Goal: Task Accomplishment & Management: Complete application form

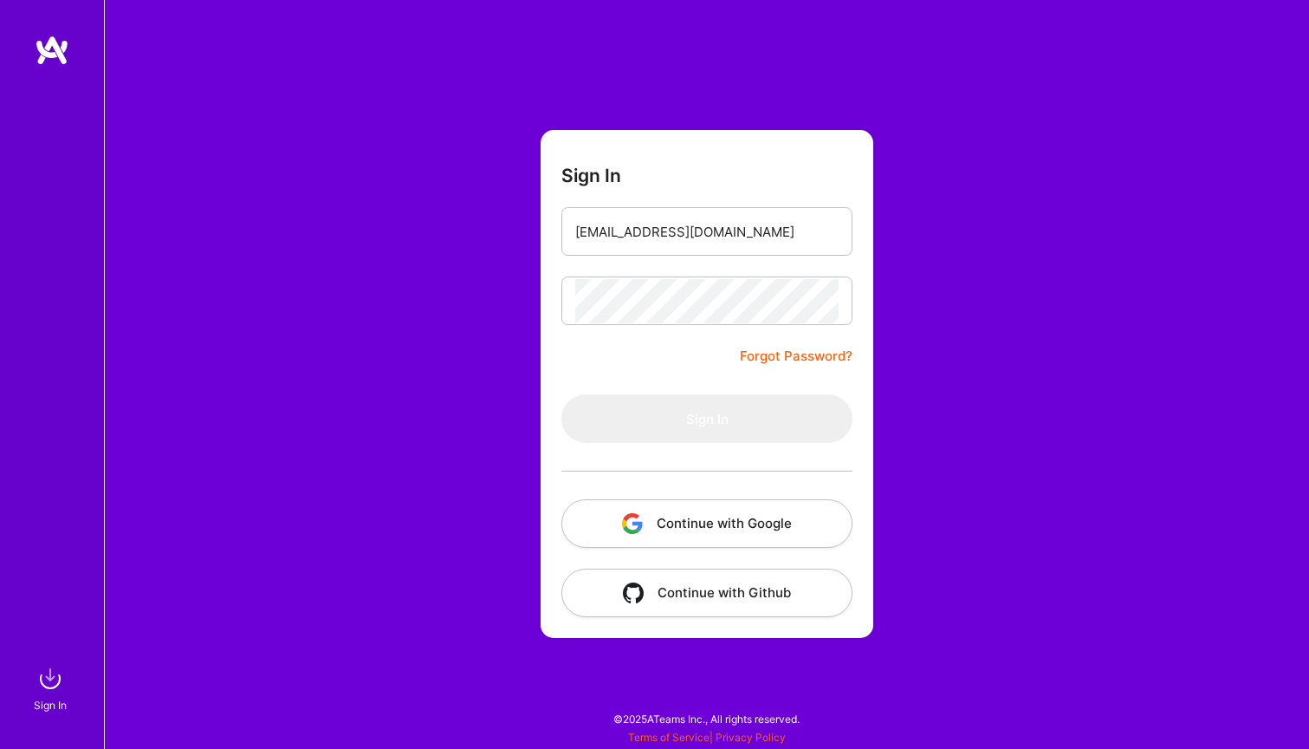
type input "[EMAIL_ADDRESS][DOMAIN_NAME]"
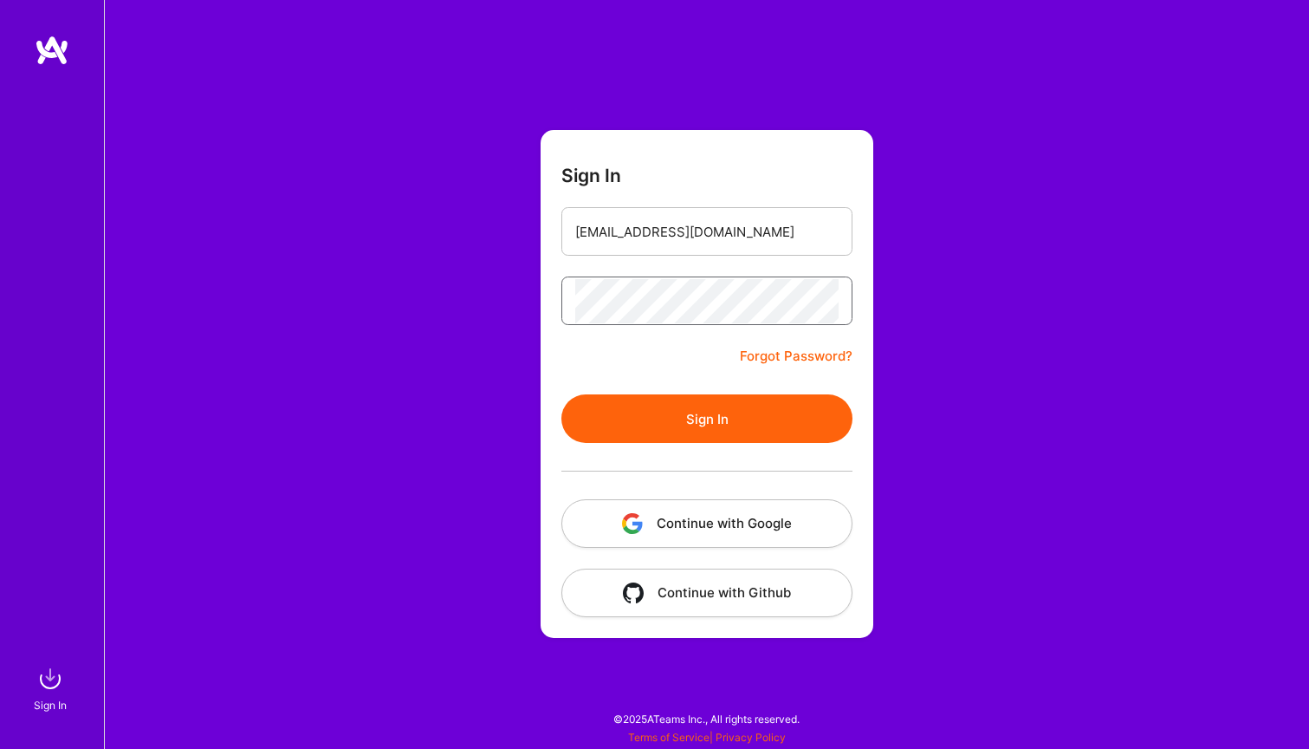
click at [707, 419] on button "Sign In" at bounding box center [707, 418] width 291 height 49
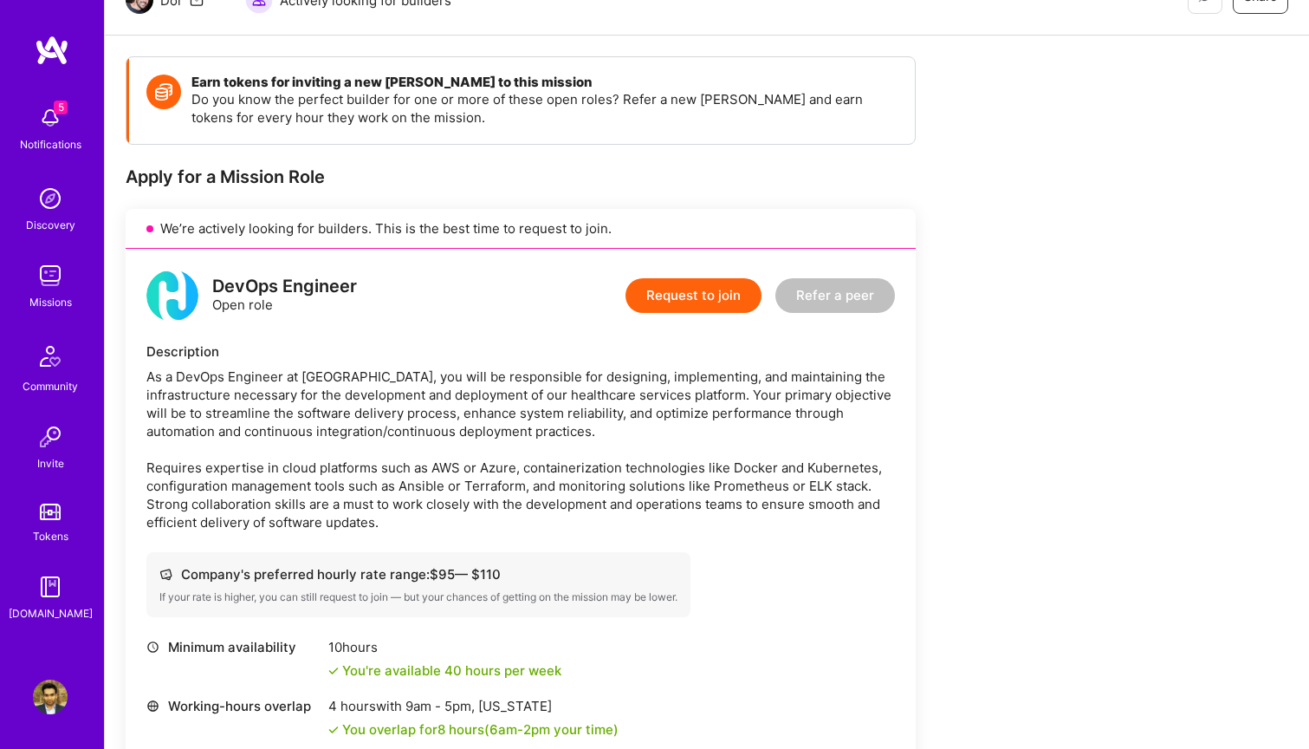
scroll to position [197, 0]
click at [671, 293] on button "Request to join" at bounding box center [694, 295] width 136 height 35
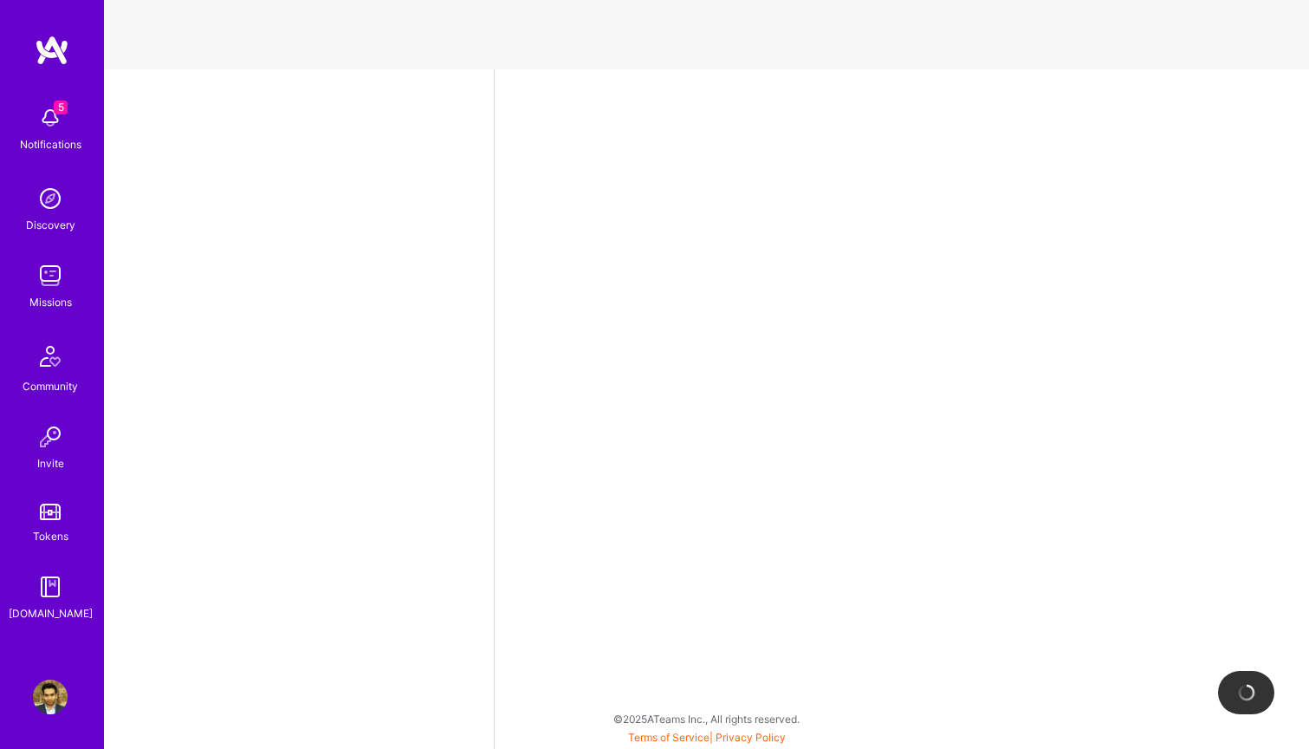
select select "US"
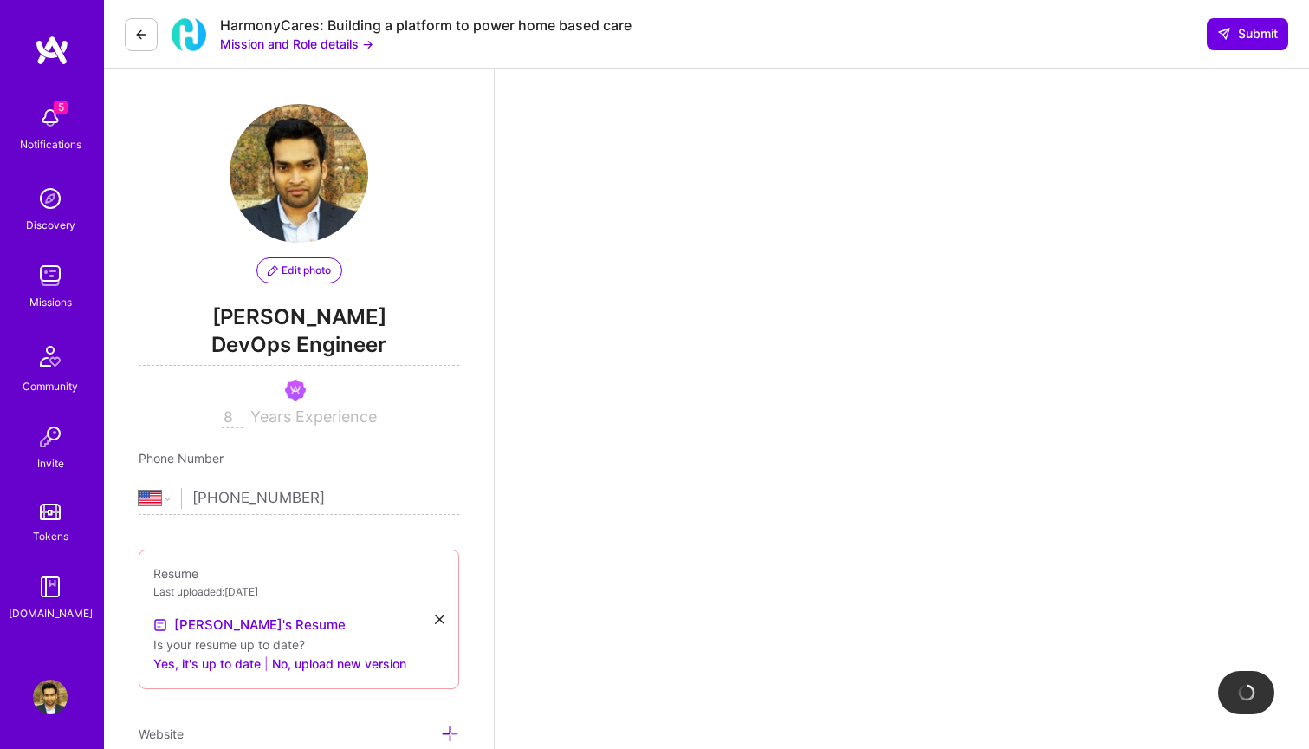
scroll to position [413, 0]
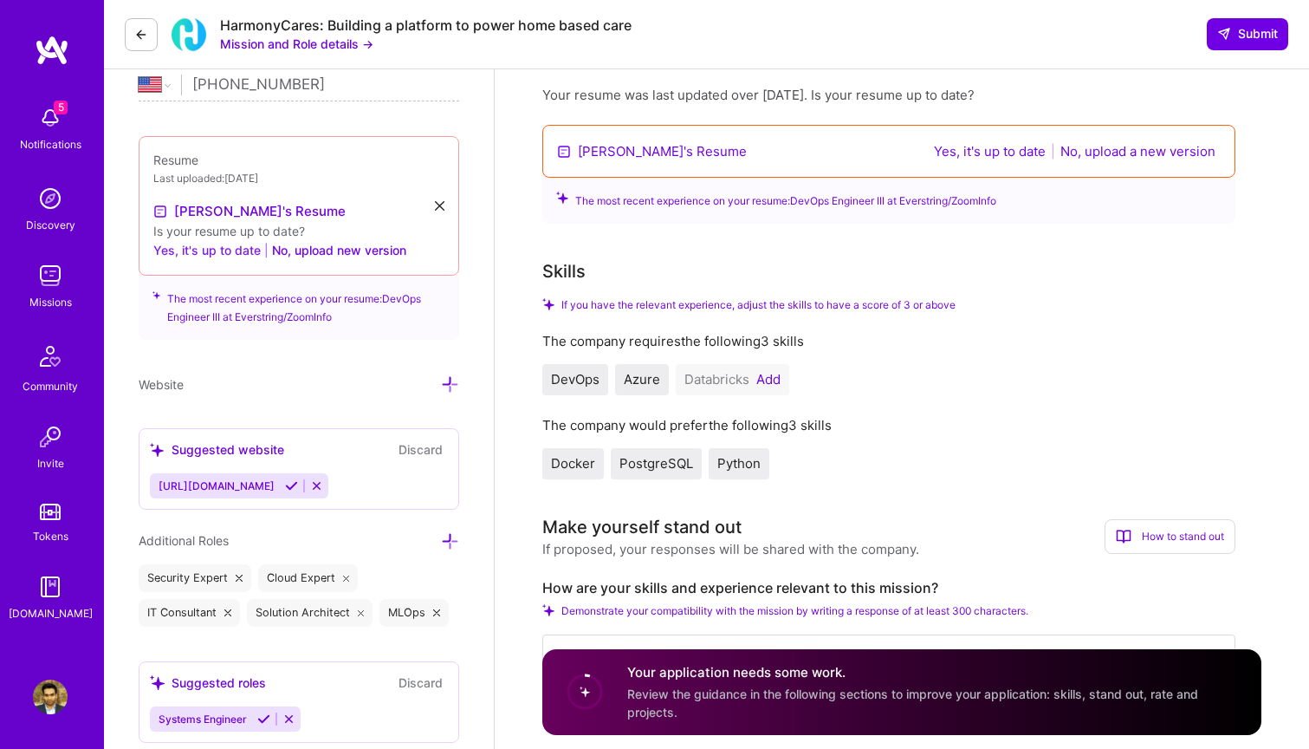
click at [231, 252] on button "Yes, it's up to date" at bounding box center [206, 250] width 107 height 21
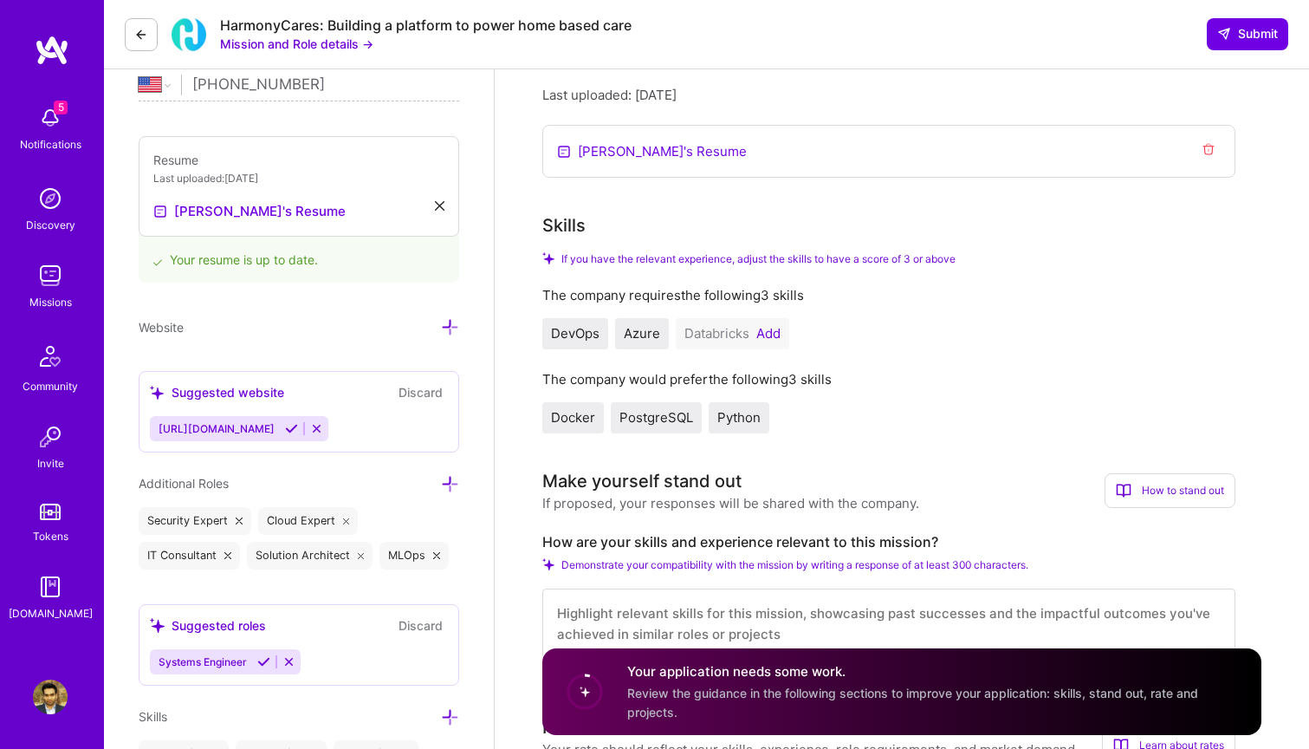
click at [762, 333] on button "Add" at bounding box center [769, 334] width 24 height 14
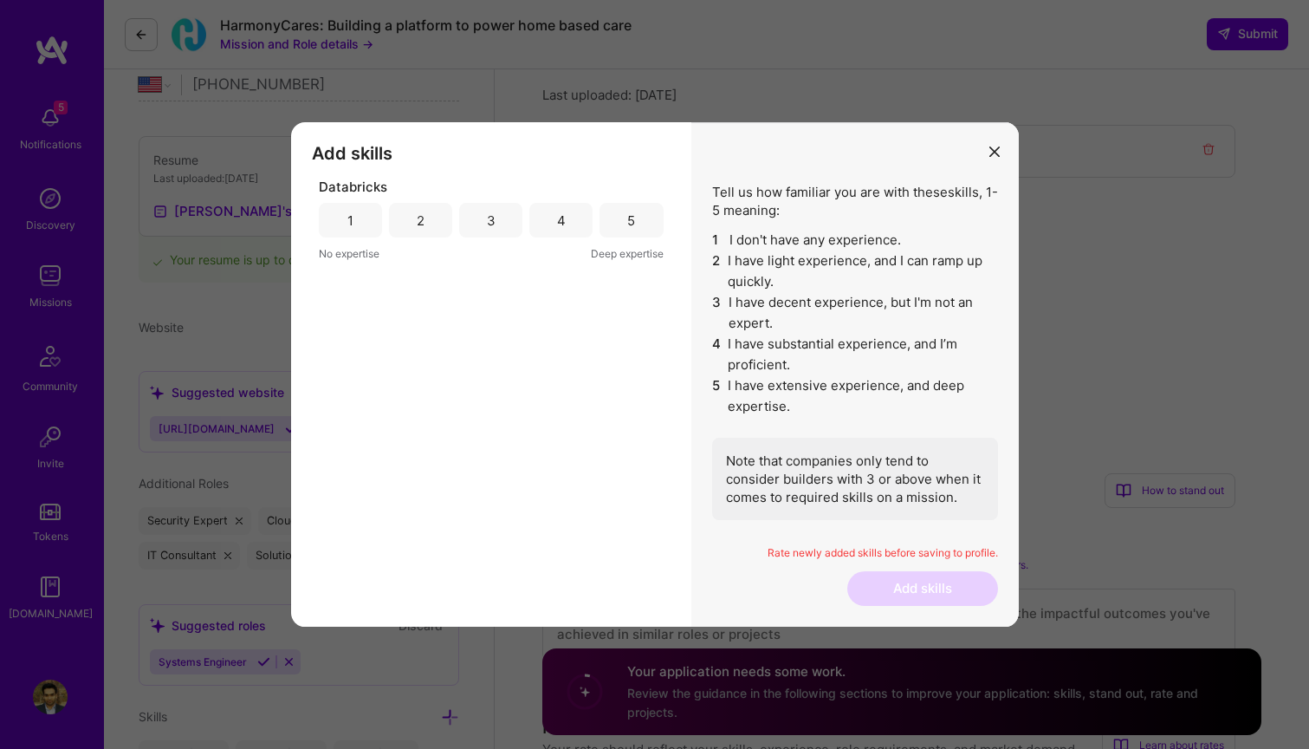
click at [561, 229] on div "4" at bounding box center [561, 220] width 9 height 18
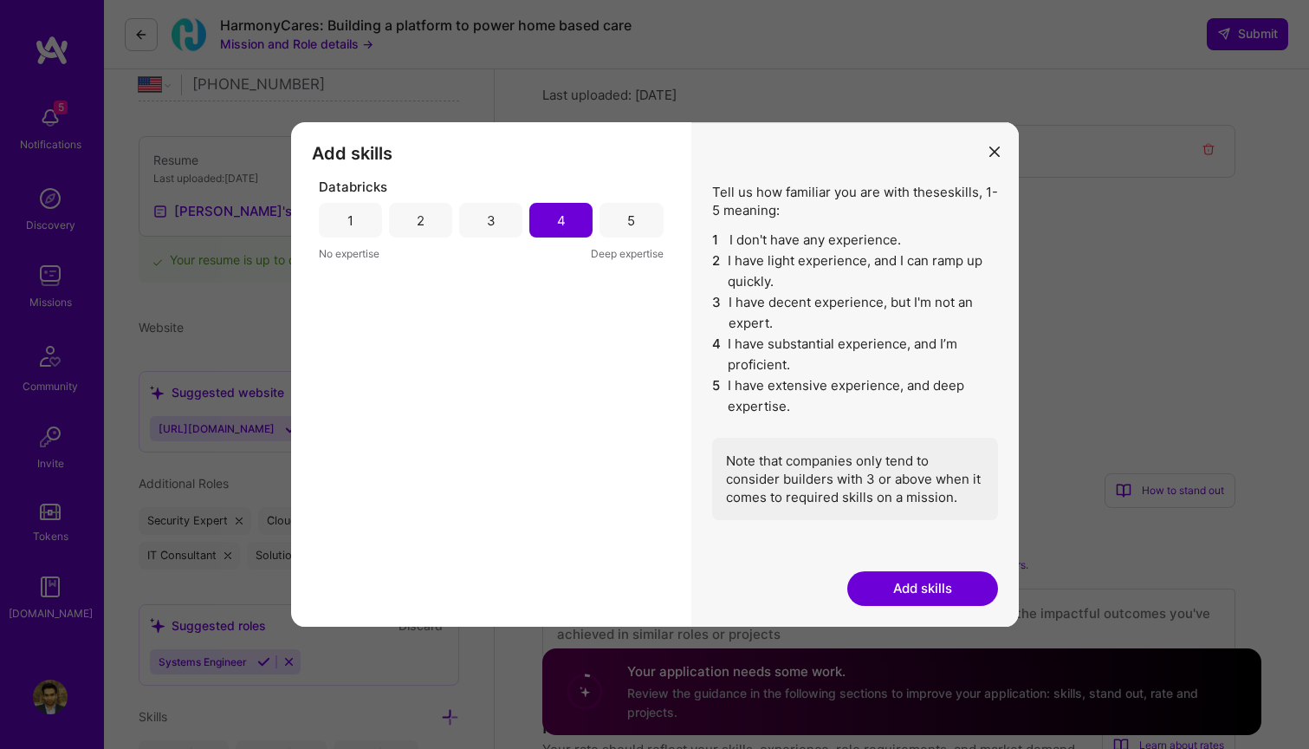
click at [901, 589] on button "Add skills" at bounding box center [923, 588] width 151 height 35
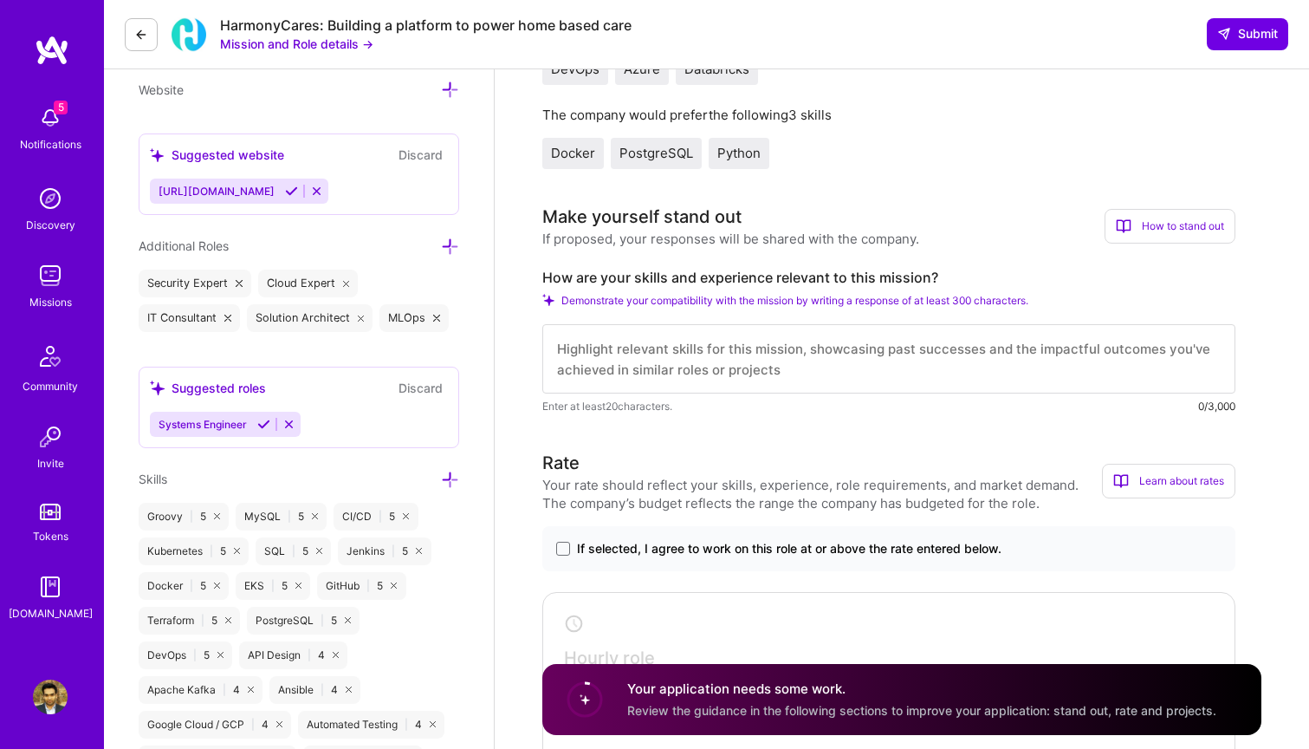
scroll to position [651, 0]
click at [684, 368] on textarea at bounding box center [889, 358] width 693 height 69
paste textarea "LO ipsumdolor si AmeTco Adipisci elitsed do EIU, TEM, Incidi, Utlaboreet, Dolor…"
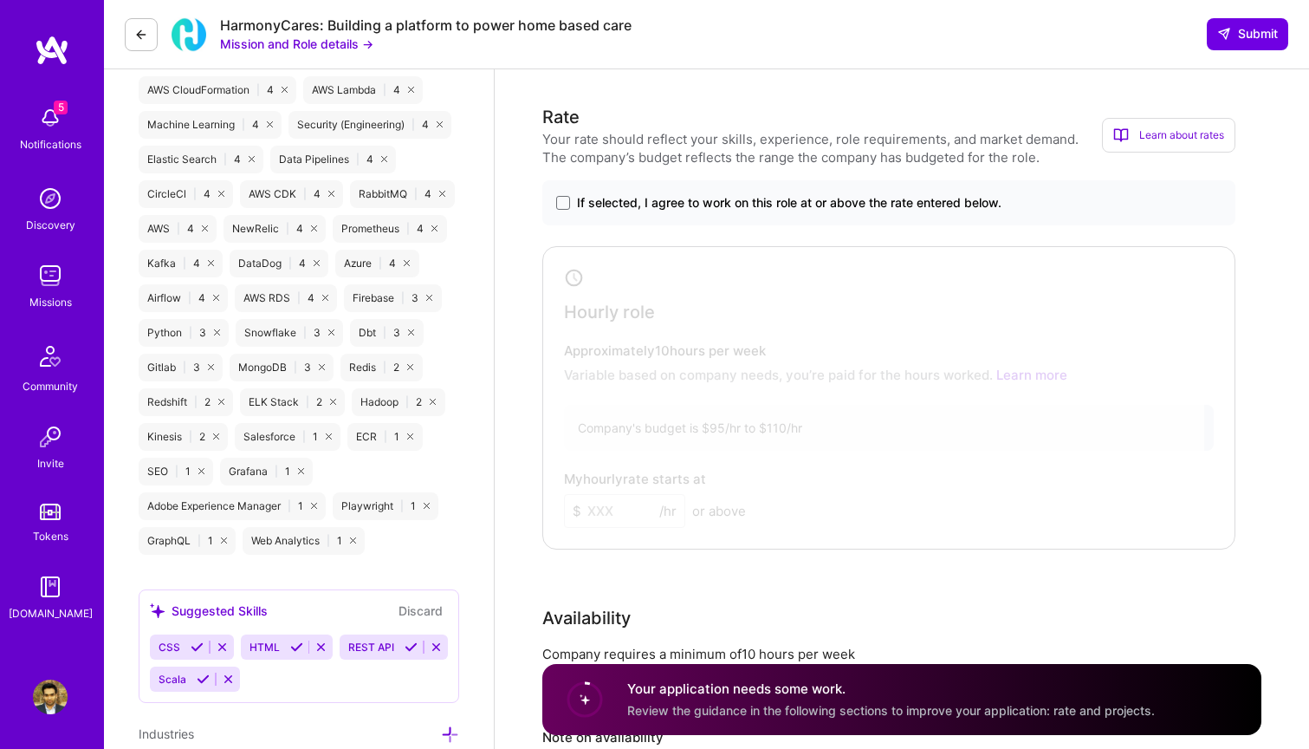
scroll to position [1320, 0]
type textarea "LO ipsumdolor si AmeTco Adipisci elitsed do EIU, TEM, Incidi, Utlaboreet, Dolor…"
click at [756, 205] on span "If selected, I agree to work on this role at or above the rate entered below." at bounding box center [789, 202] width 425 height 17
click at [0, 0] on input "If selected, I agree to work on this role at or above the rate entered below." at bounding box center [0, 0] width 0 height 0
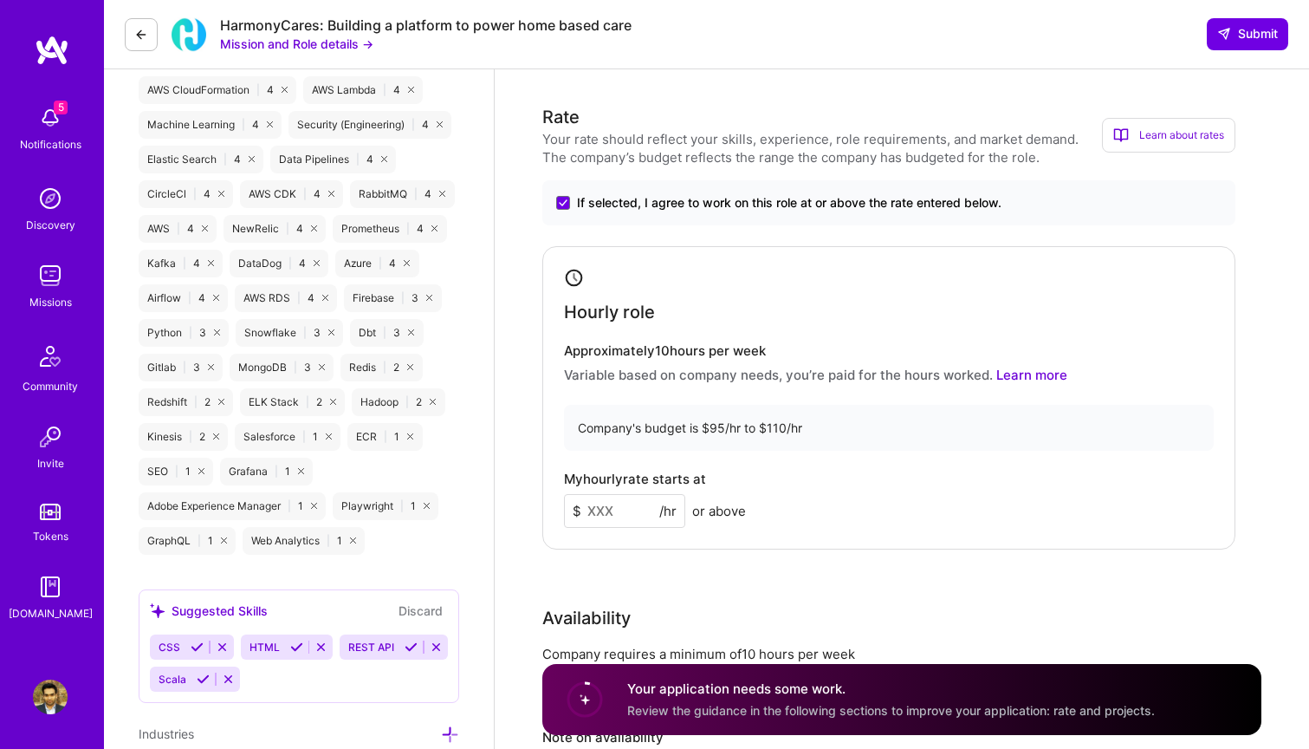
click at [625, 515] on input at bounding box center [624, 511] width 121 height 34
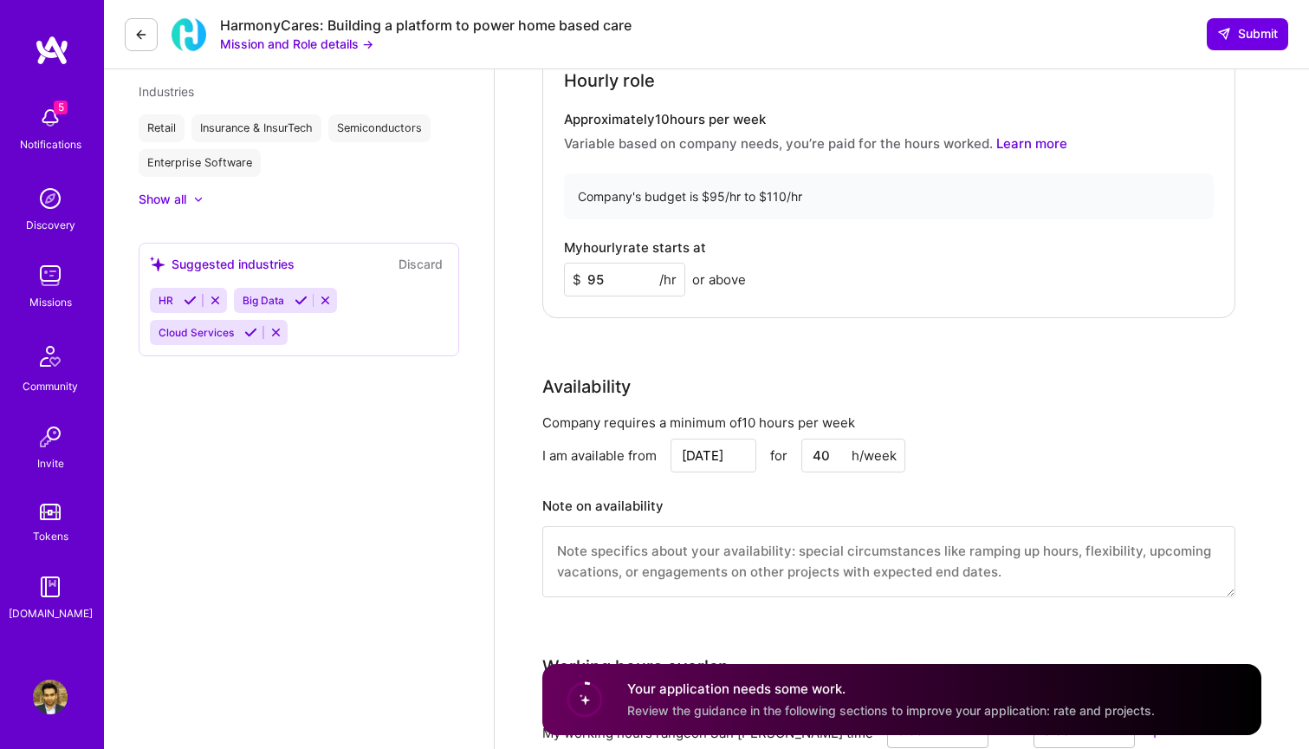
type input "95"
click at [782, 494] on div "Company requires a minimum of 10 hours per week I am available from [DATE] for …" at bounding box center [889, 515] width 693 height 205
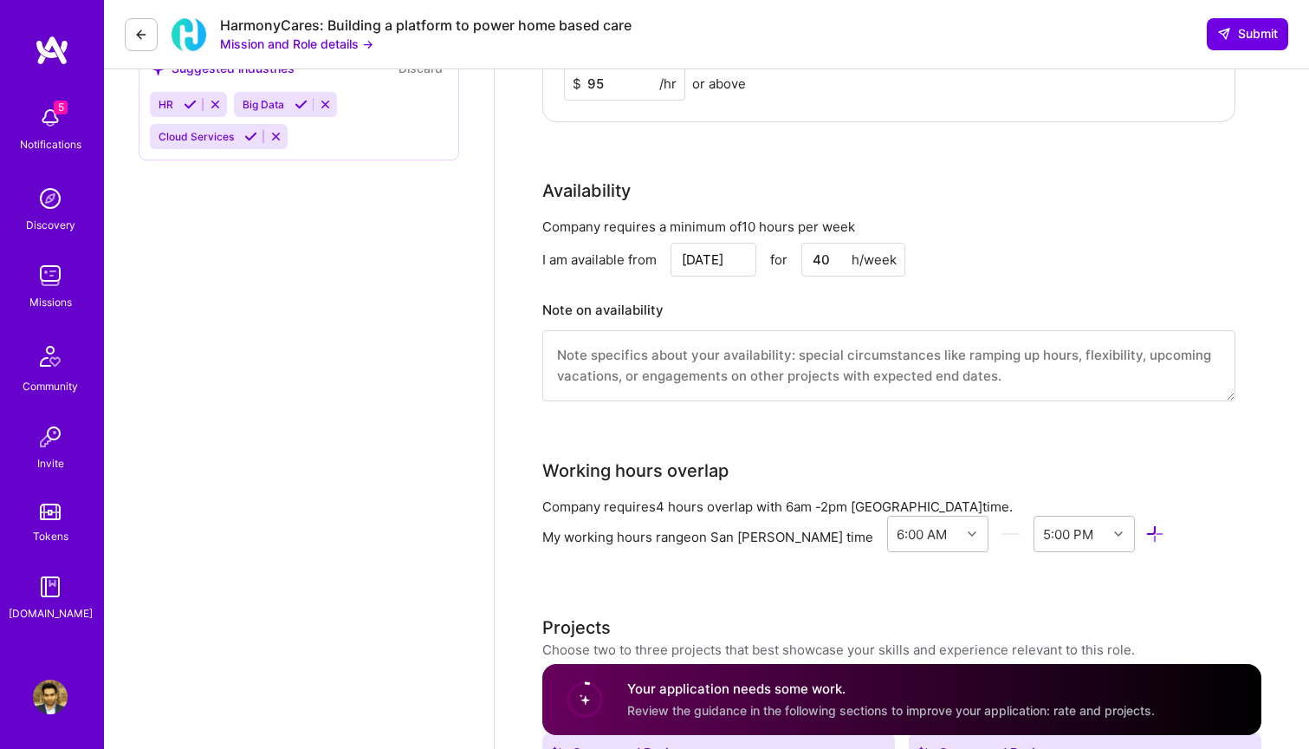
scroll to position [1543, 0]
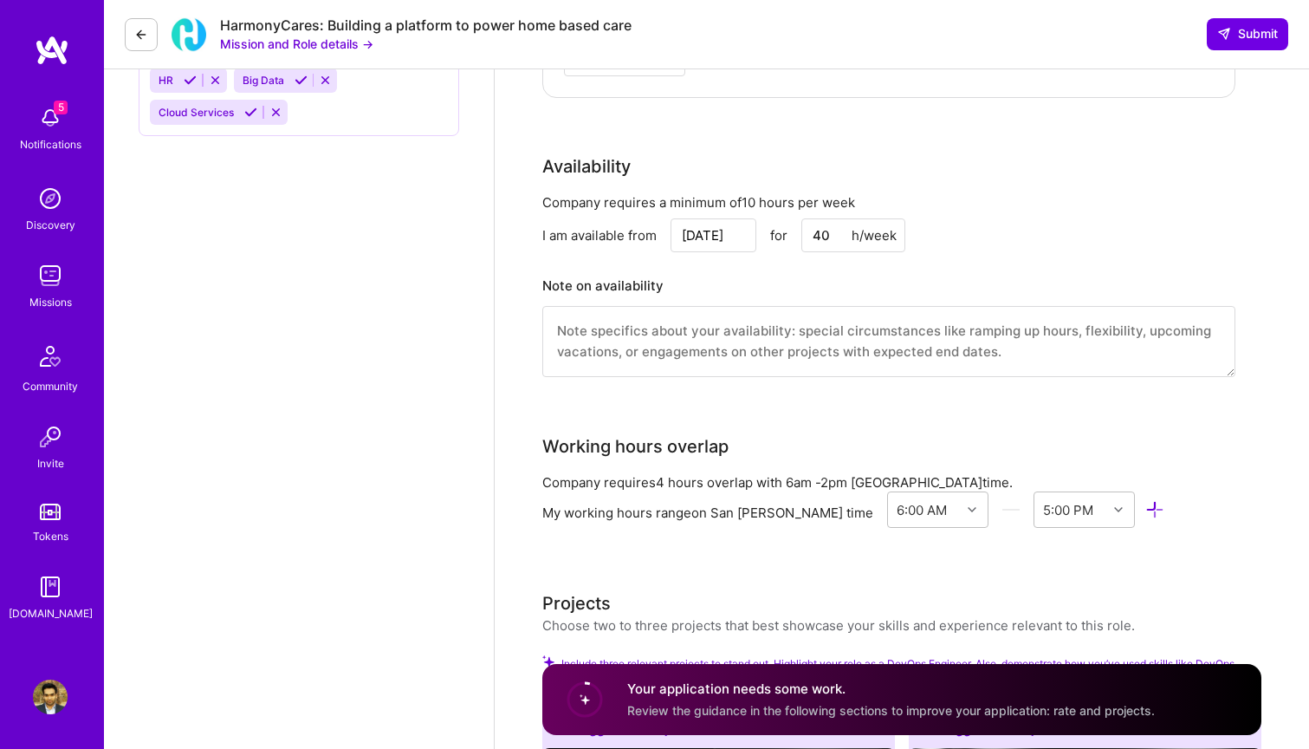
click at [704, 368] on textarea at bounding box center [889, 341] width 693 height 71
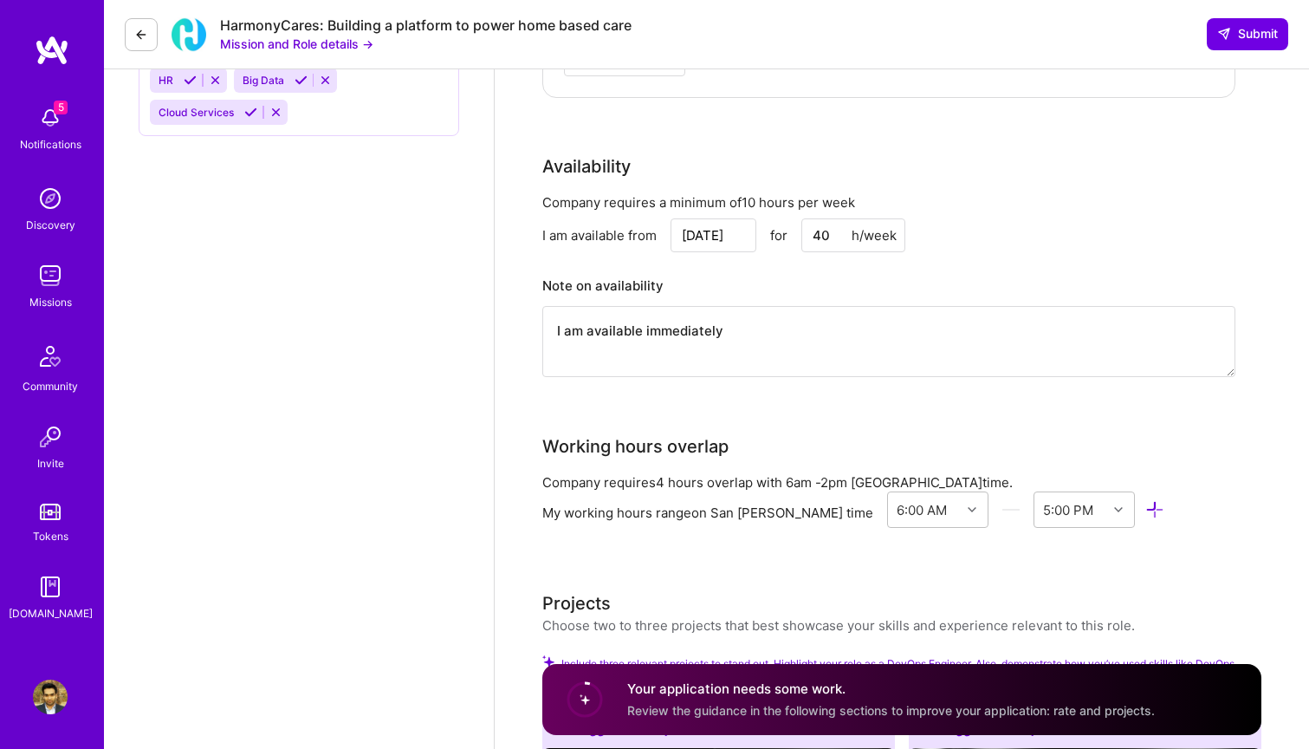
drag, startPoint x: 704, startPoint y: 368, endPoint x: 659, endPoint y: 332, distance: 57.9
click at [659, 332] on textarea "I am available immediately" at bounding box center [889, 341] width 693 height 71
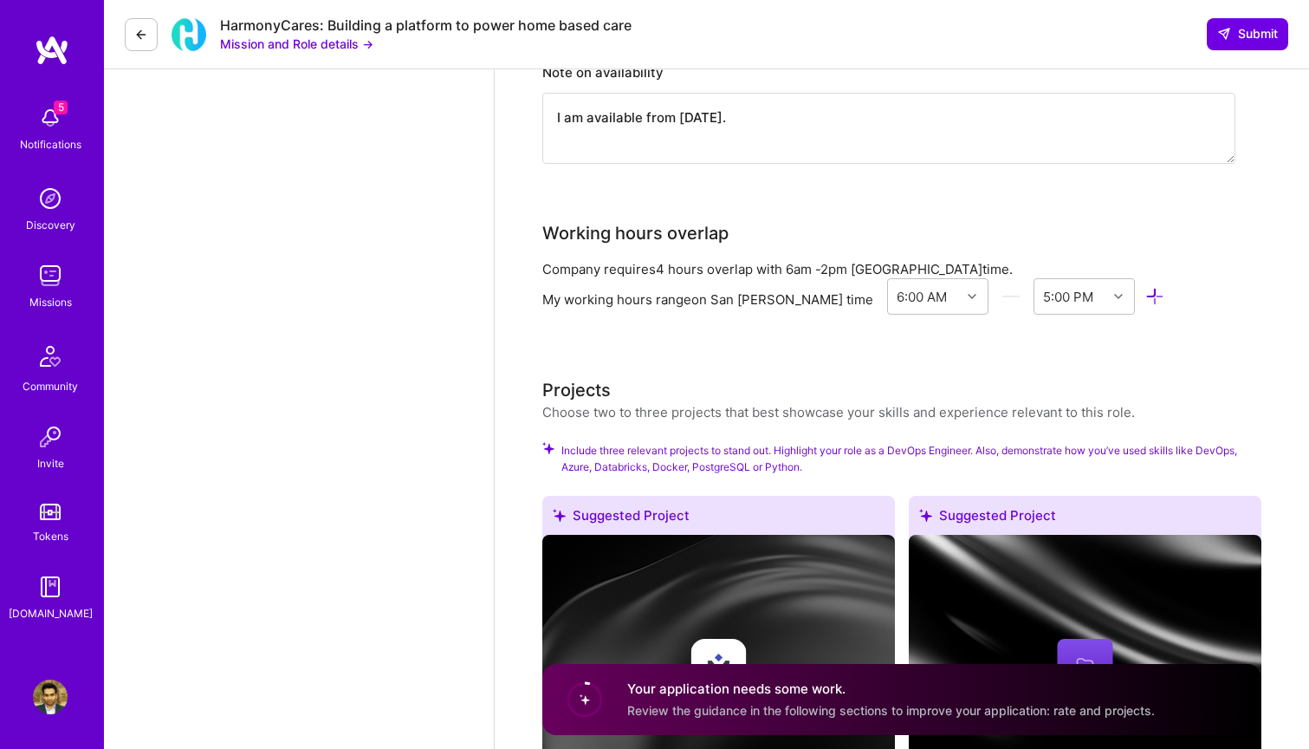
scroll to position [1761, 0]
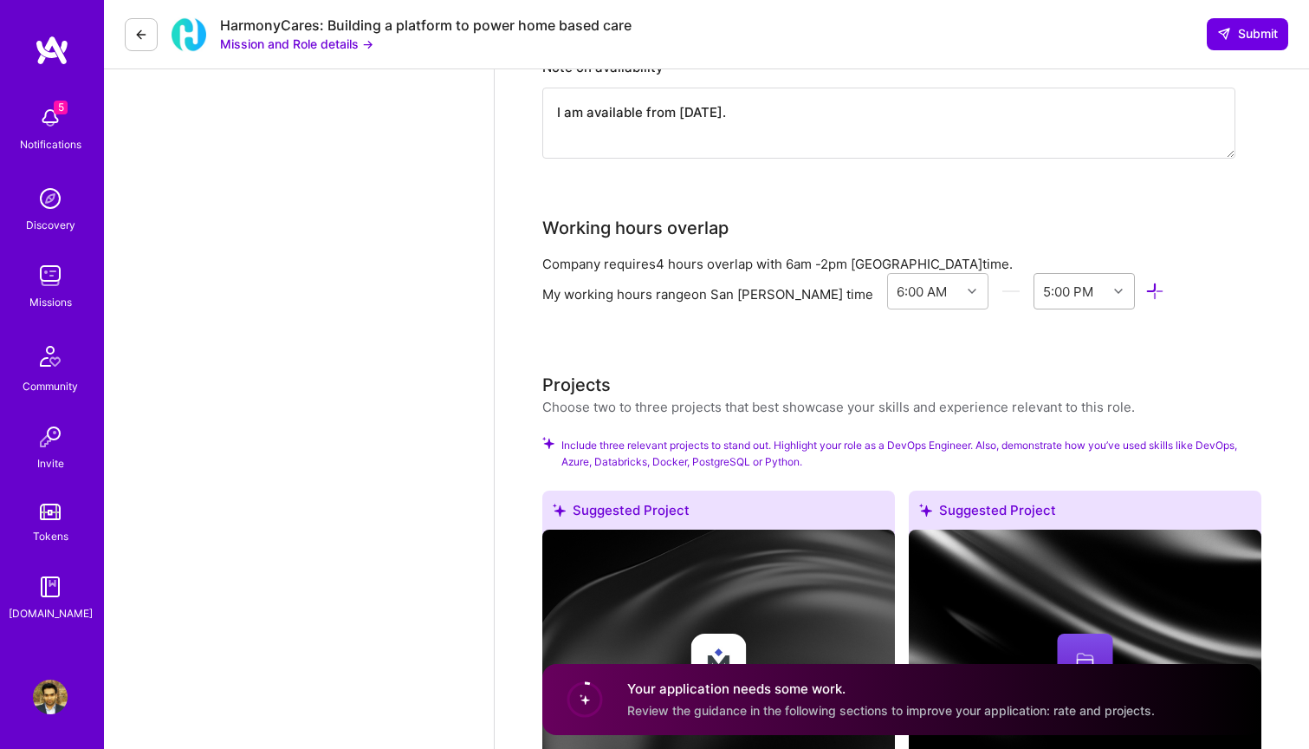
type textarea "I am available from [DATE]."
click at [1035, 290] on div "5:00 PM" at bounding box center [1071, 291] width 73 height 35
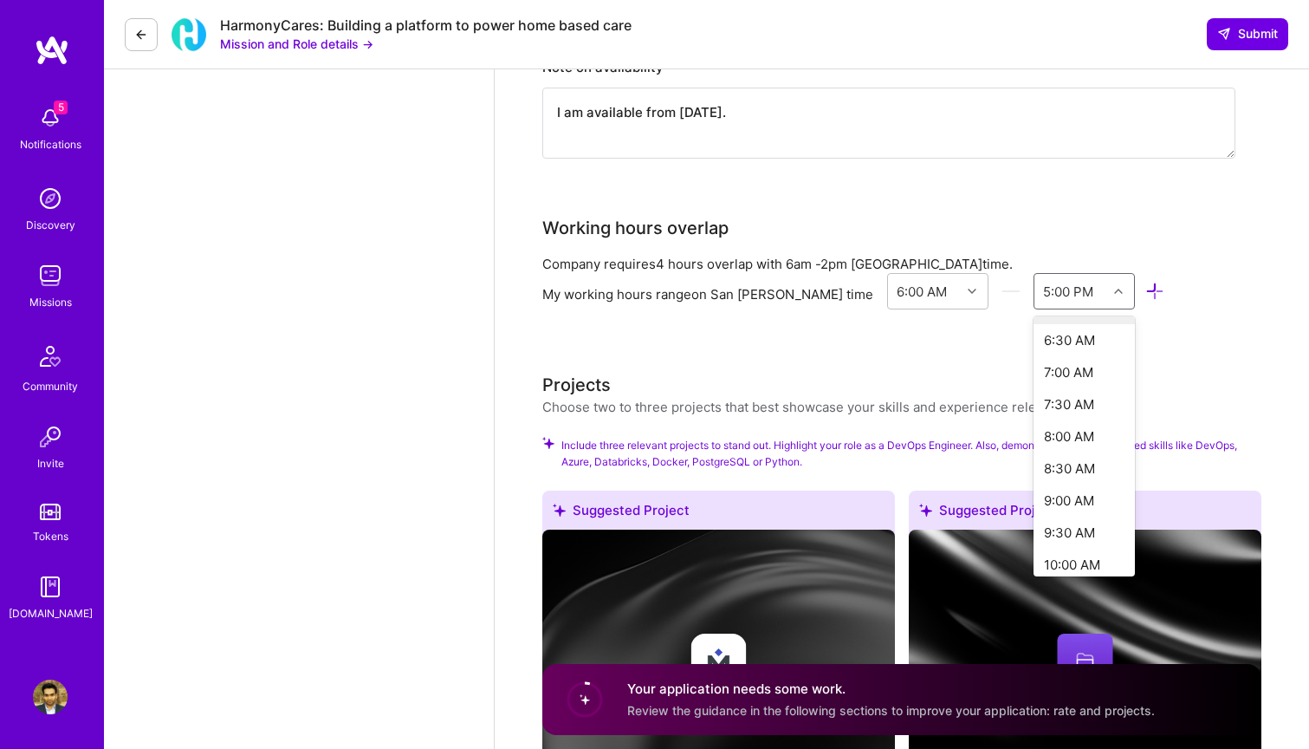
scroll to position [0, 0]
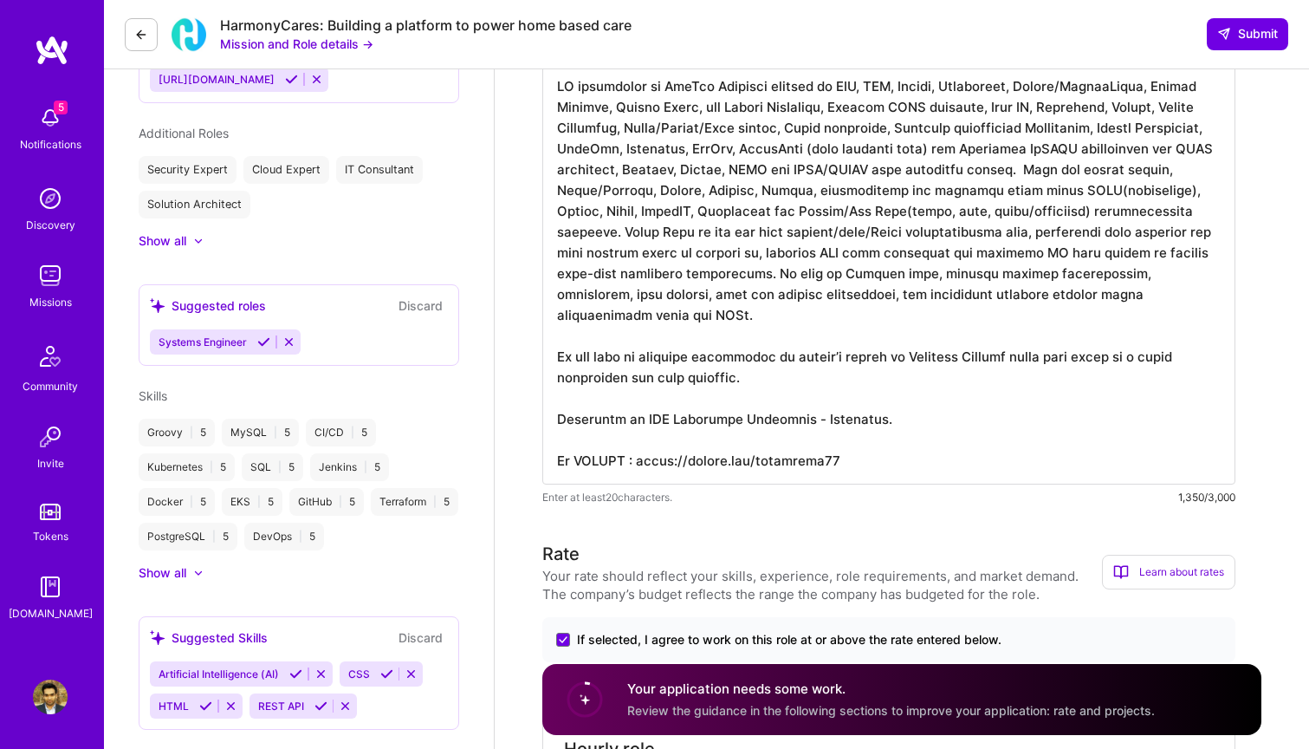
click at [291, 346] on icon at bounding box center [289, 341] width 13 height 13
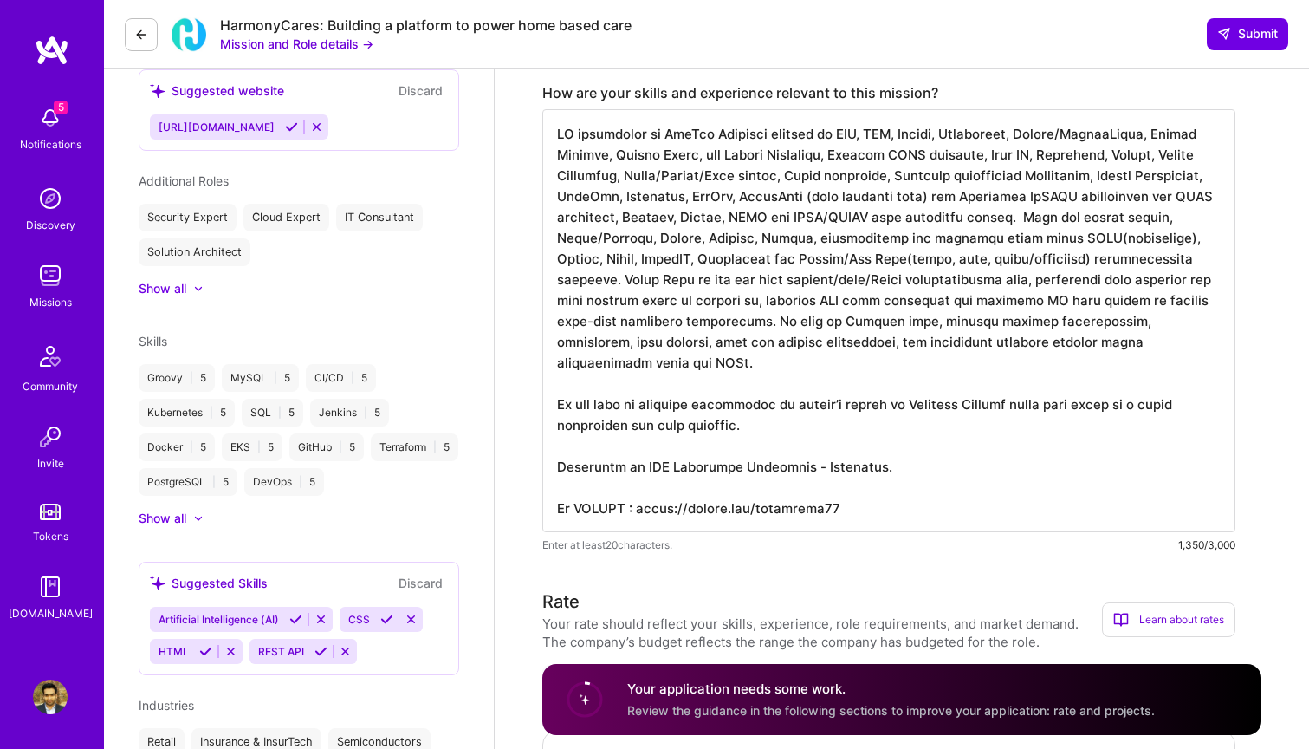
scroll to position [616, 0]
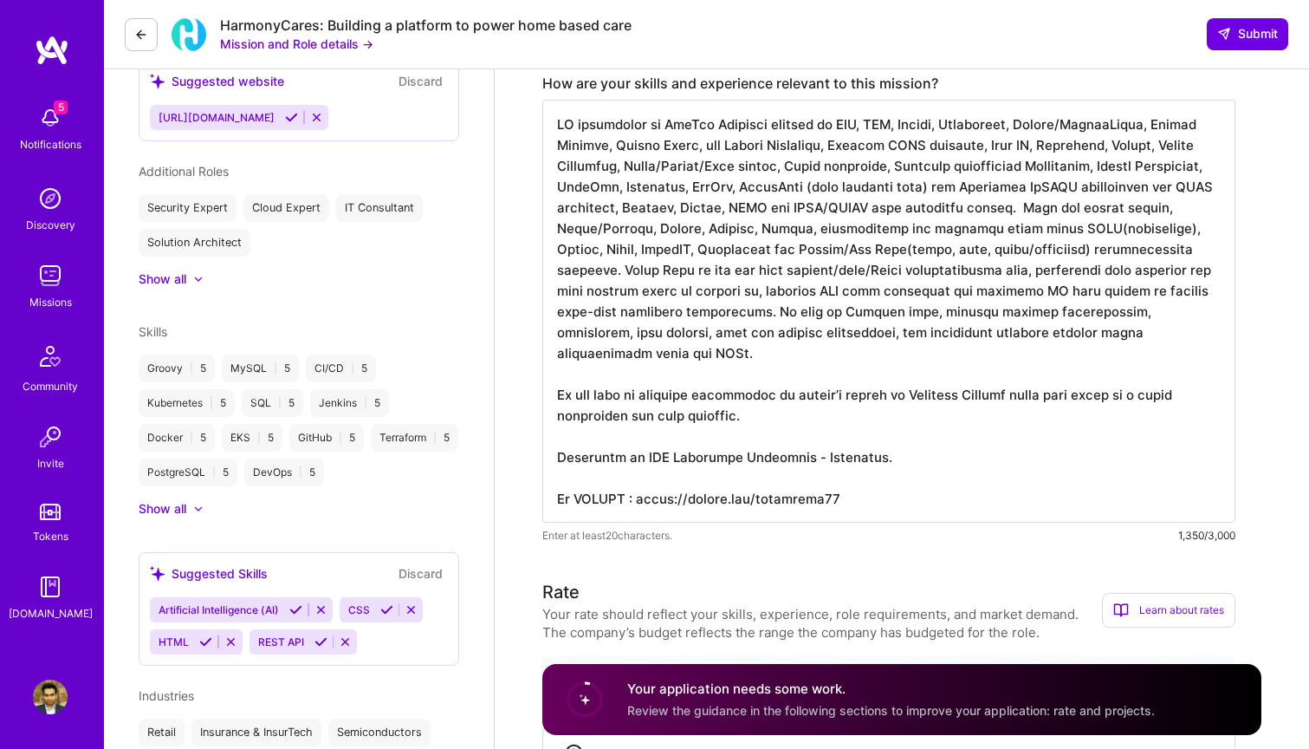
click at [298, 114] on icon at bounding box center [291, 117] width 13 height 13
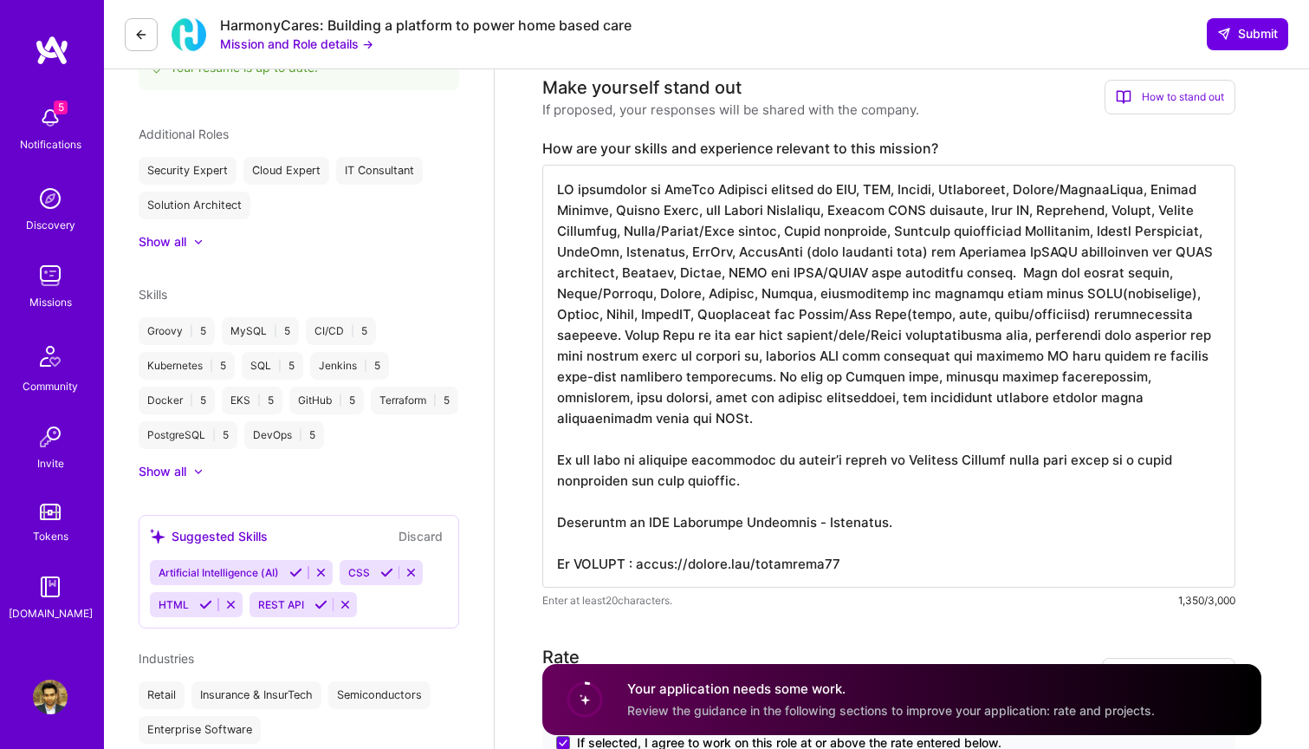
scroll to position [551, 0]
click at [194, 239] on icon at bounding box center [198, 241] width 9 height 5
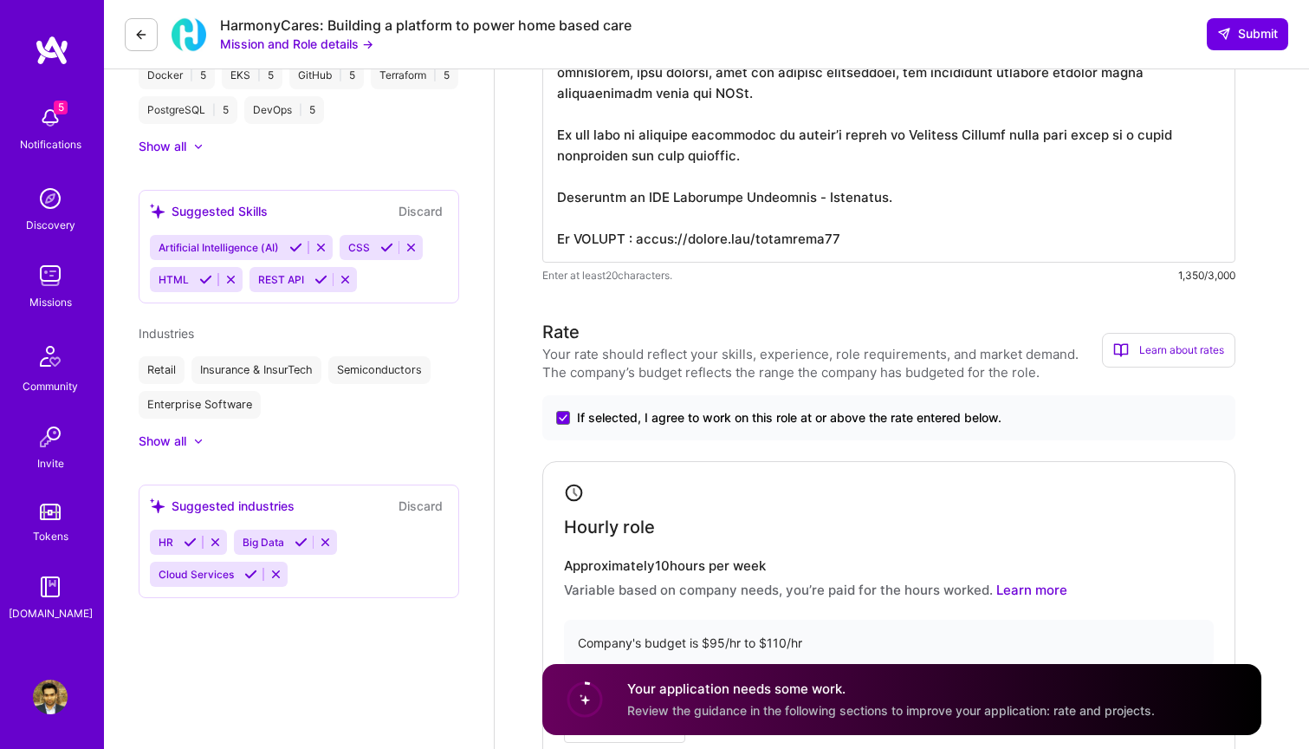
scroll to position [884, 0]
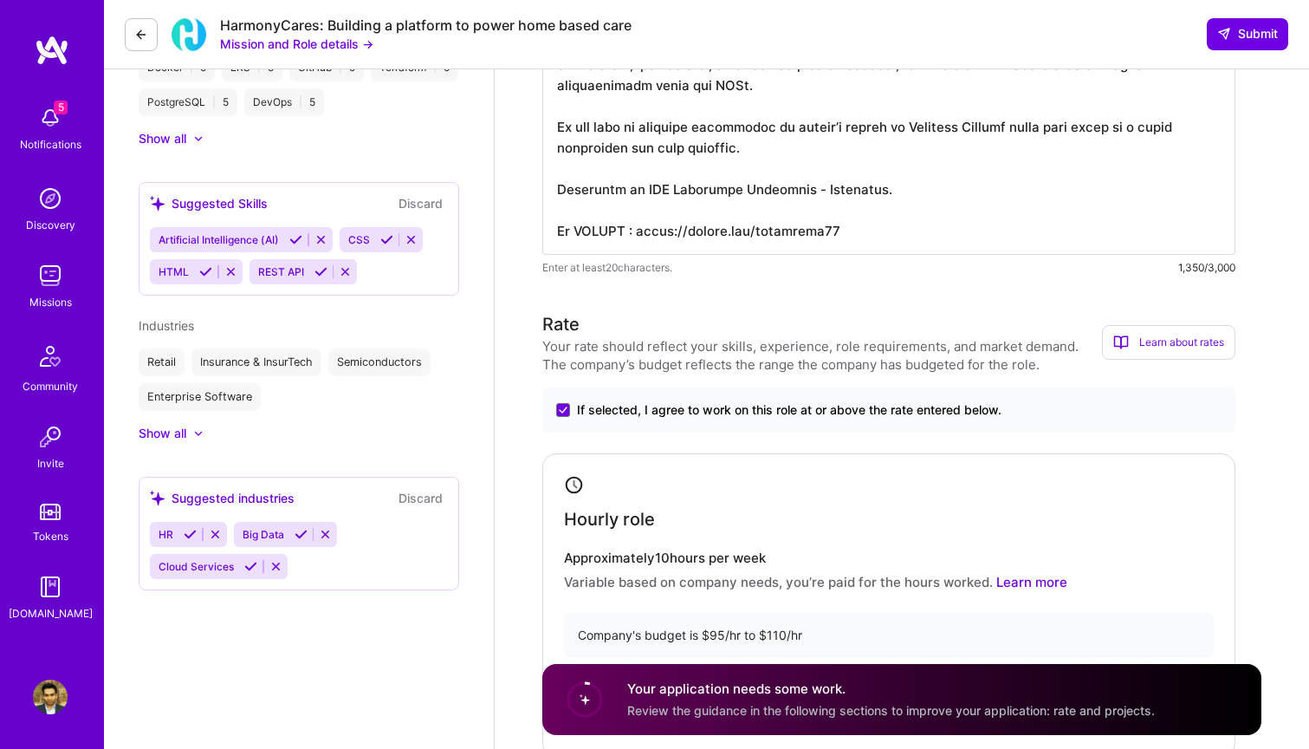
click at [231, 276] on icon at bounding box center [230, 271] width 13 height 13
click at [219, 273] on icon at bounding box center [221, 271] width 13 height 13
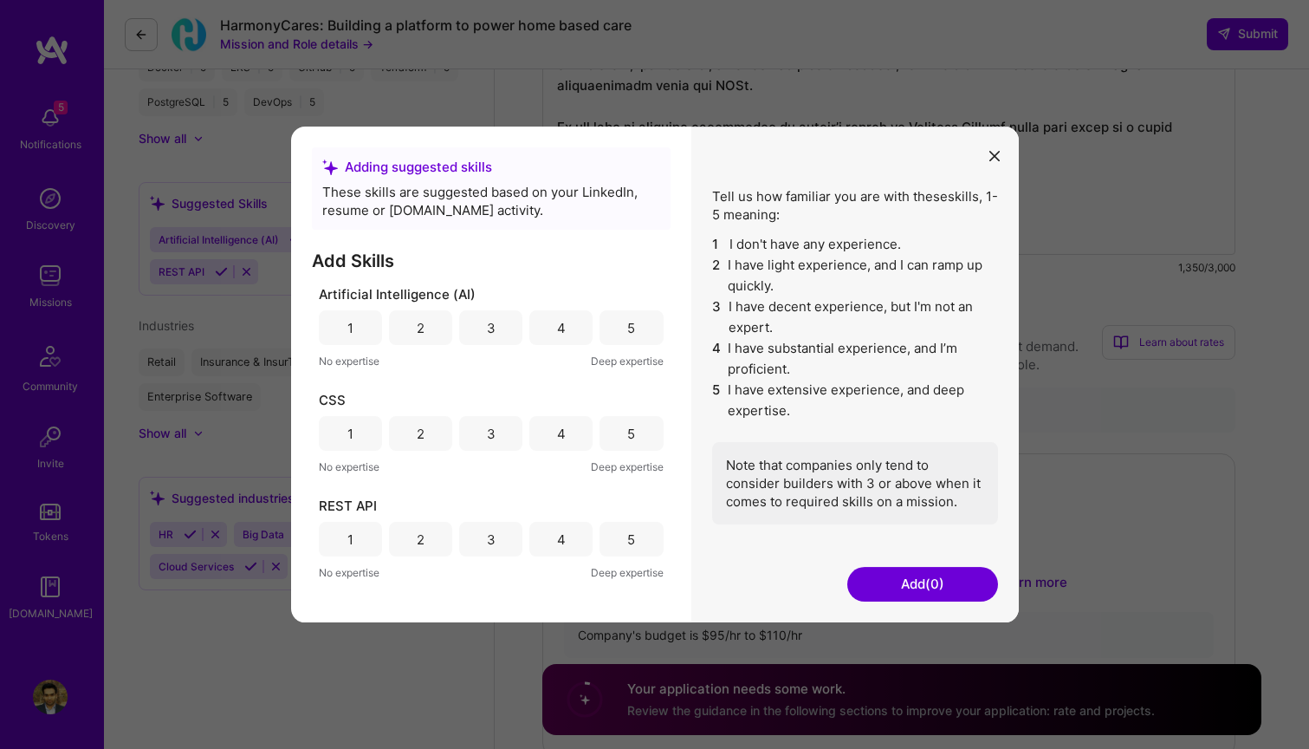
click at [341, 331] on div "1" at bounding box center [350, 327] width 63 height 35
click at [361, 541] on div "1" at bounding box center [350, 539] width 63 height 35
click at [887, 582] on button "Add (2)" at bounding box center [923, 584] width 151 height 35
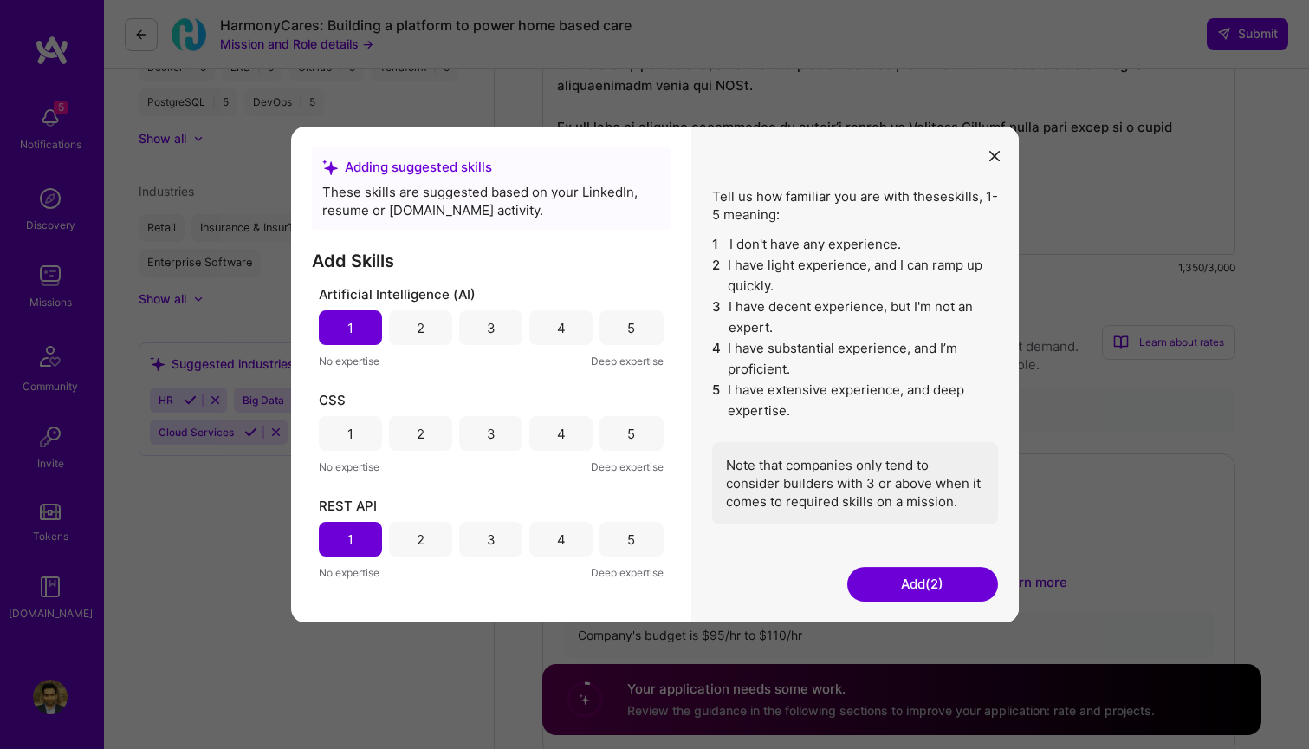
click at [886, 582] on button "Add (2)" at bounding box center [923, 584] width 151 height 35
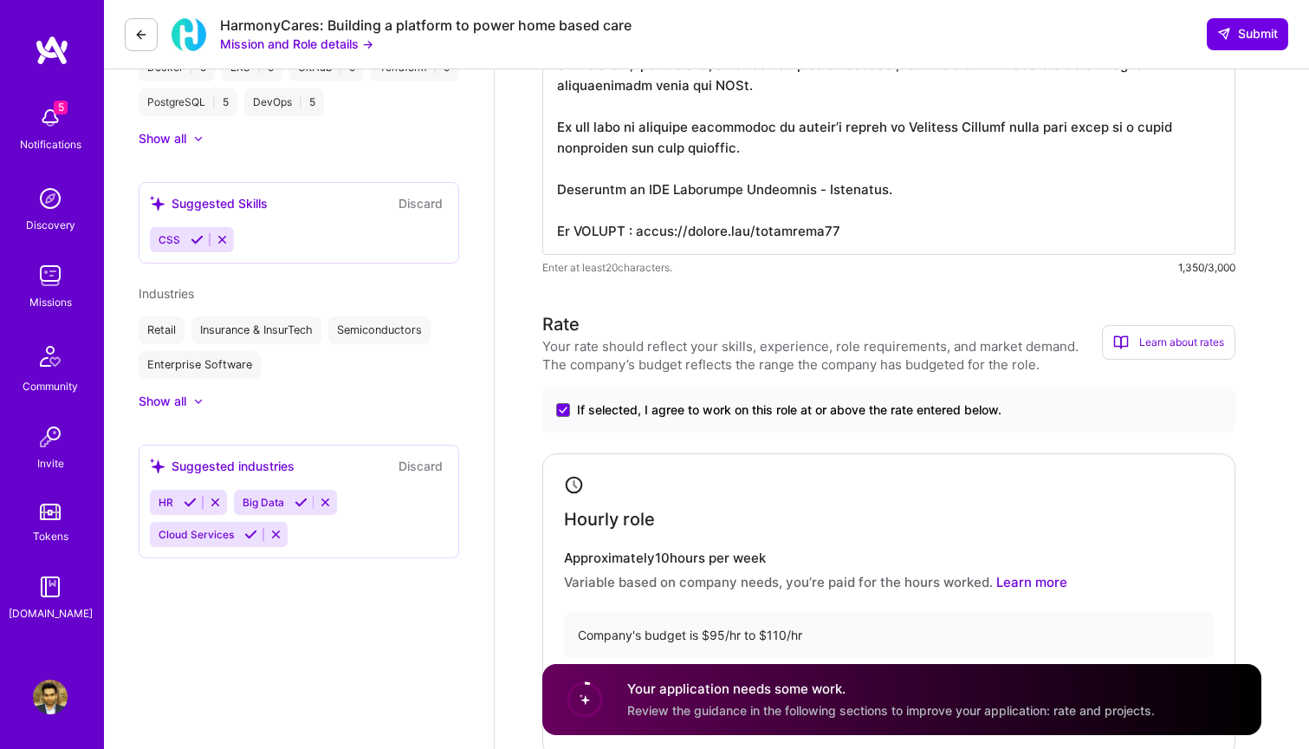
click at [216, 505] on icon at bounding box center [215, 502] width 13 height 13
click at [244, 505] on icon at bounding box center [242, 502] width 13 height 13
click at [279, 505] on icon at bounding box center [276, 502] width 13 height 13
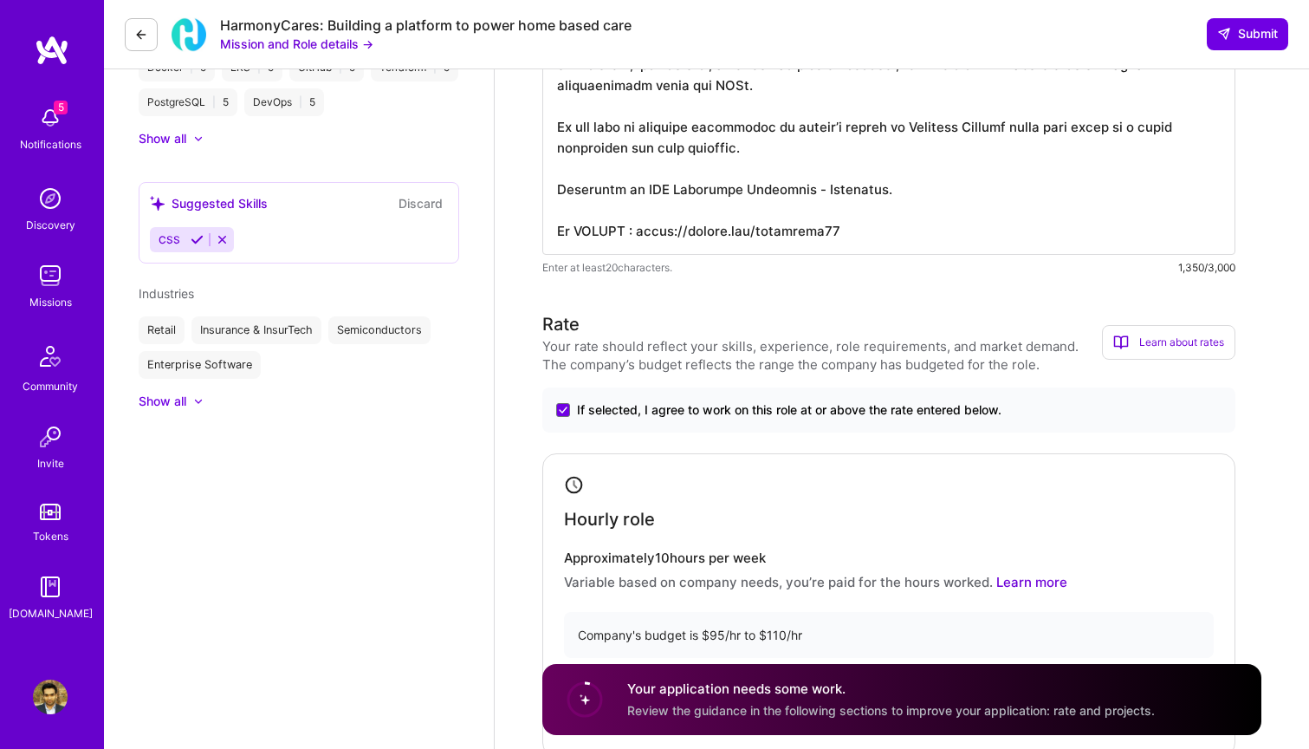
click at [224, 242] on icon at bounding box center [222, 239] width 13 height 13
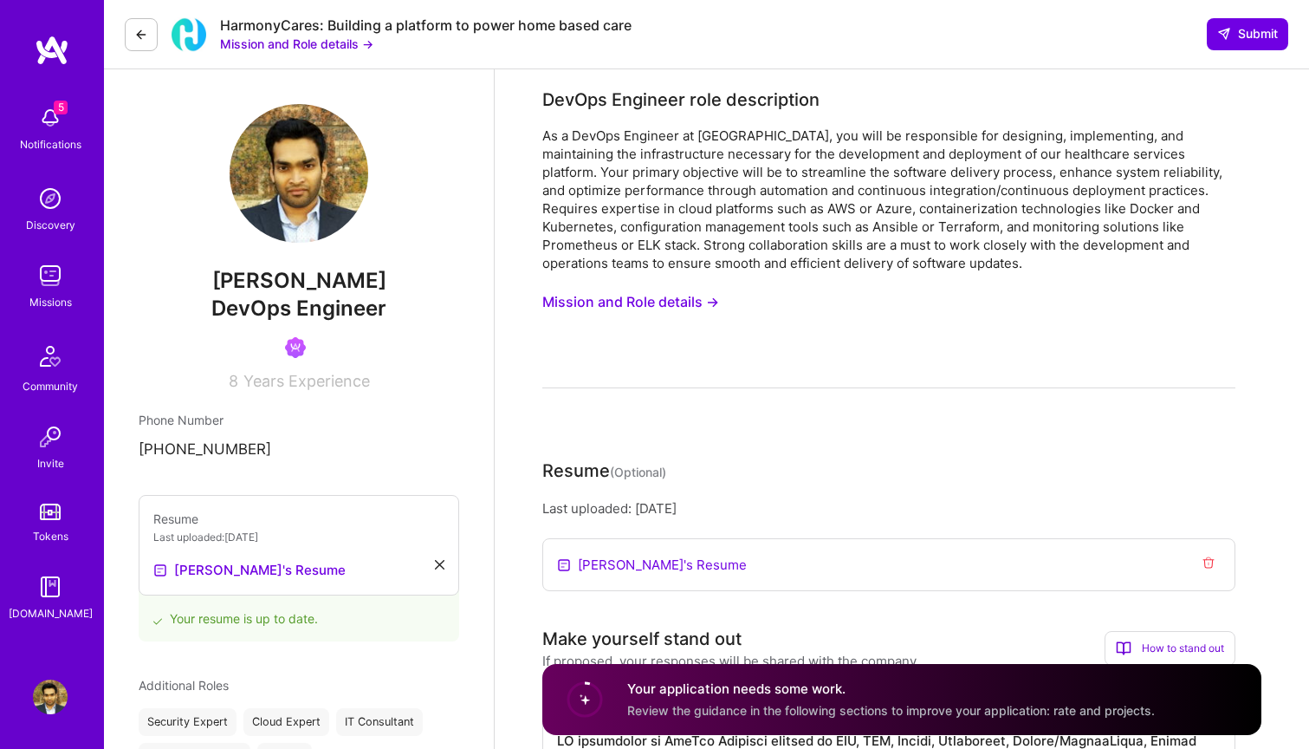
scroll to position [0, 0]
click at [311, 374] on span "Years Experience" at bounding box center [307, 381] width 127 height 18
click at [309, 382] on span "Years Experience" at bounding box center [307, 381] width 127 height 18
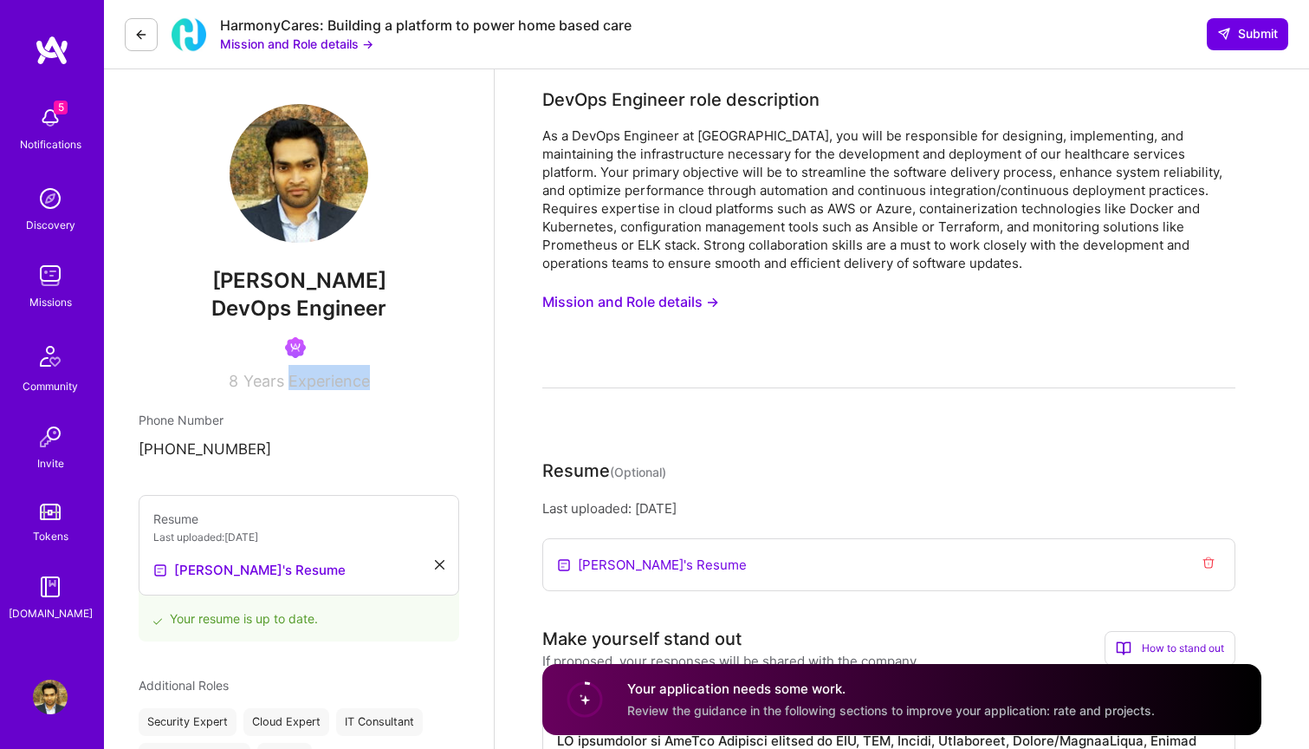
click at [309, 382] on span "Years Experience" at bounding box center [307, 381] width 127 height 18
click at [223, 377] on div "8 Years Experience" at bounding box center [299, 377] width 321 height 25
click at [309, 569] on div "[PERSON_NAME]'s Resume" at bounding box center [298, 570] width 291 height 21
click at [442, 565] on icon at bounding box center [440, 565] width 10 height 10
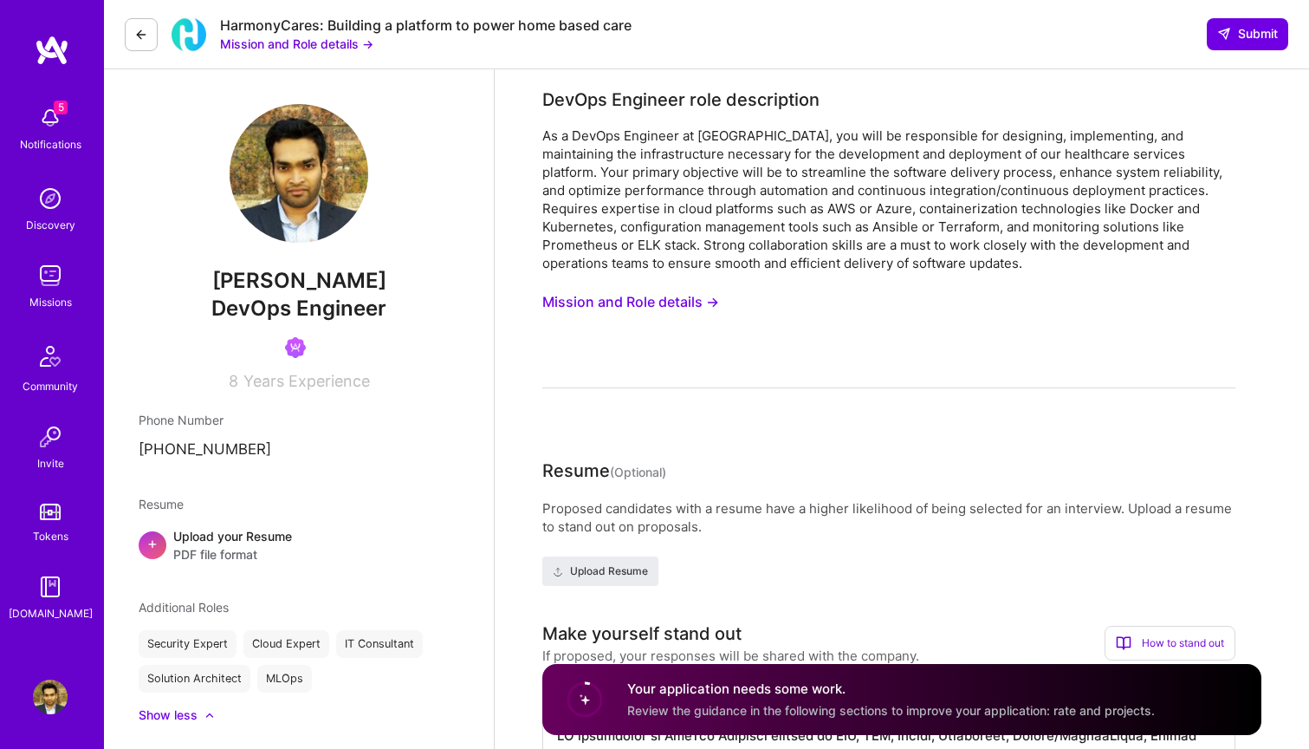
click at [242, 549] on span "PDF file format" at bounding box center [232, 554] width 119 height 18
click at [634, 575] on span "Upload Resume" at bounding box center [600, 571] width 95 height 16
click at [332, 377] on span "Years Experience" at bounding box center [307, 381] width 127 height 18
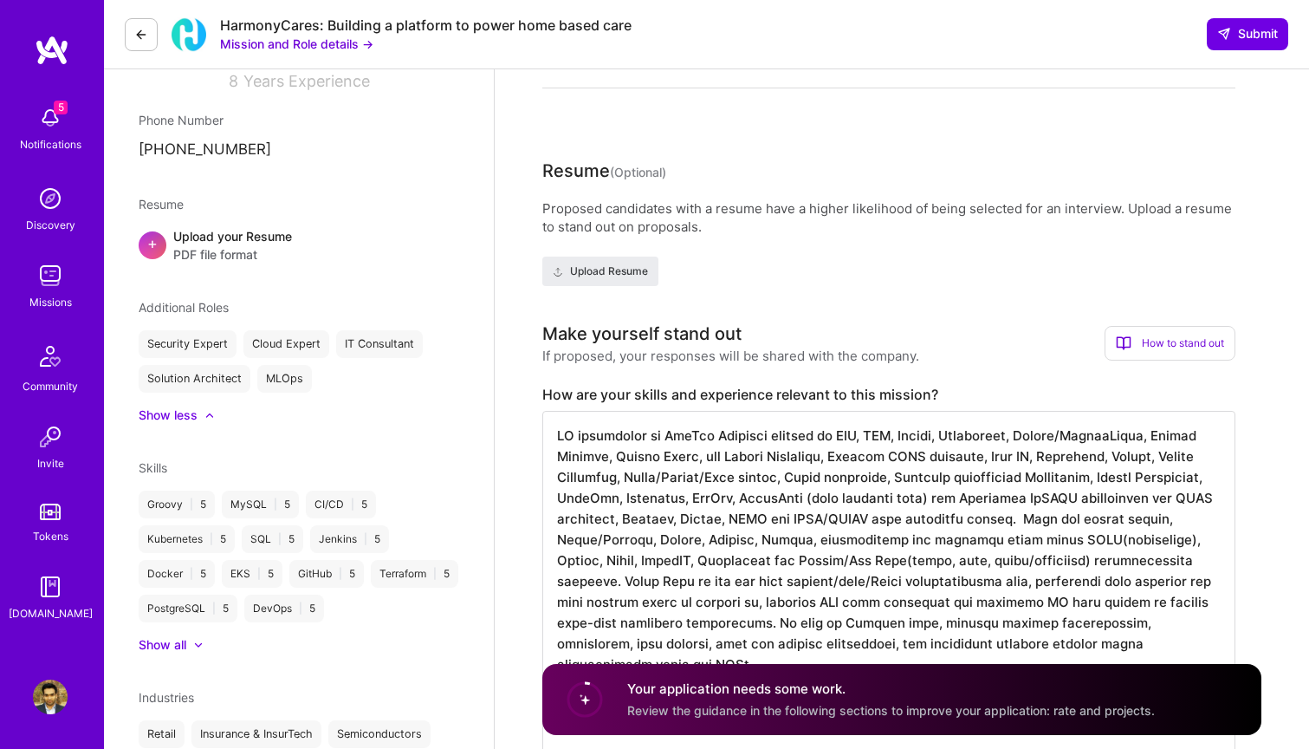
scroll to position [324, 0]
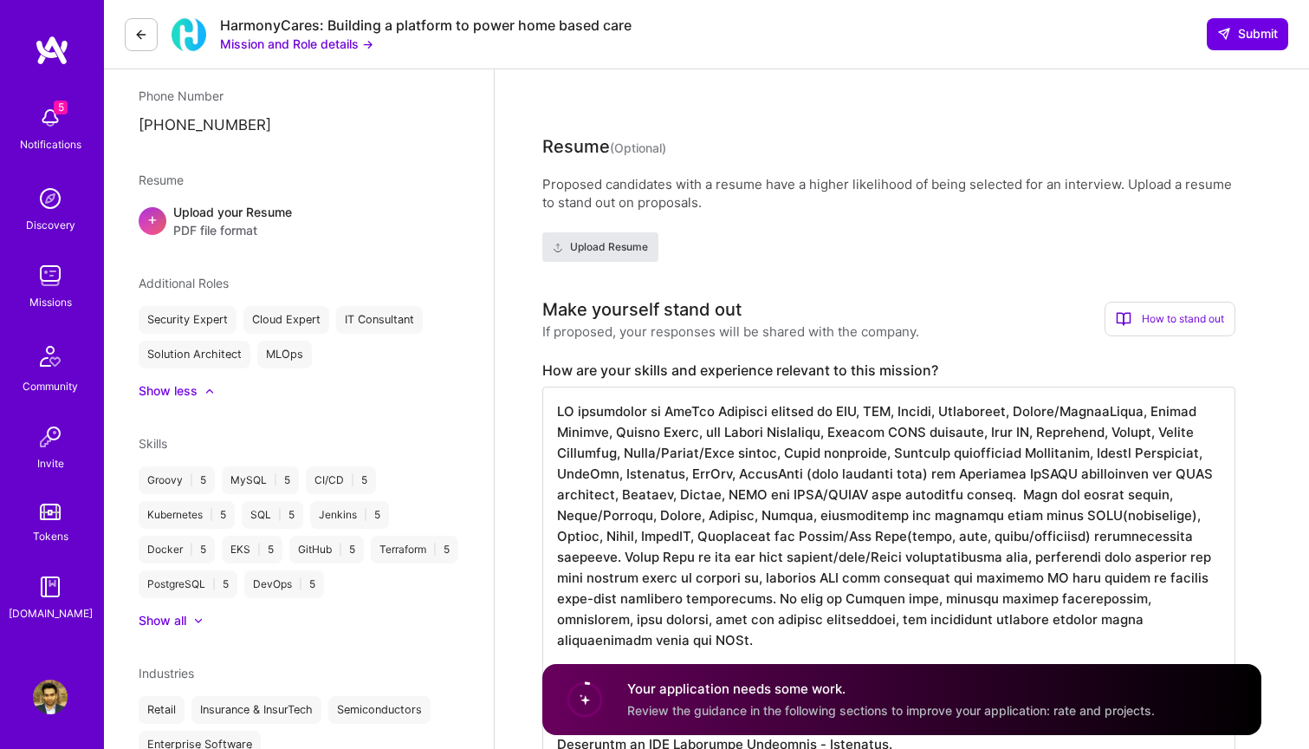
click at [614, 241] on span "Upload Resume" at bounding box center [600, 247] width 95 height 16
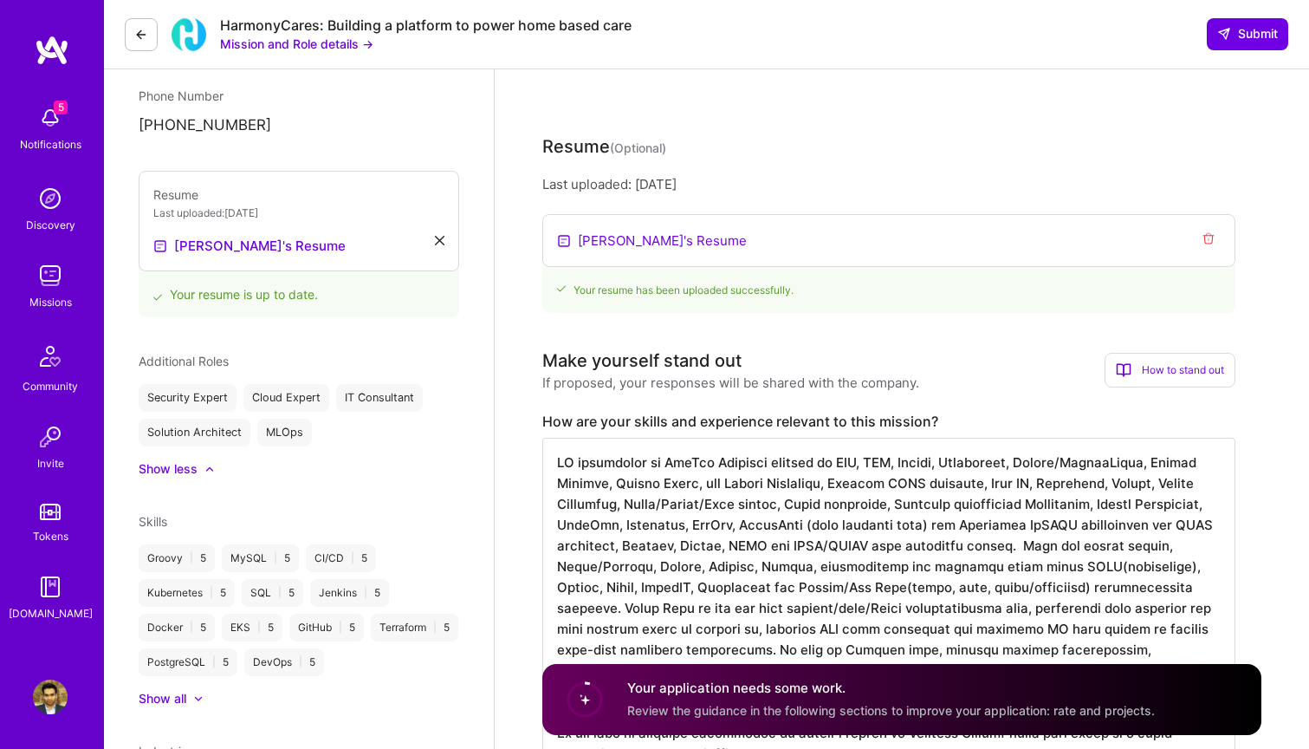
click at [1208, 242] on icon "Remove resume" at bounding box center [1209, 238] width 14 height 14
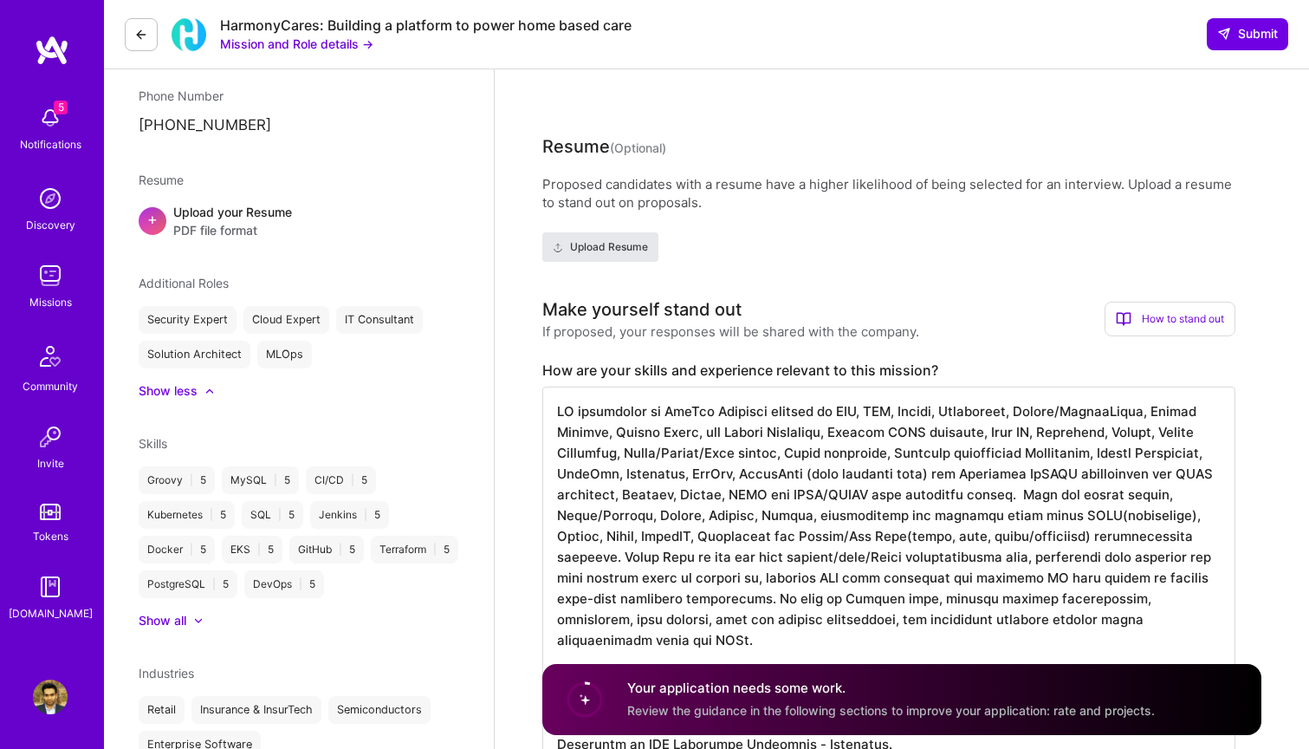
click at [642, 245] on span "Upload Resume" at bounding box center [600, 247] width 95 height 16
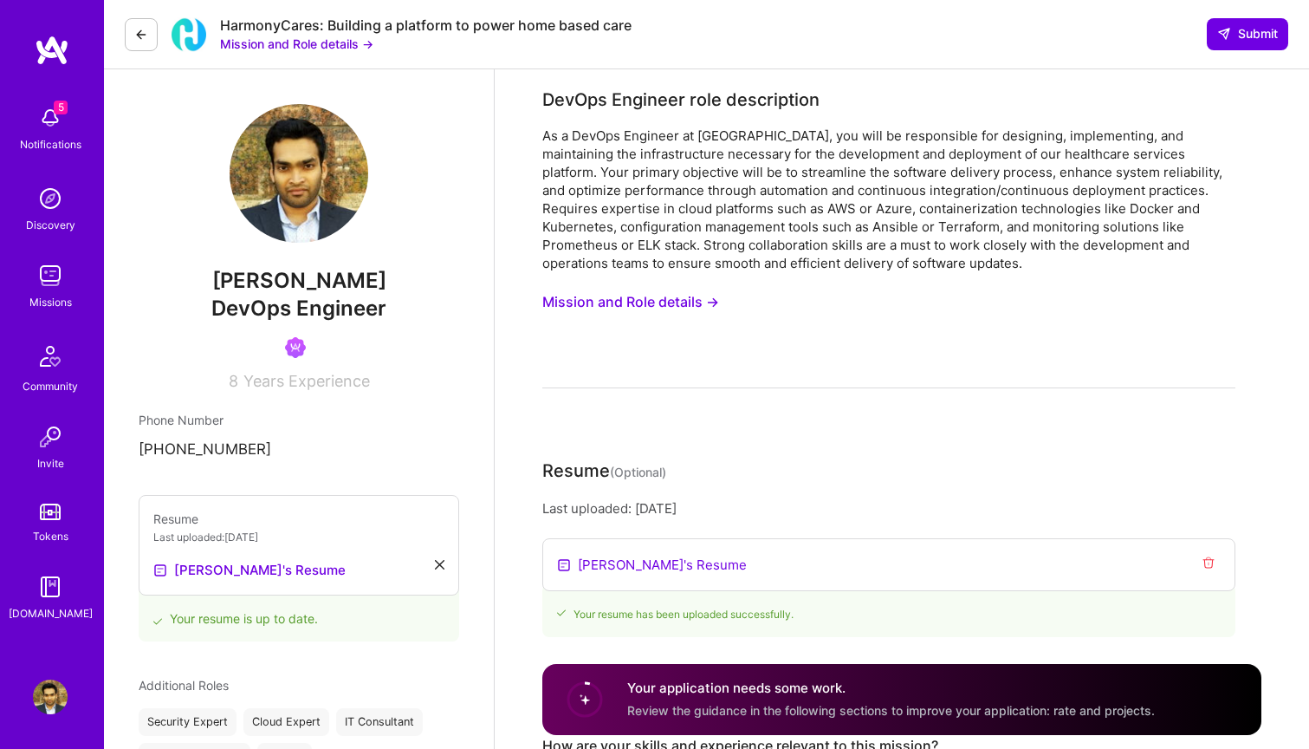
scroll to position [0, 0]
click at [299, 378] on span "Years Experience" at bounding box center [307, 381] width 127 height 18
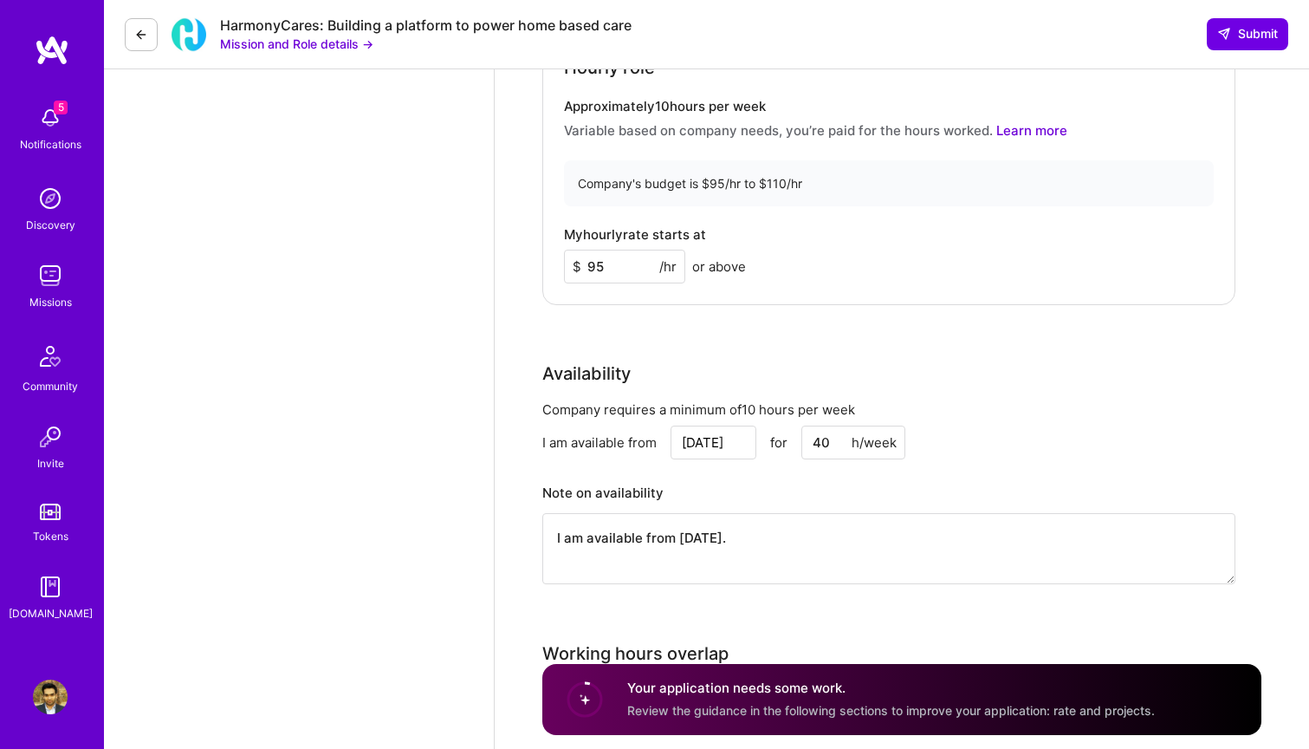
scroll to position [1387, 0]
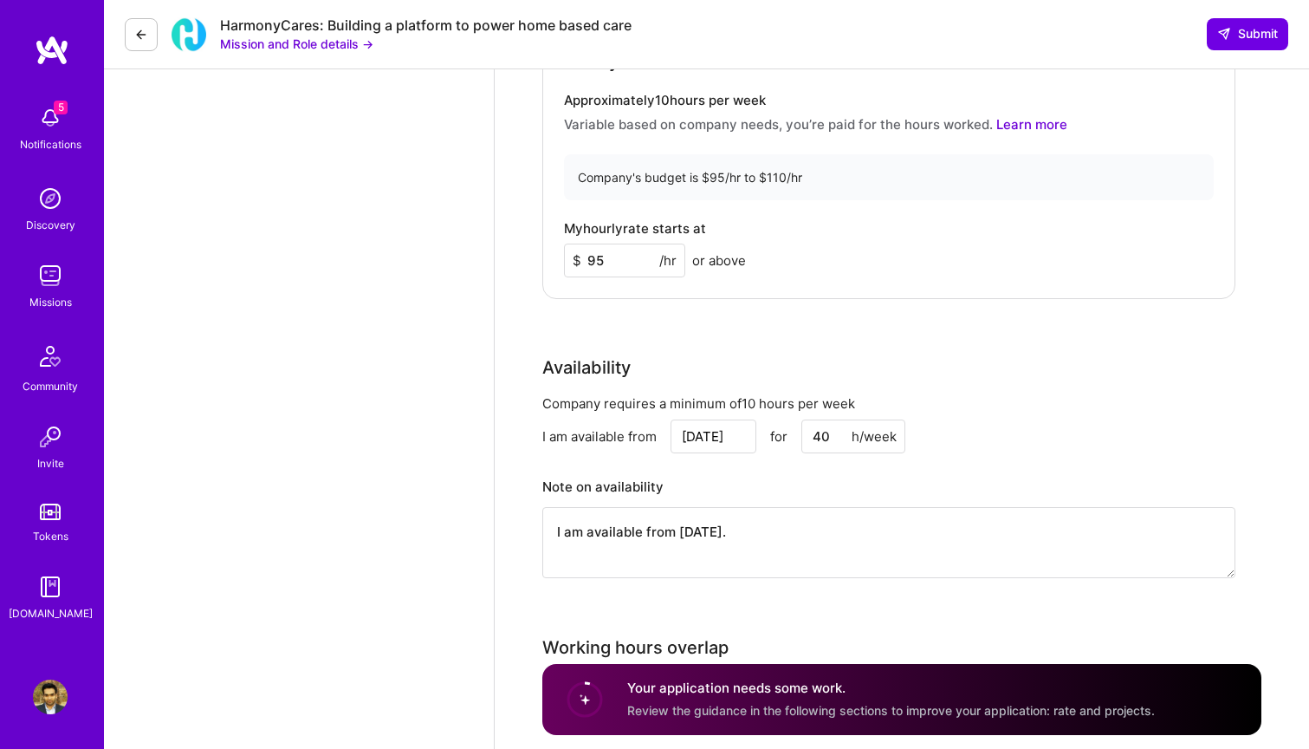
click at [51, 694] on img at bounding box center [50, 696] width 35 height 35
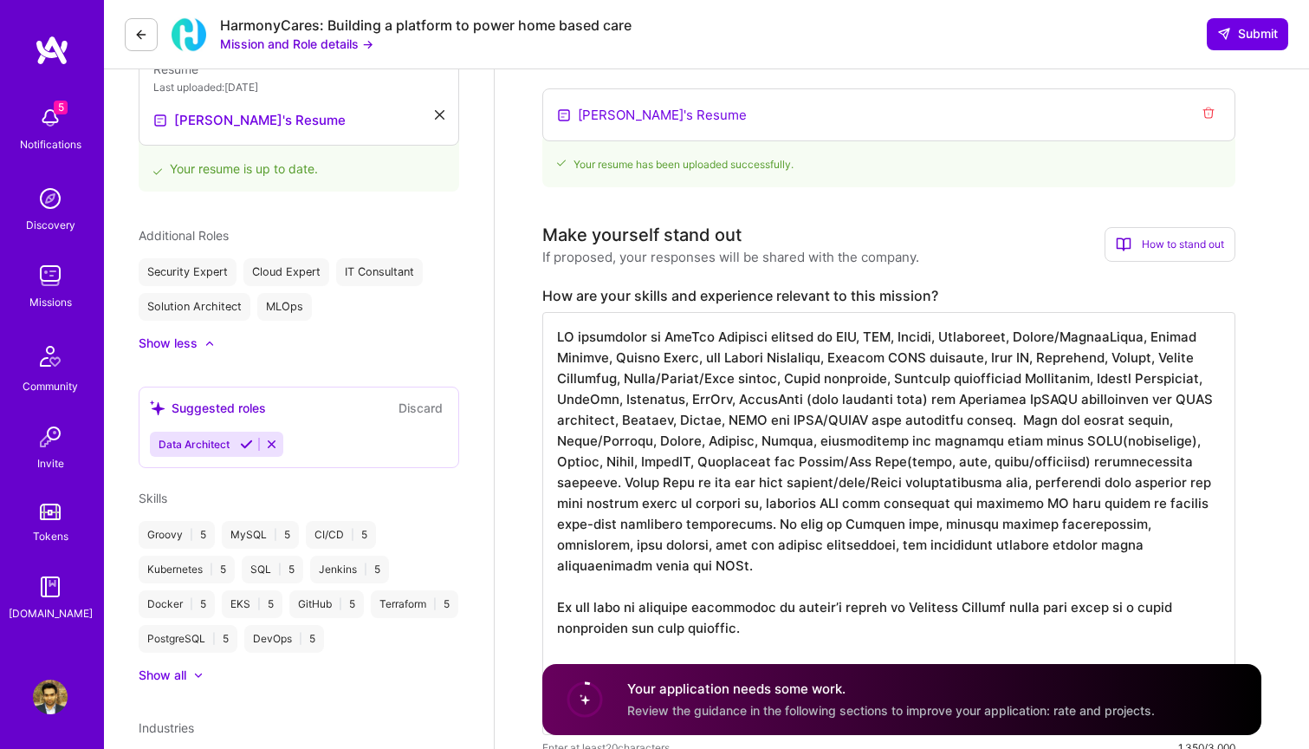
scroll to position [463, 0]
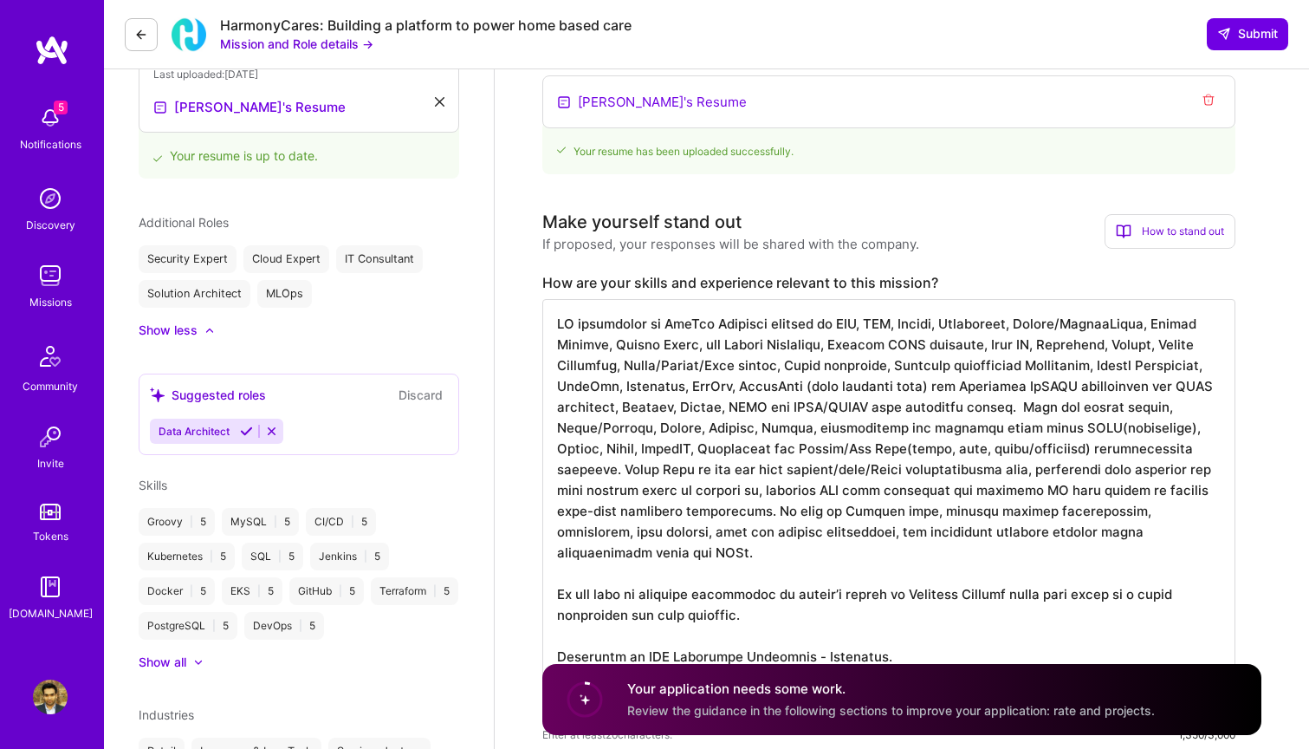
click at [692, 371] on textarea at bounding box center [889, 510] width 693 height 423
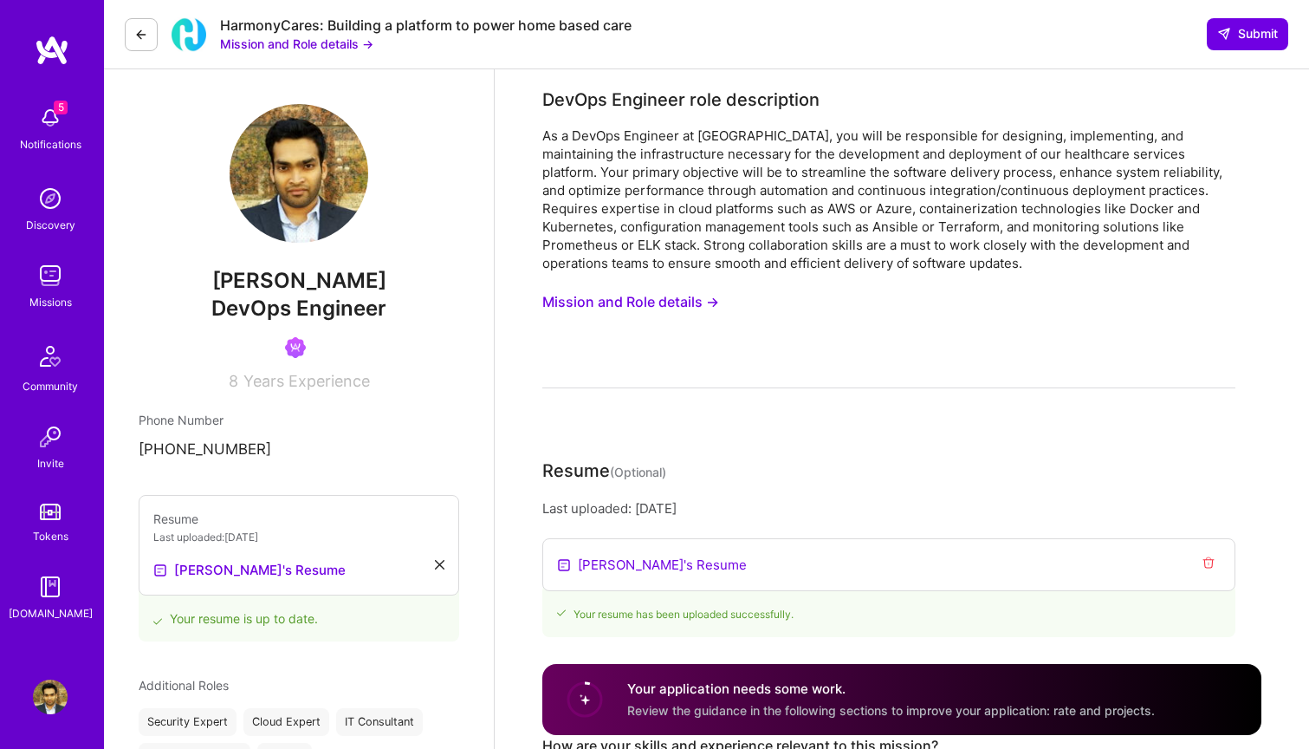
scroll to position [0, 0]
click at [141, 24] on button at bounding box center [141, 34] width 33 height 33
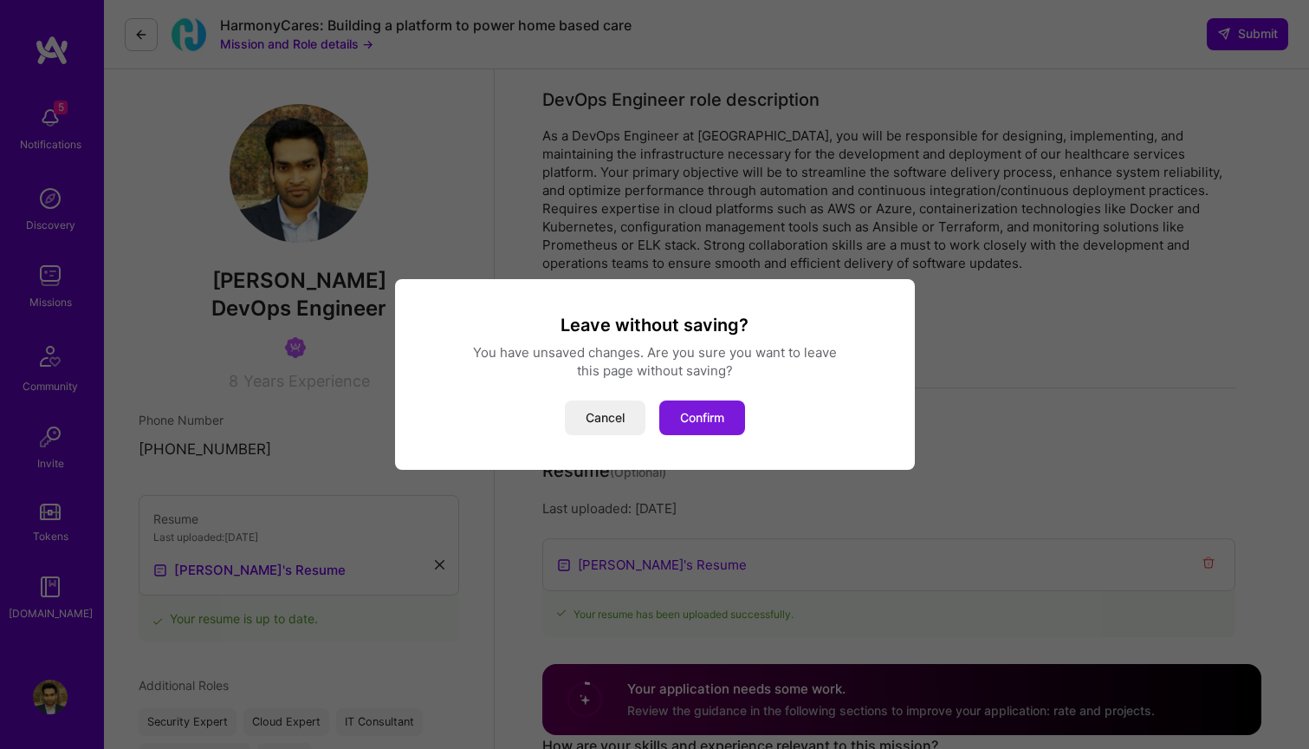
click at [696, 409] on button "Confirm" at bounding box center [703, 417] width 86 height 35
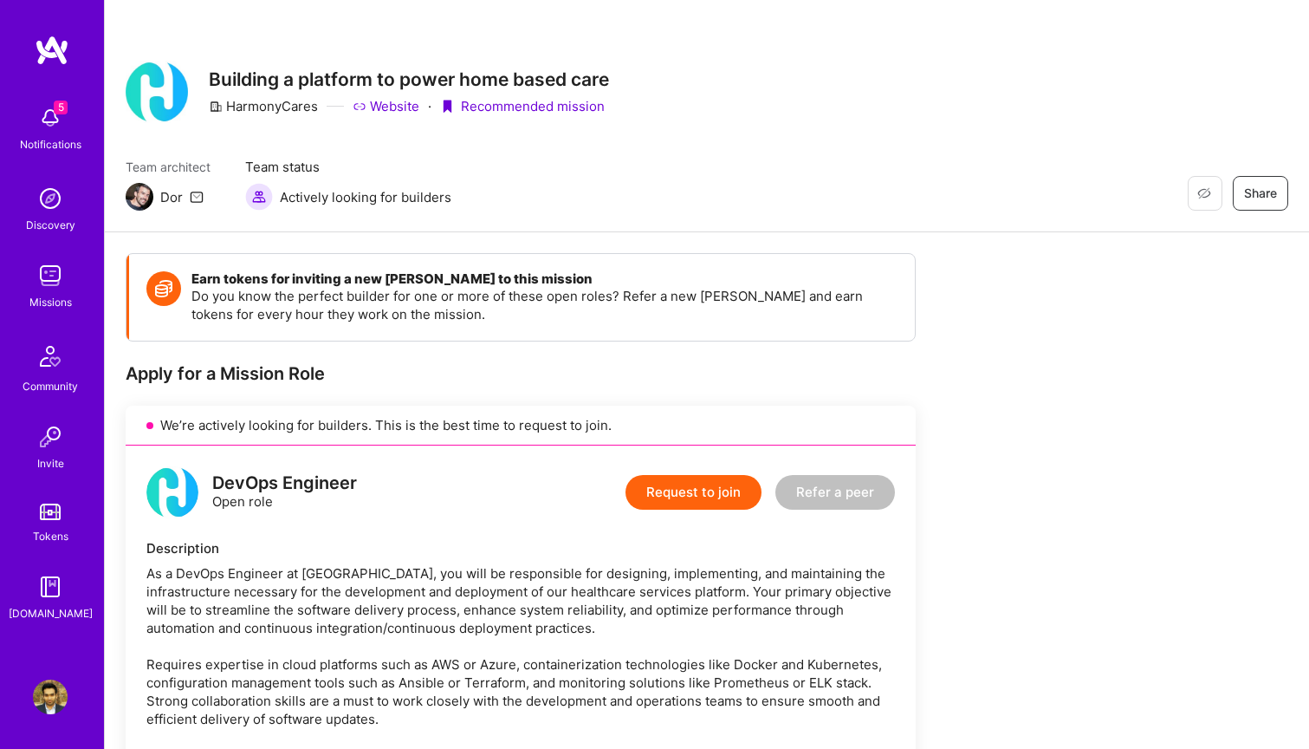
click at [679, 491] on button "Request to join" at bounding box center [694, 492] width 136 height 35
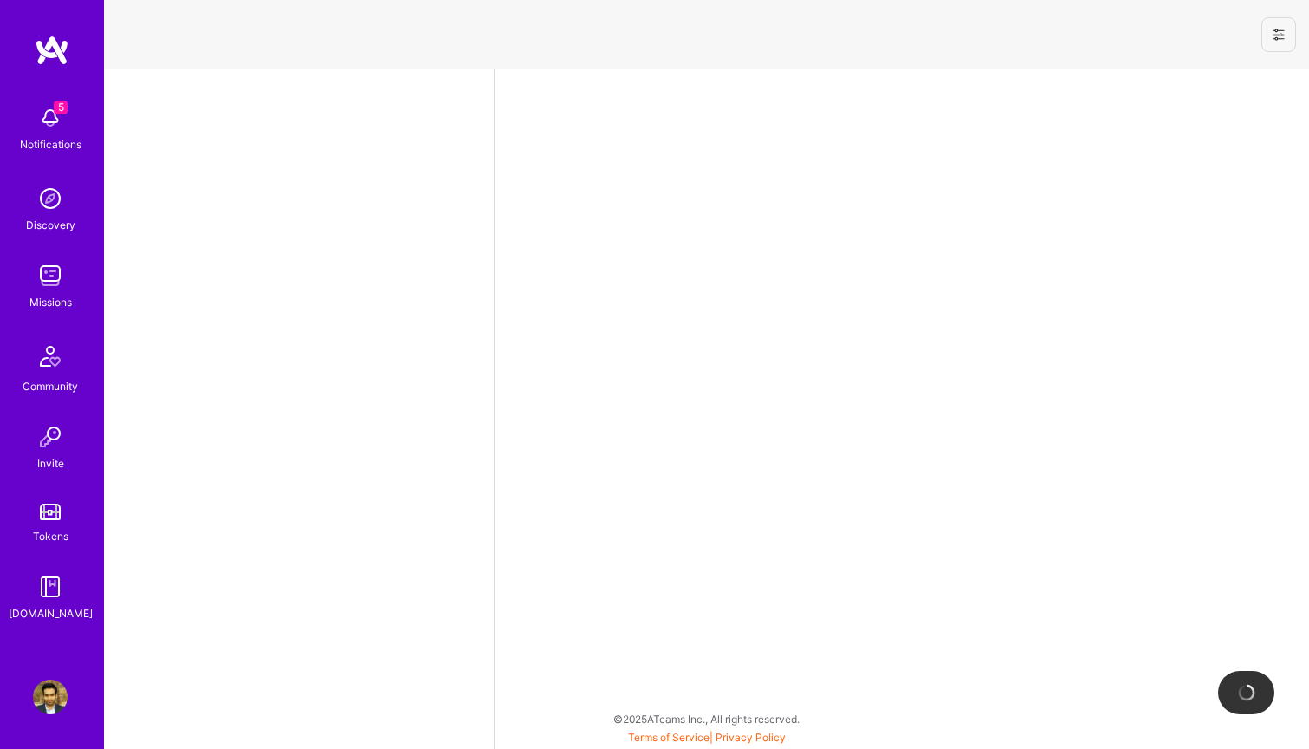
select select "US"
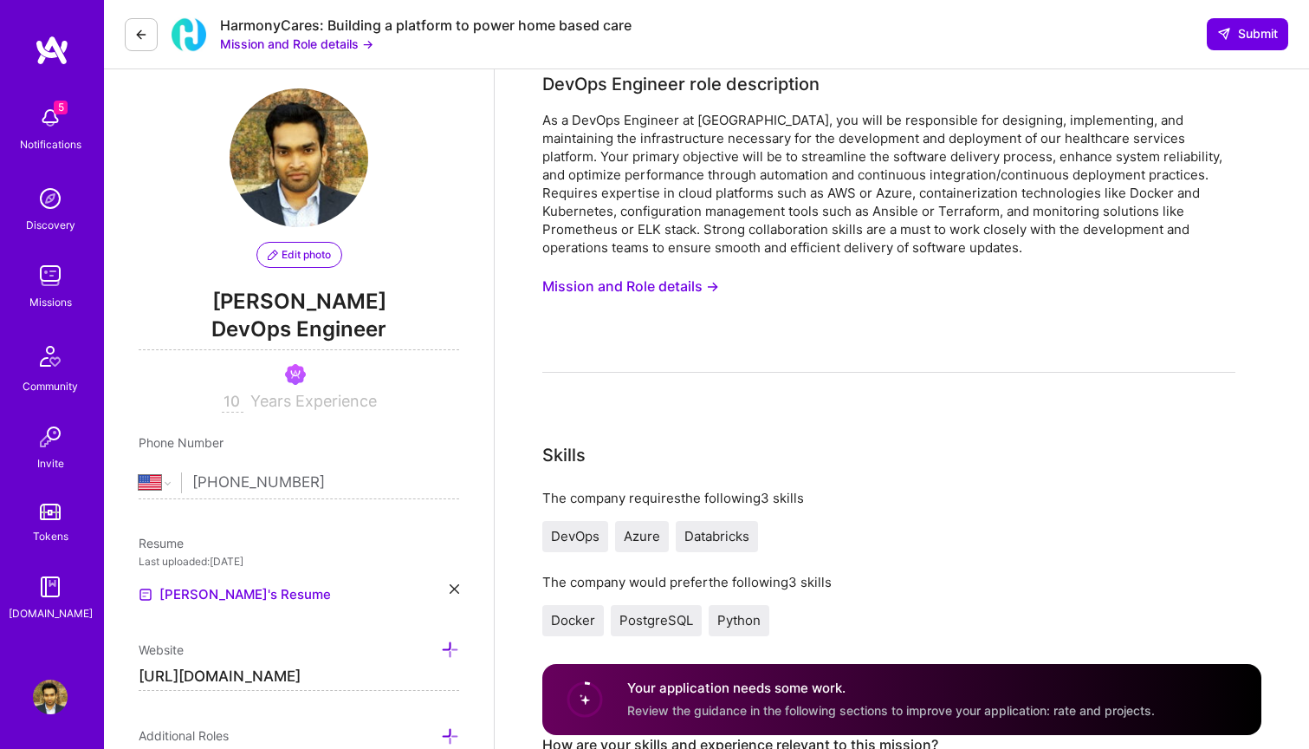
scroll to position [16, 0]
click at [686, 284] on button "Mission and Role details →" at bounding box center [631, 286] width 177 height 32
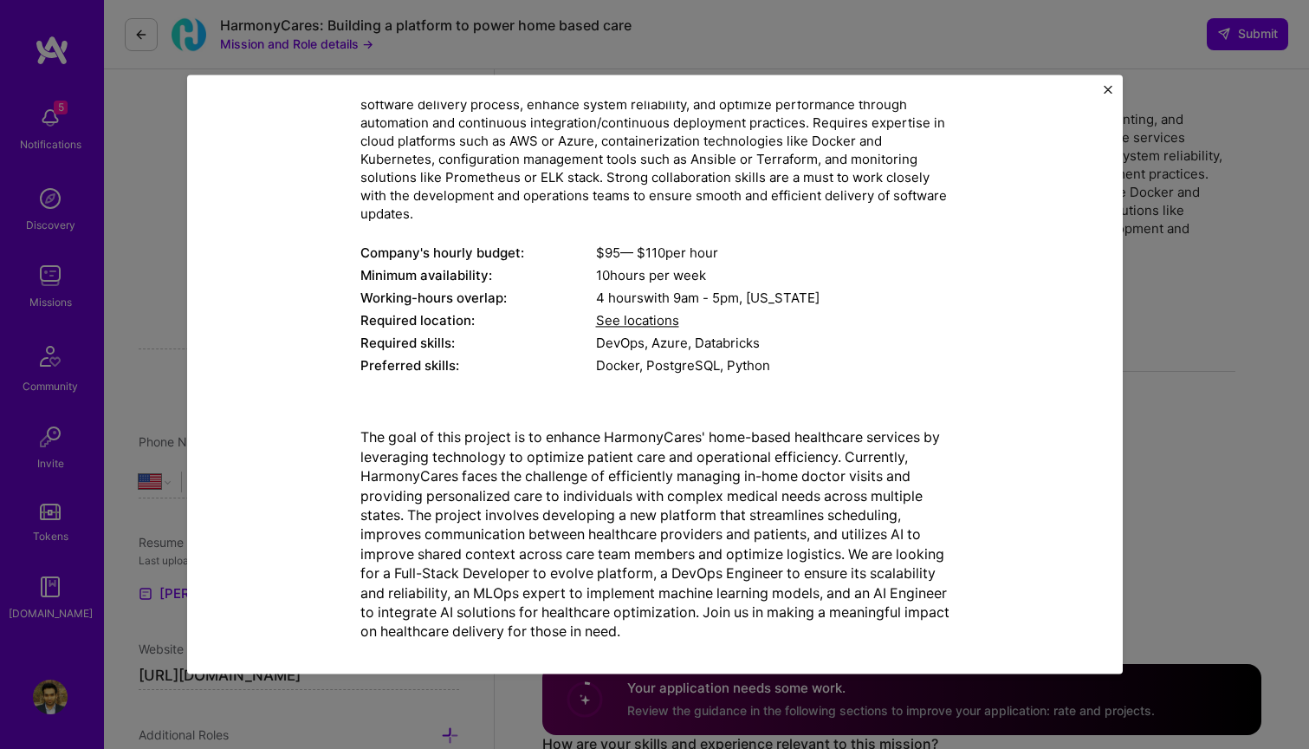
scroll to position [180, 0]
click at [1203, 398] on div "Mission Description and Role Details DevOps Engineer role description As a DevO…" at bounding box center [654, 374] width 1309 height 749
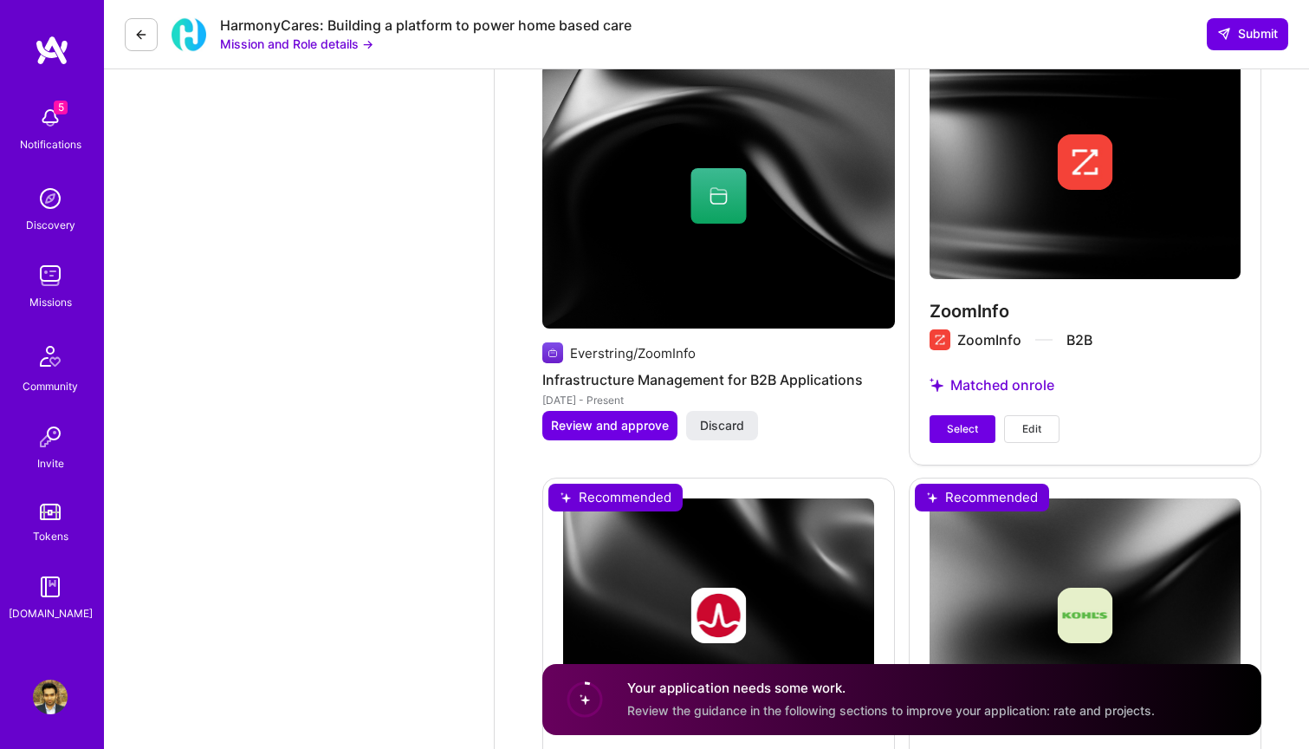
scroll to position [2785, 0]
click at [956, 427] on span "Select" at bounding box center [962, 429] width 31 height 16
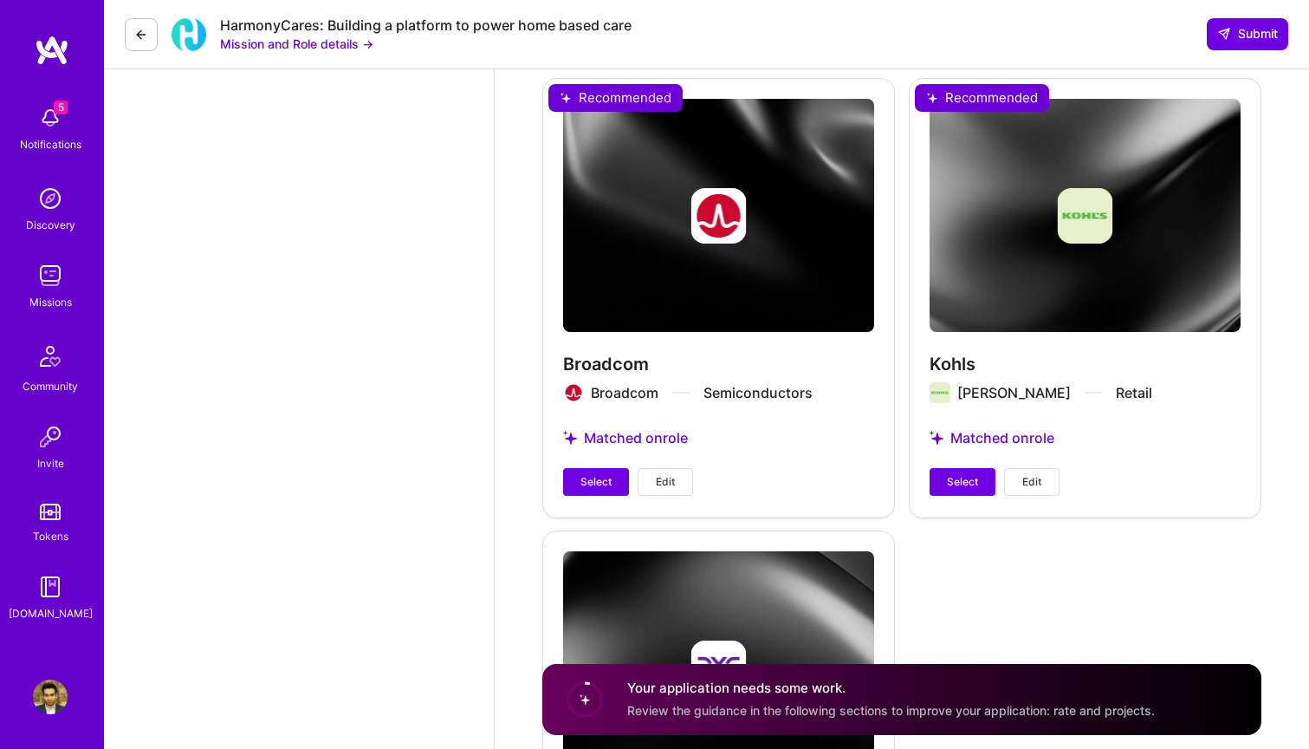
scroll to position [3179, 0]
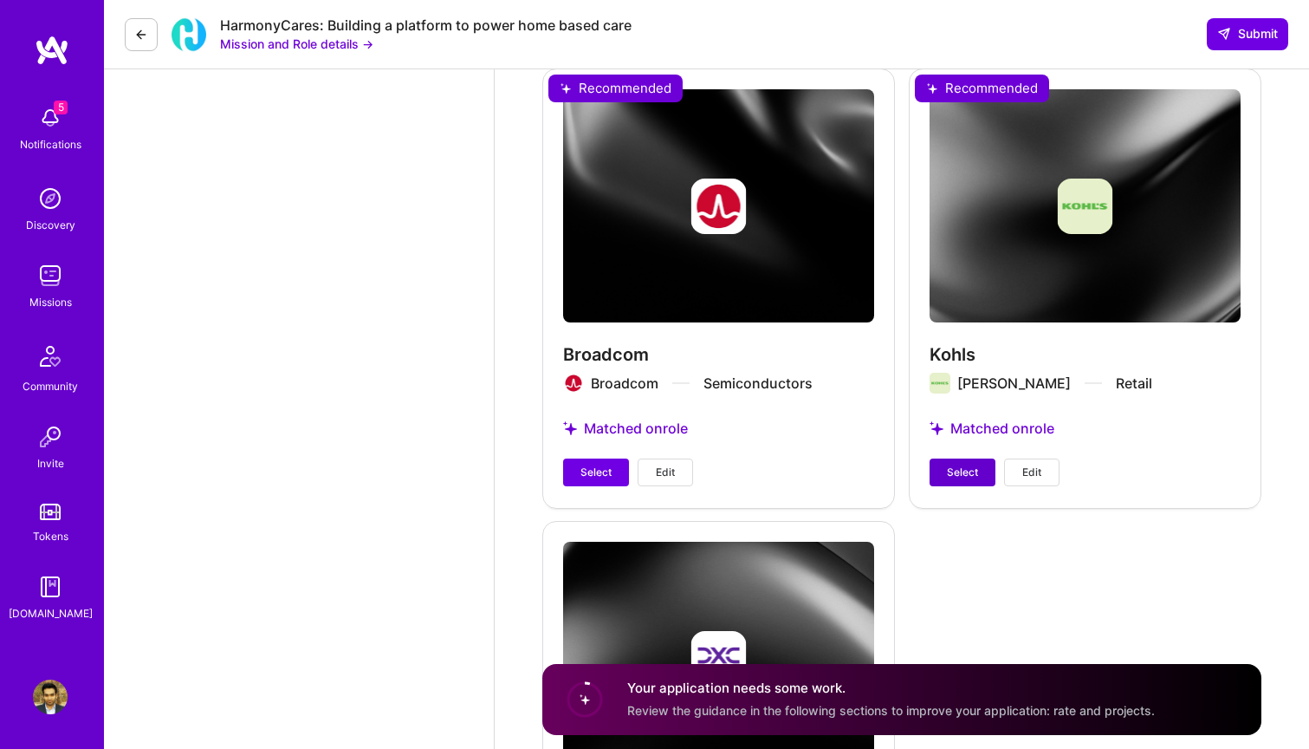
click at [958, 469] on span "Select" at bounding box center [962, 473] width 31 height 16
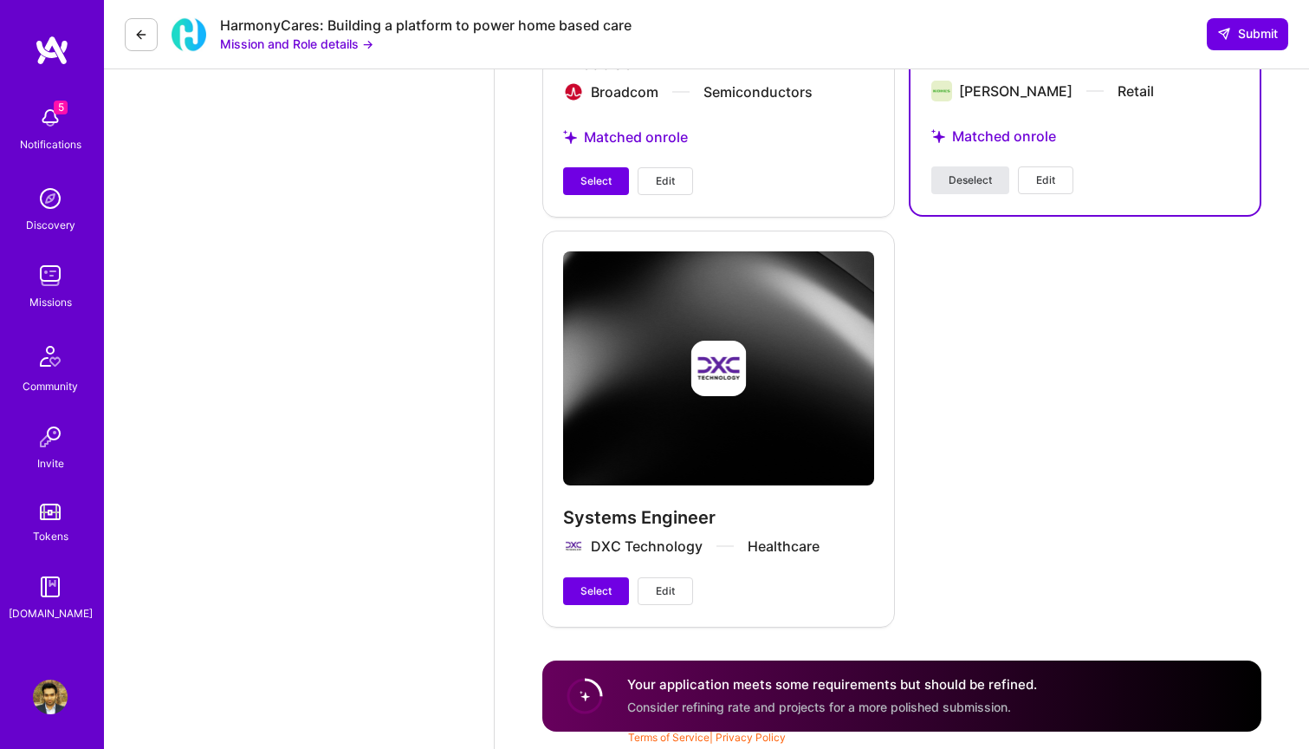
scroll to position [3470, 0]
click at [588, 593] on span "Select" at bounding box center [596, 591] width 31 height 16
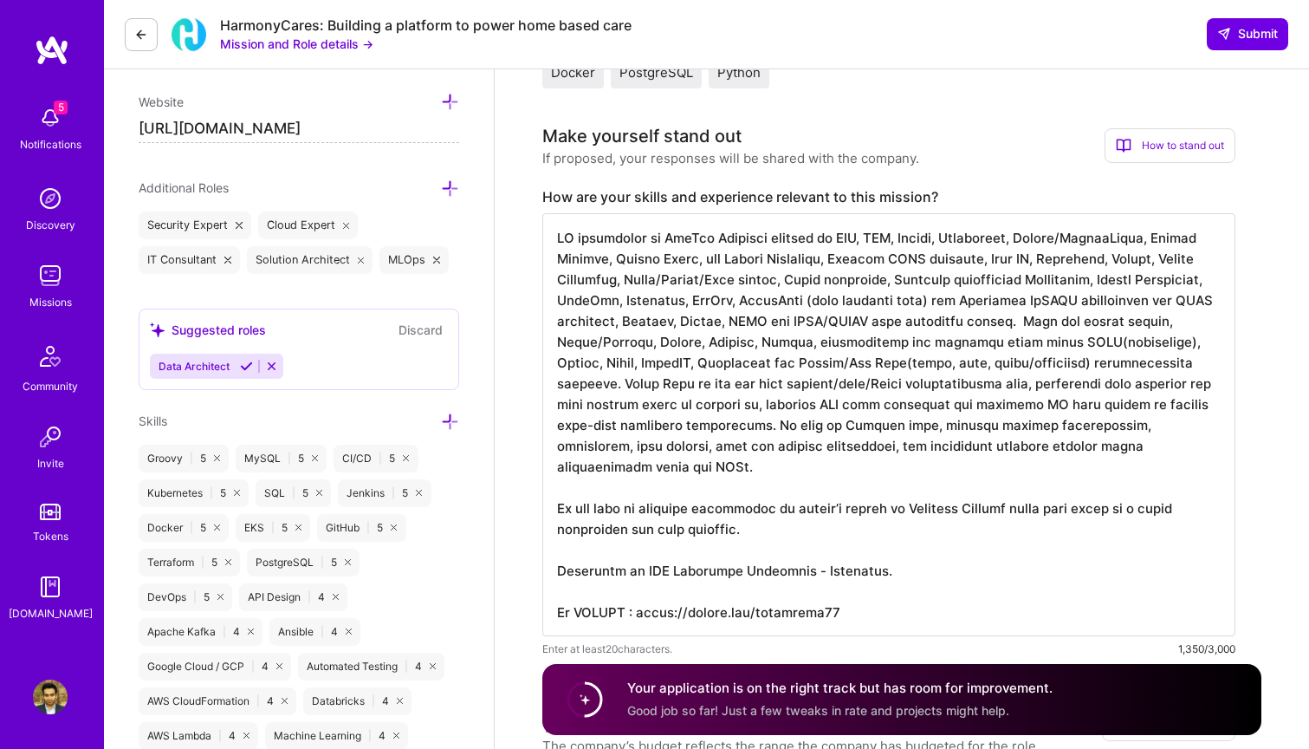
scroll to position [0, 0]
click at [1264, 32] on span "Submit" at bounding box center [1248, 33] width 61 height 17
click at [1242, 41] on span "Submit" at bounding box center [1248, 33] width 61 height 17
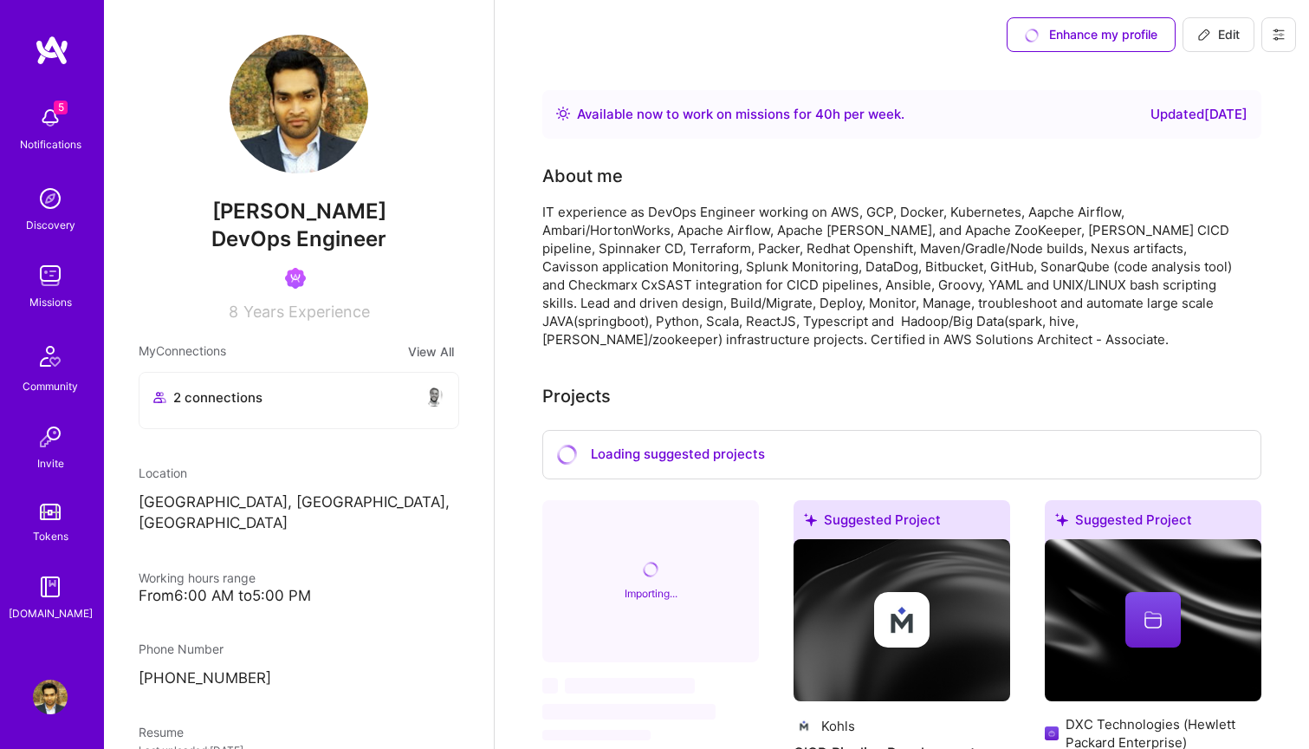
click at [1214, 43] on button "Edit" at bounding box center [1219, 34] width 72 height 35
select select "US"
select select "Right Now"
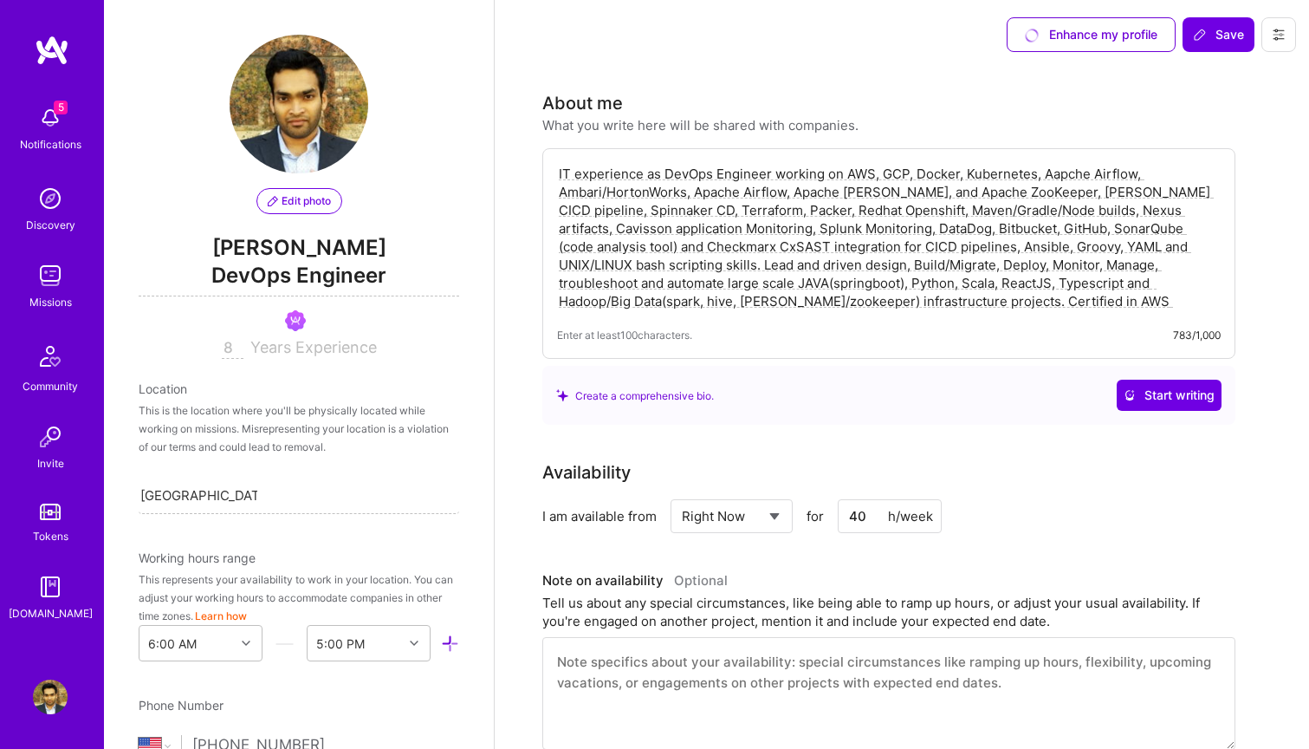
click at [233, 348] on input "8" at bounding box center [233, 348] width 22 height 21
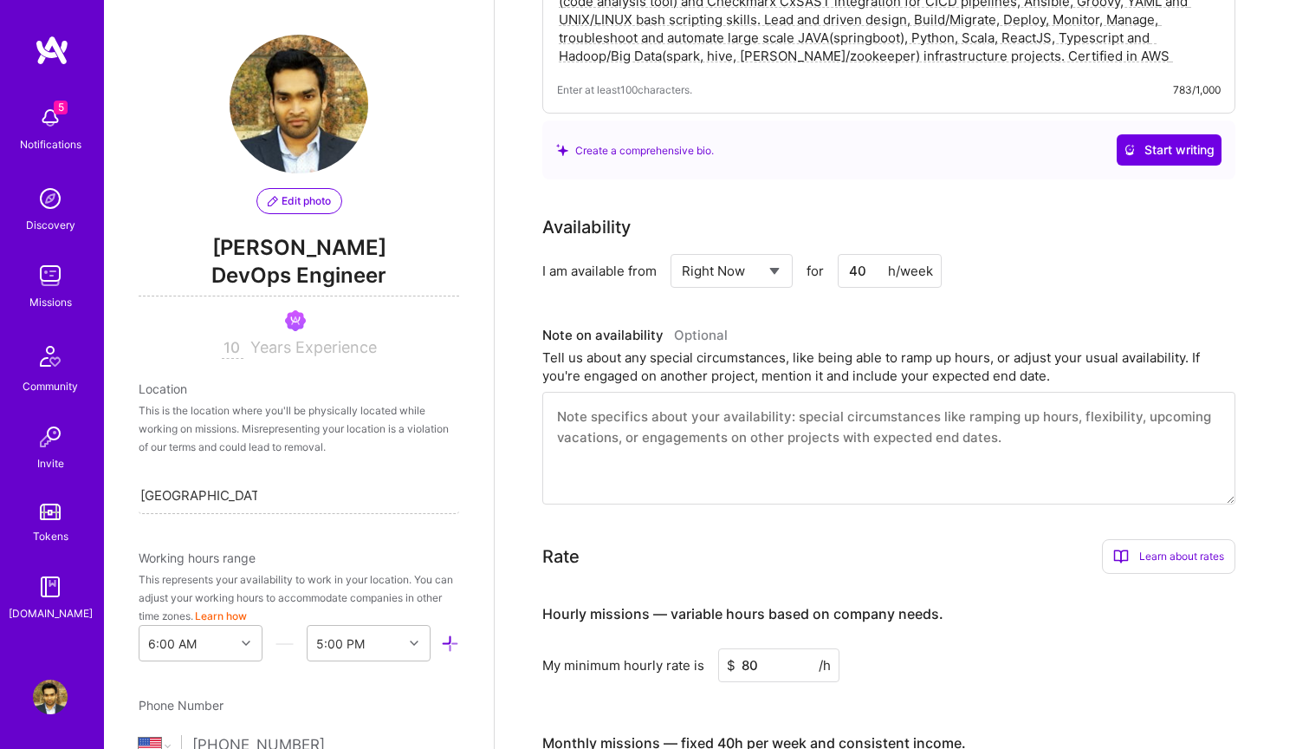
scroll to position [263, 0]
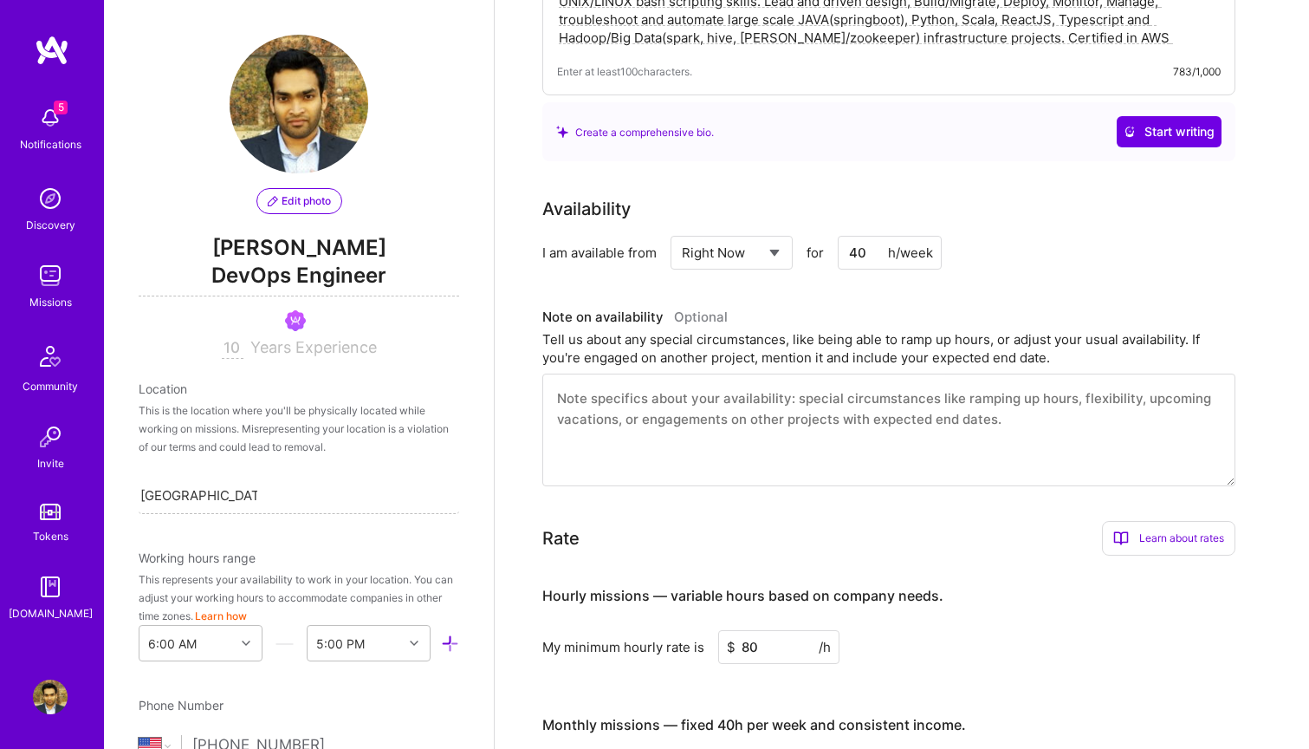
type input "10"
click at [752, 251] on select "Select... Right Now Future Date Not Available" at bounding box center [732, 253] width 100 height 44
select select "Right Now"
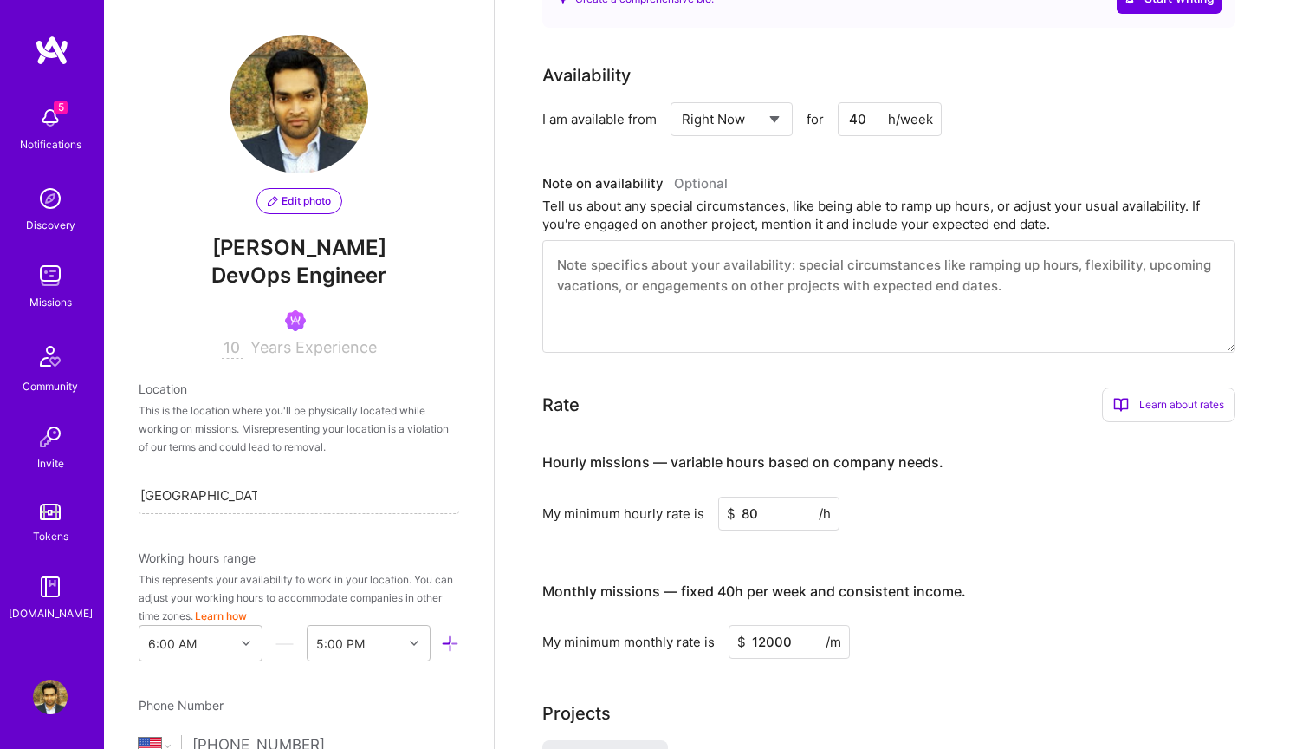
scroll to position [409, 0]
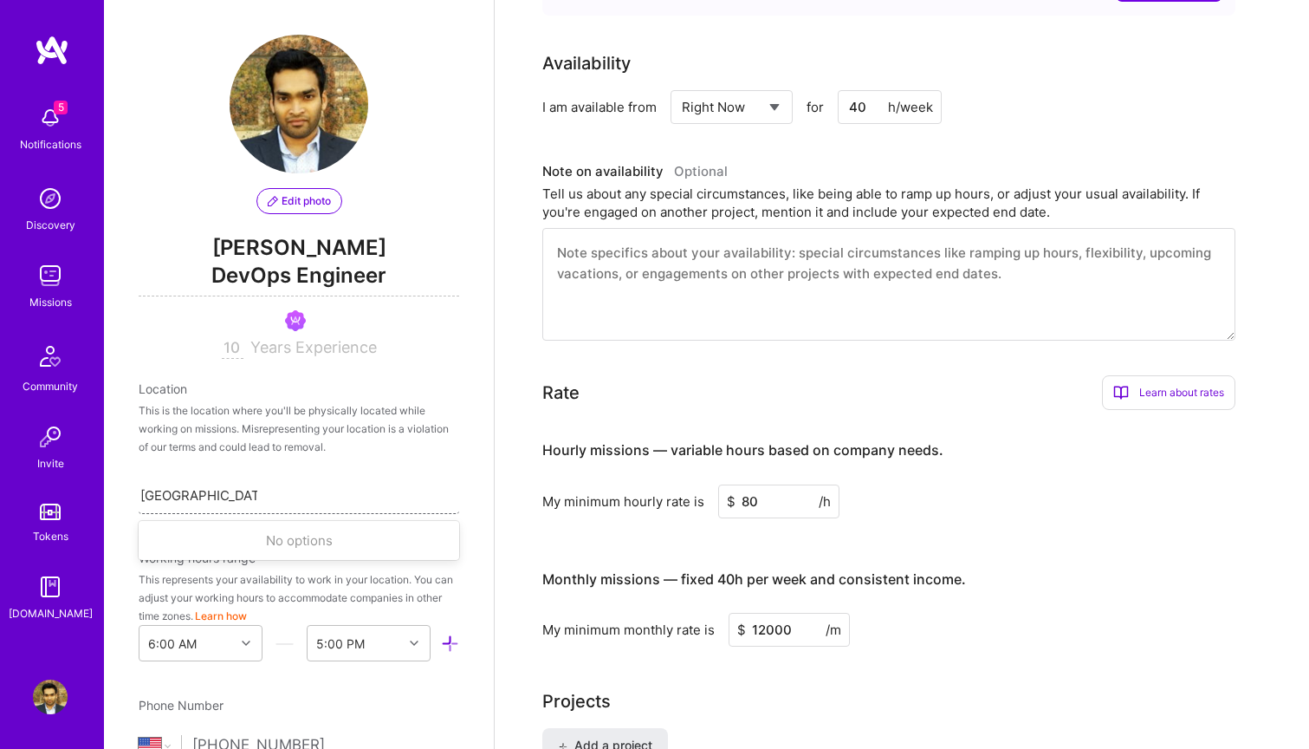
click at [275, 494] on div "San Jose, CA, USA San Jose, CA, USA" at bounding box center [299, 495] width 321 height 36
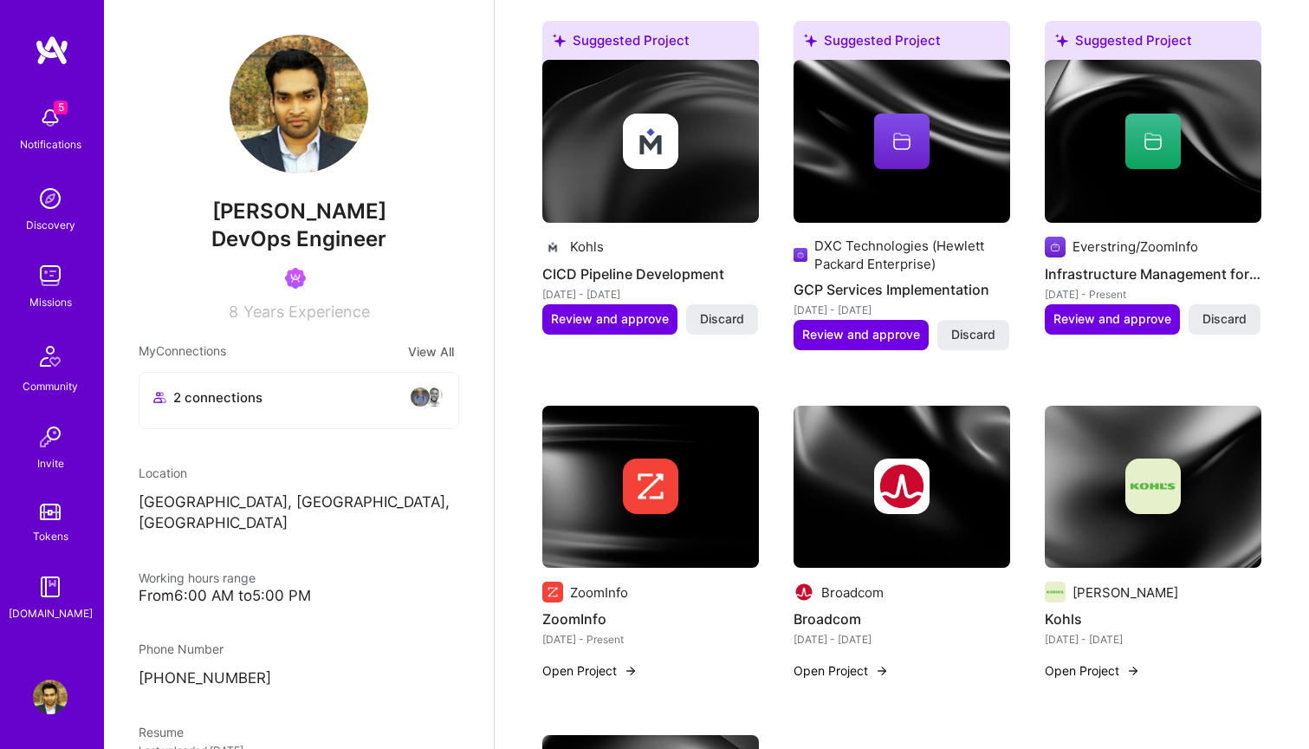
click at [153, 507] on p "[GEOGRAPHIC_DATA], [GEOGRAPHIC_DATA], [GEOGRAPHIC_DATA]" at bounding box center [299, 513] width 321 height 42
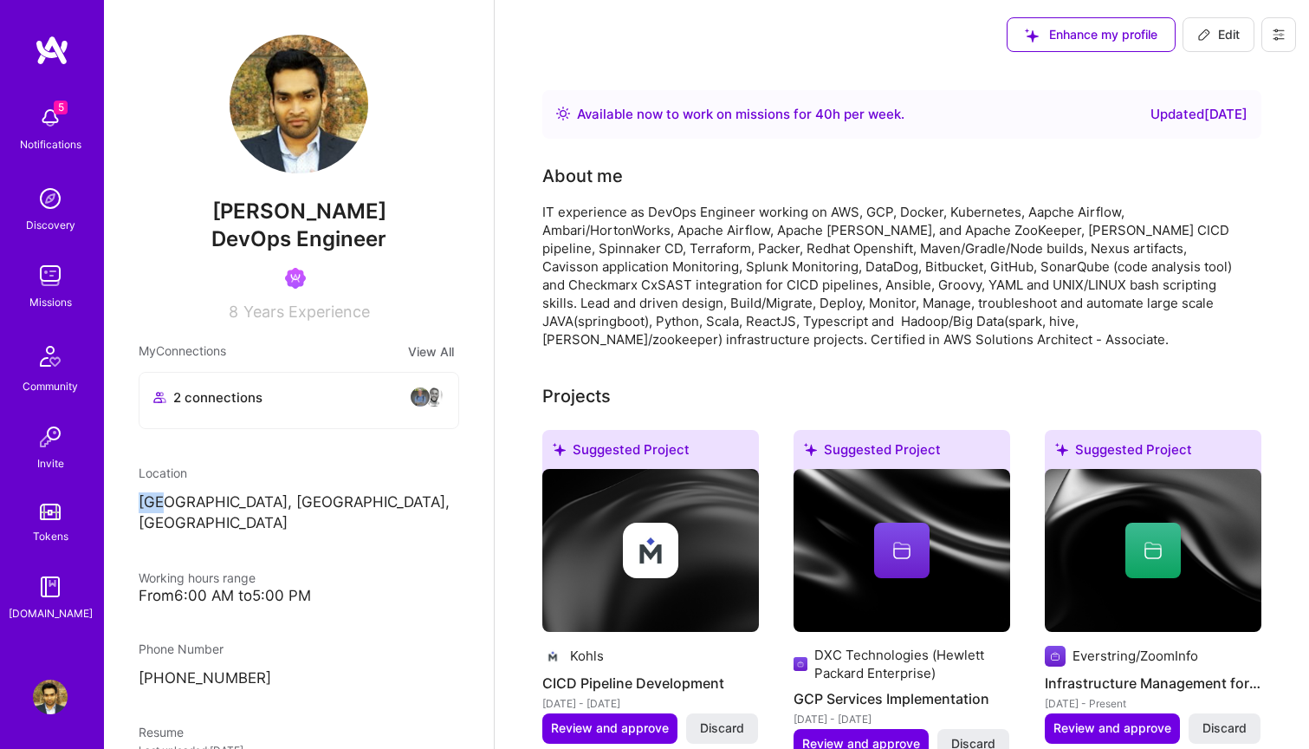
scroll to position [0, 0]
click at [1225, 29] on span "Edit" at bounding box center [1219, 34] width 42 height 17
select select "US"
select select "Right Now"
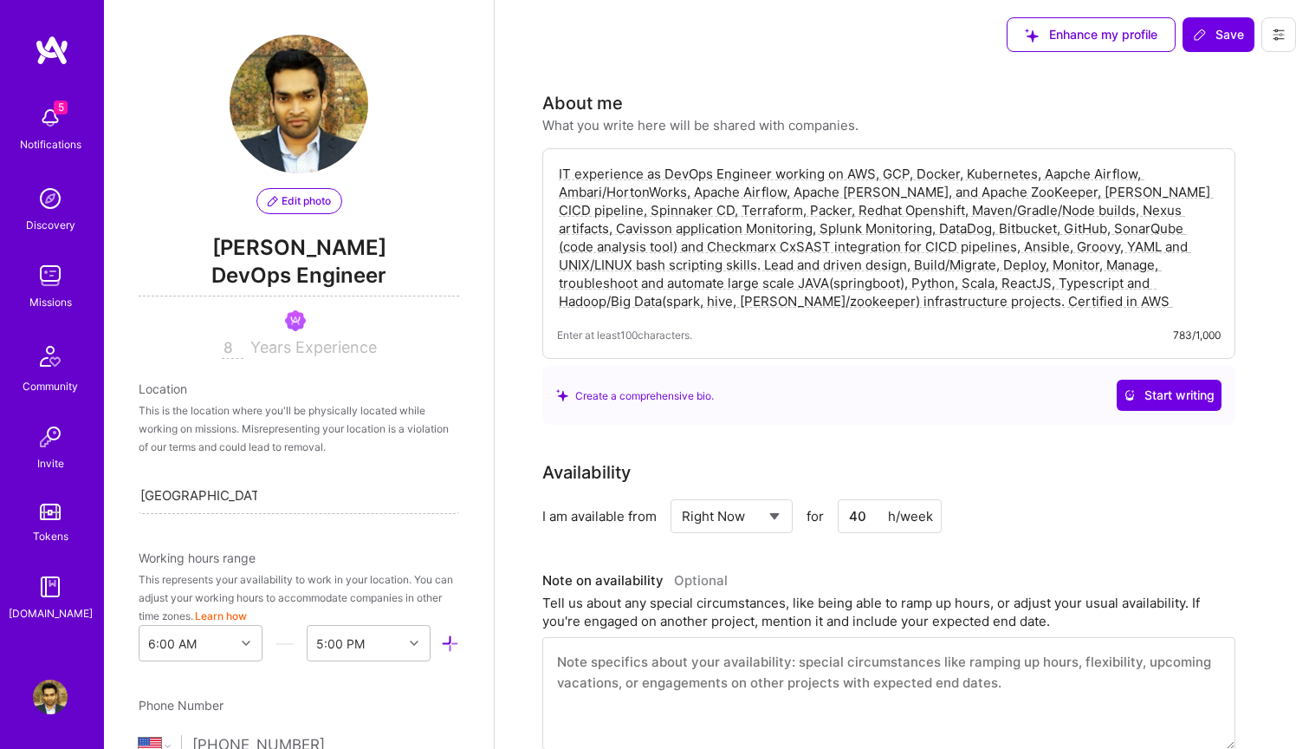
click at [233, 344] on input "8" at bounding box center [233, 348] width 22 height 21
type input "10"
click at [1227, 40] on span "Save" at bounding box center [1218, 34] width 51 height 17
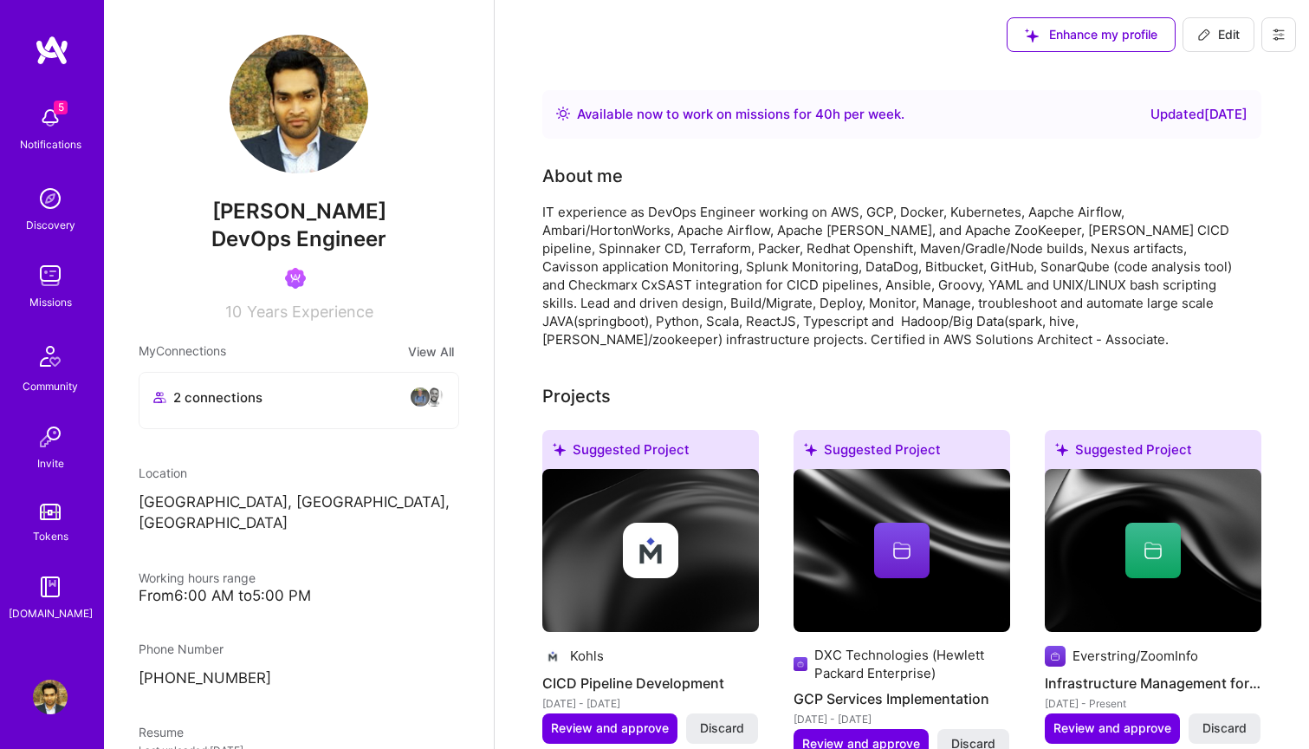
click at [1227, 40] on span "Edit" at bounding box center [1219, 34] width 42 height 17
select select "US"
select select "Right Now"
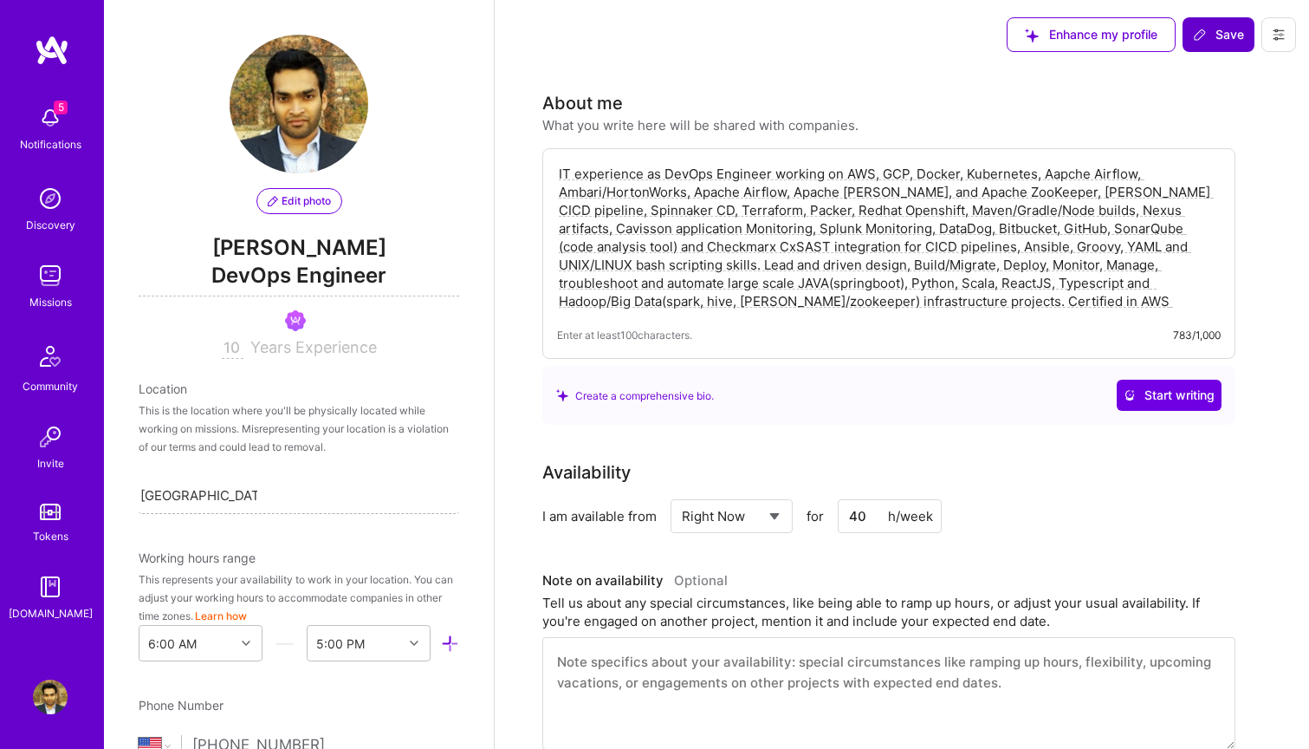
click at [224, 499] on input "[GEOGRAPHIC_DATA], [GEOGRAPHIC_DATA], [GEOGRAPHIC_DATA]" at bounding box center [198, 495] width 117 height 18
drag, startPoint x: 255, startPoint y: 490, endPoint x: 133, endPoint y: 487, distance: 121.4
click at [133, 487] on div "Edit photo Viswateja Talluri DevOps Engineer 10 Years Experience Location This …" at bounding box center [299, 374] width 390 height 749
type input "Dublin, CA"
click at [231, 531] on div "[GEOGRAPHIC_DATA], [GEOGRAPHIC_DATA], [GEOGRAPHIC_DATA]" at bounding box center [299, 549] width 321 height 50
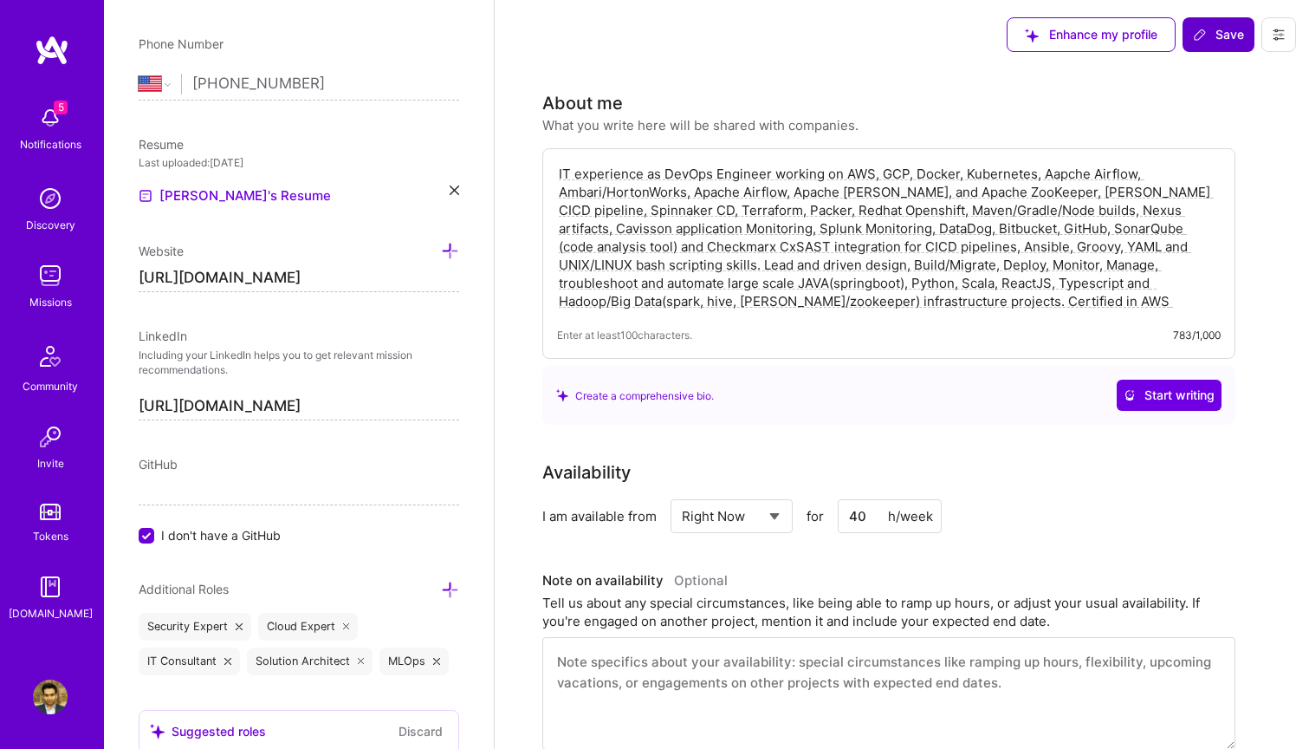
scroll to position [674, 0]
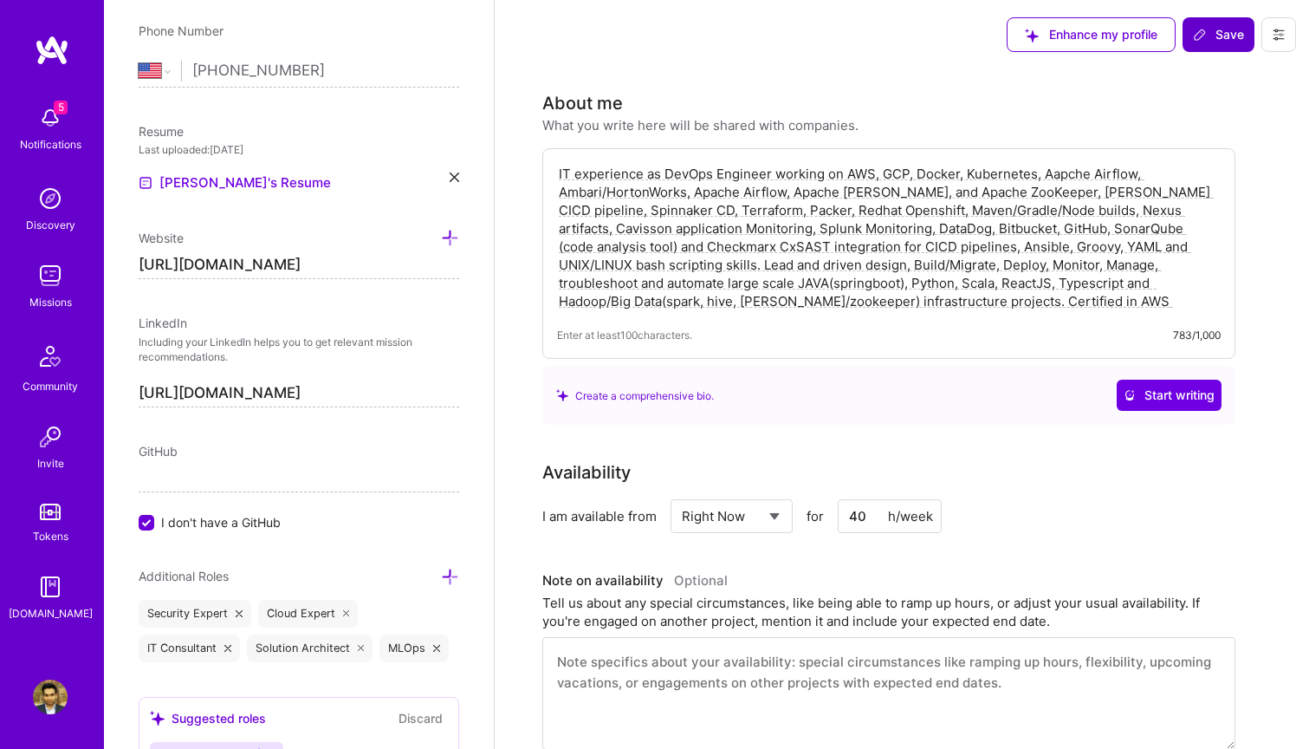
drag, startPoint x: 378, startPoint y: 264, endPoint x: 134, endPoint y: 266, distance: 243.5
click at [146, 518] on input "I don't have a GitHub" at bounding box center [148, 524] width 16 height 16
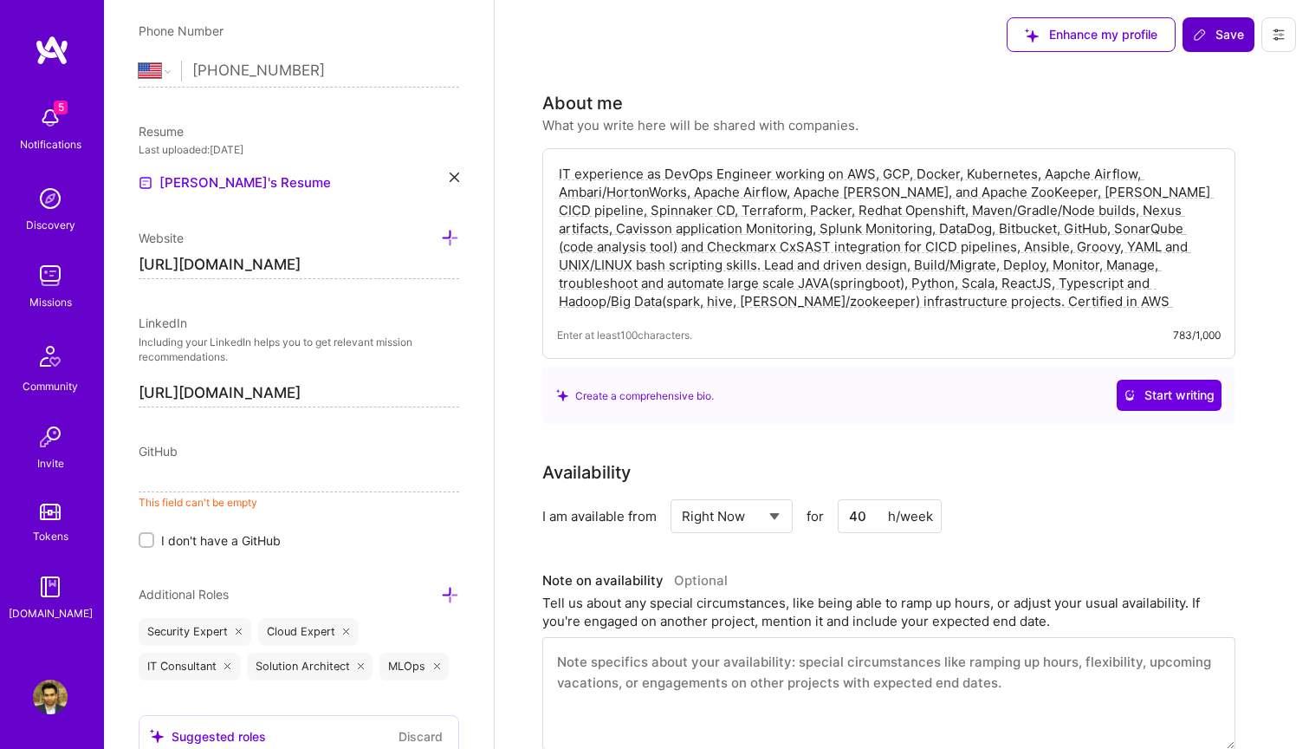
click at [197, 474] on input at bounding box center [299, 479] width 321 height 28
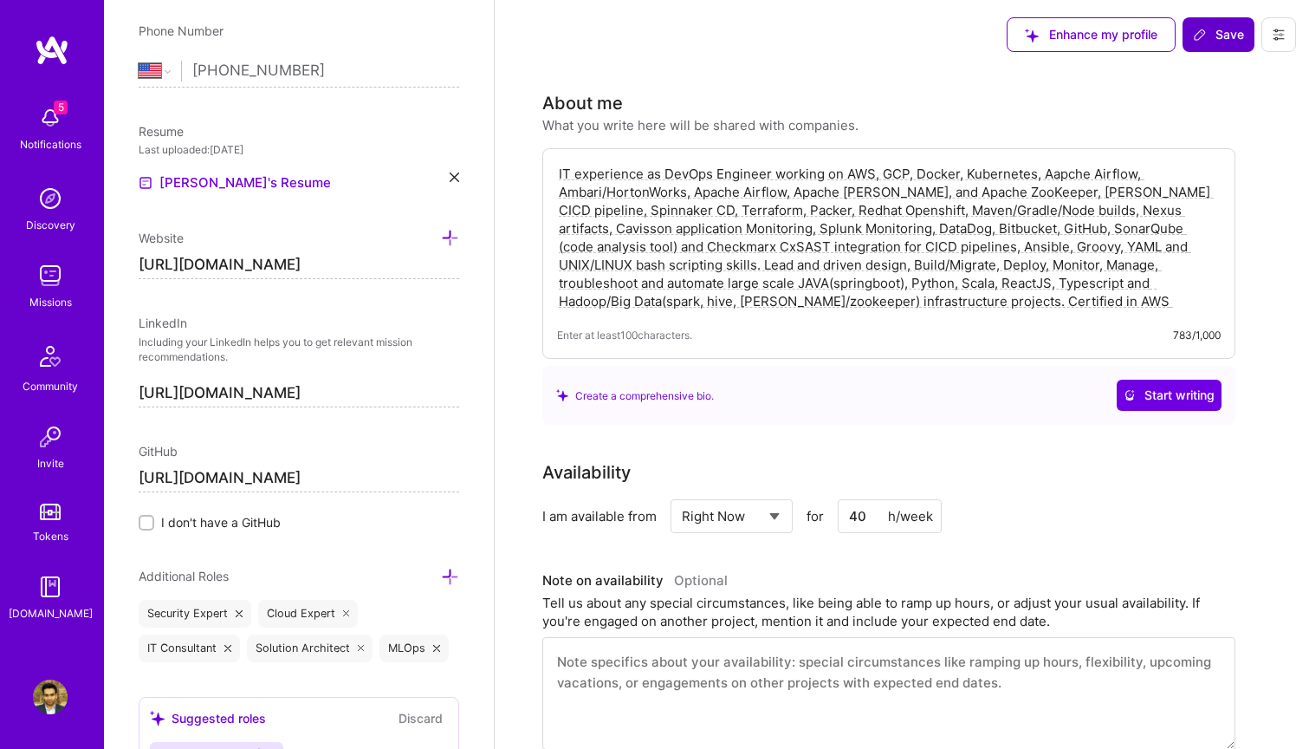
type input "[URL][DOMAIN_NAME]"
drag, startPoint x: 386, startPoint y: 263, endPoint x: 137, endPoint y: 267, distance: 248.7
click at [137, 267] on div "Edit photo Viswateja Talluri DevOps Engineer 10 Years Experience Location This …" at bounding box center [299, 374] width 390 height 749
type input "https://"
click at [432, 311] on div "Edit photo Viswateja Talluri DevOps Engineer 10 Years Experience Location This …" at bounding box center [299, 374] width 390 height 749
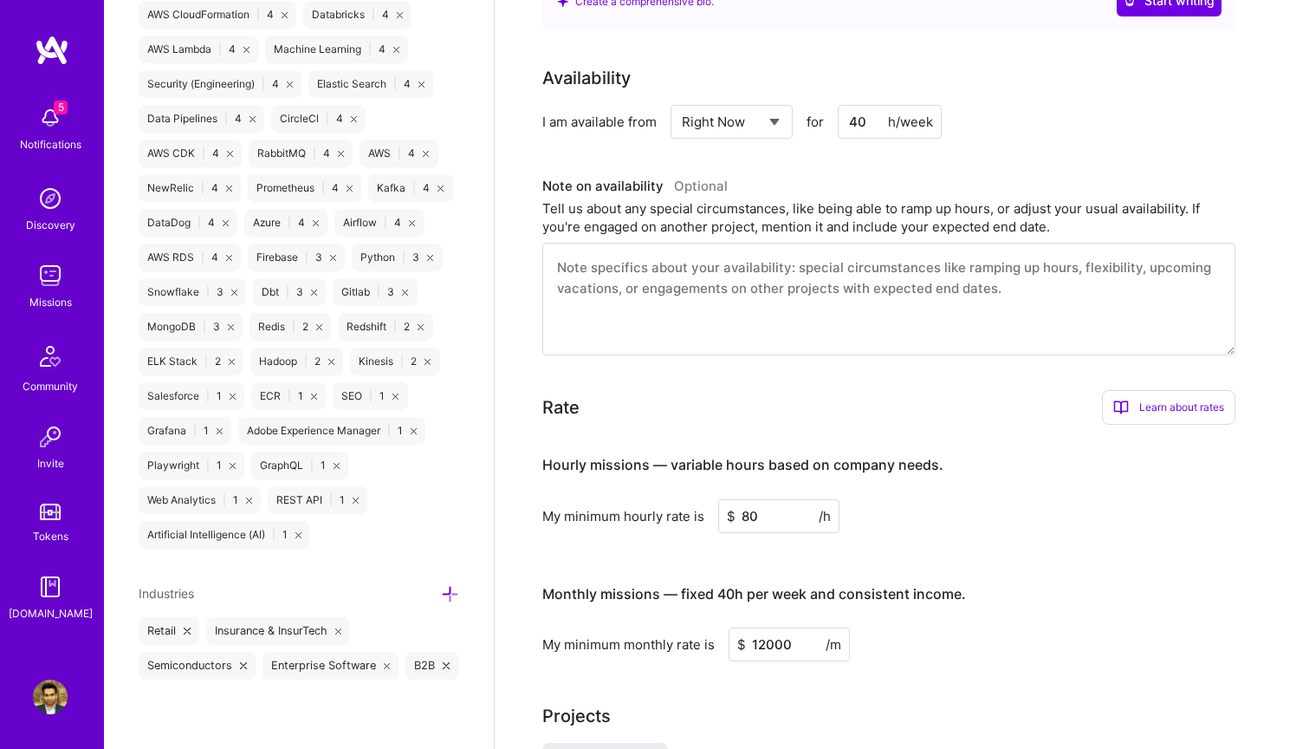
scroll to position [398, 0]
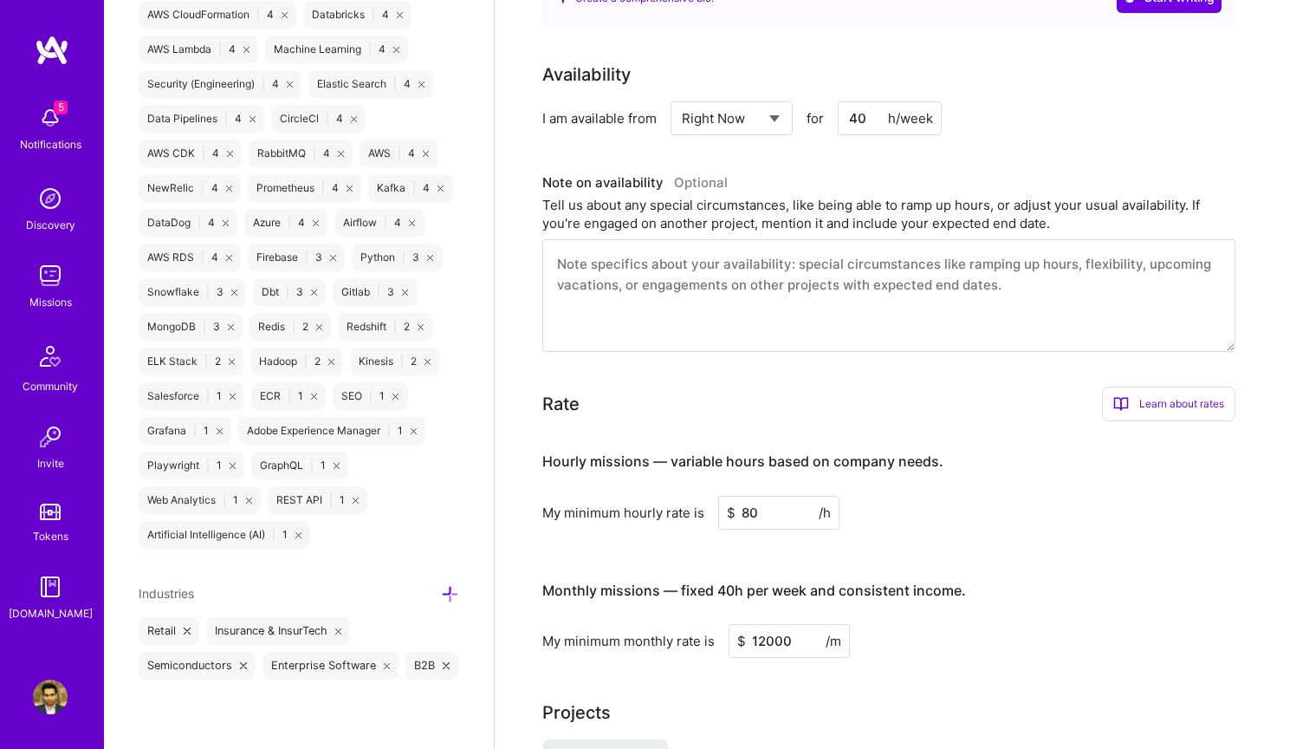
click at [828, 271] on textarea at bounding box center [889, 295] width 693 height 113
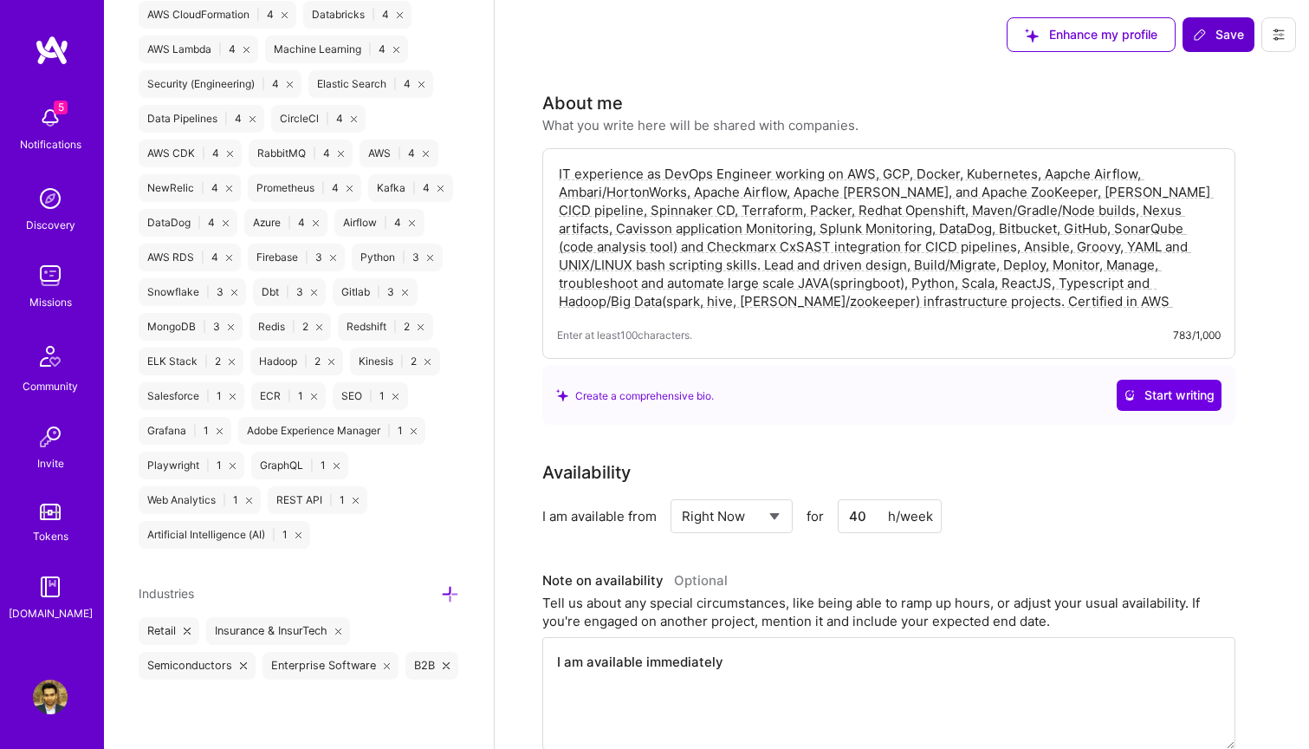
scroll to position [0, 0]
type textarea "I am available immediately"
click at [1226, 34] on span "Save" at bounding box center [1218, 34] width 51 height 17
click at [1225, 33] on span "Save" at bounding box center [1218, 34] width 51 height 17
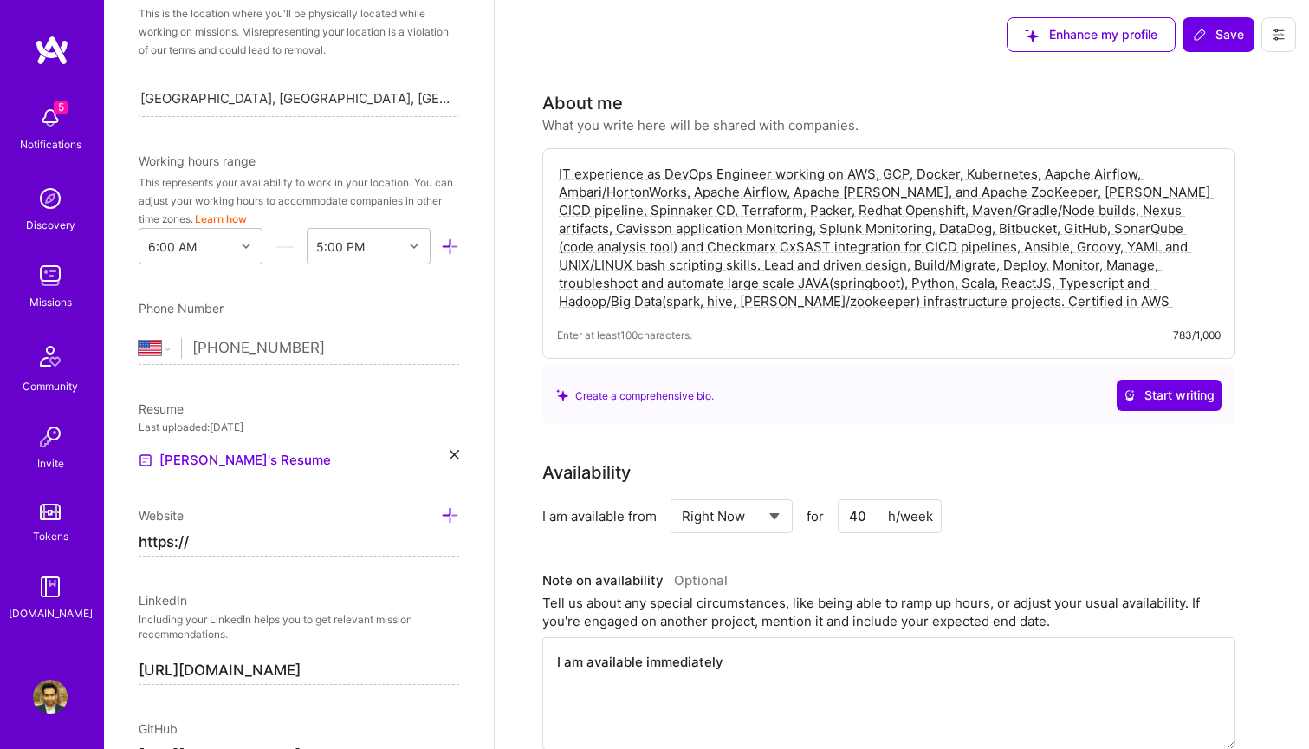
scroll to position [634, 0]
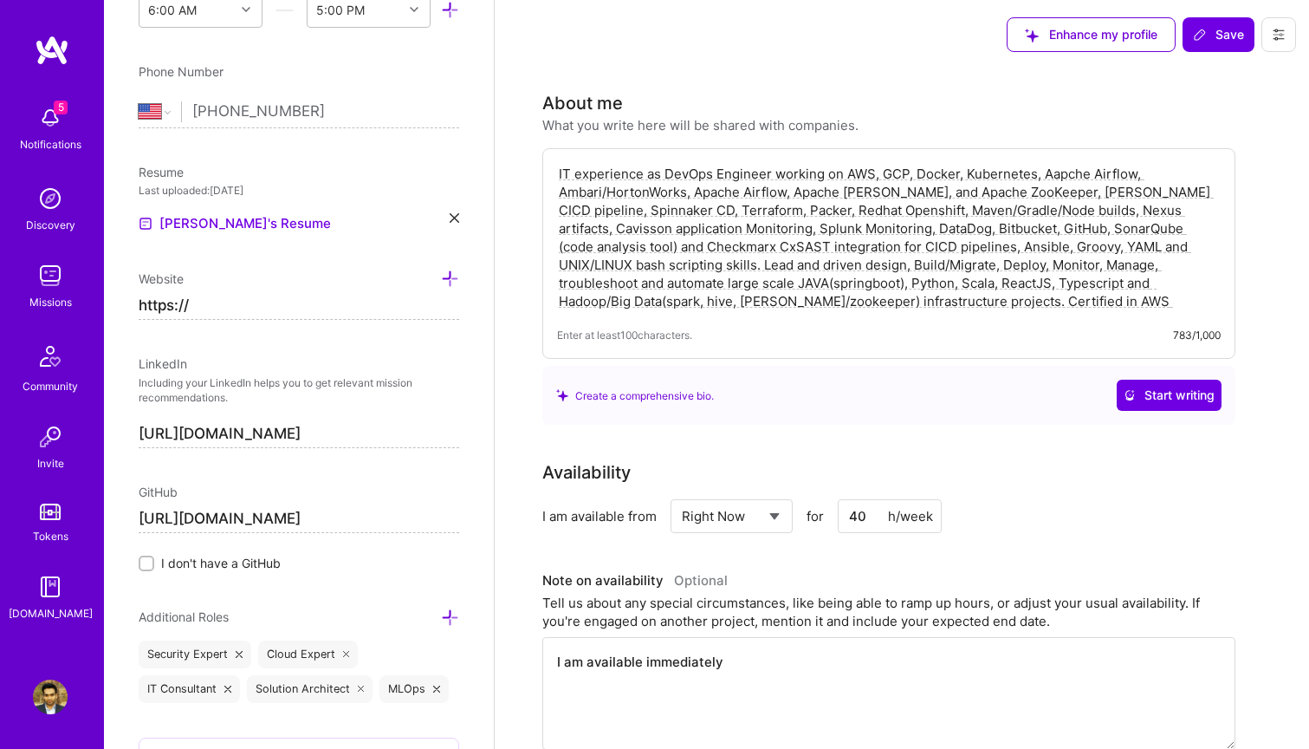
click at [247, 302] on input "https://" at bounding box center [299, 306] width 321 height 28
paste input "github.com/viswateja82/"
type input "[URL][DOMAIN_NAME]"
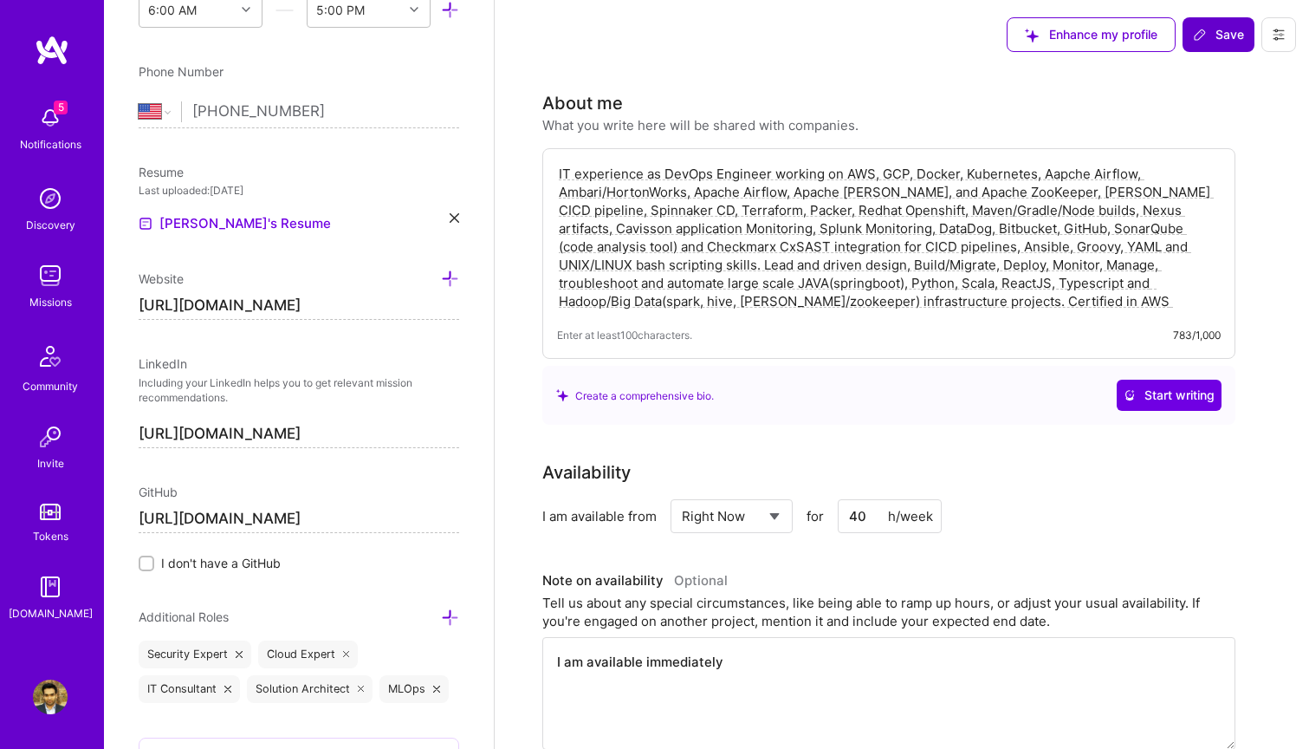
click at [1227, 33] on span "Save" at bounding box center [1218, 34] width 51 height 17
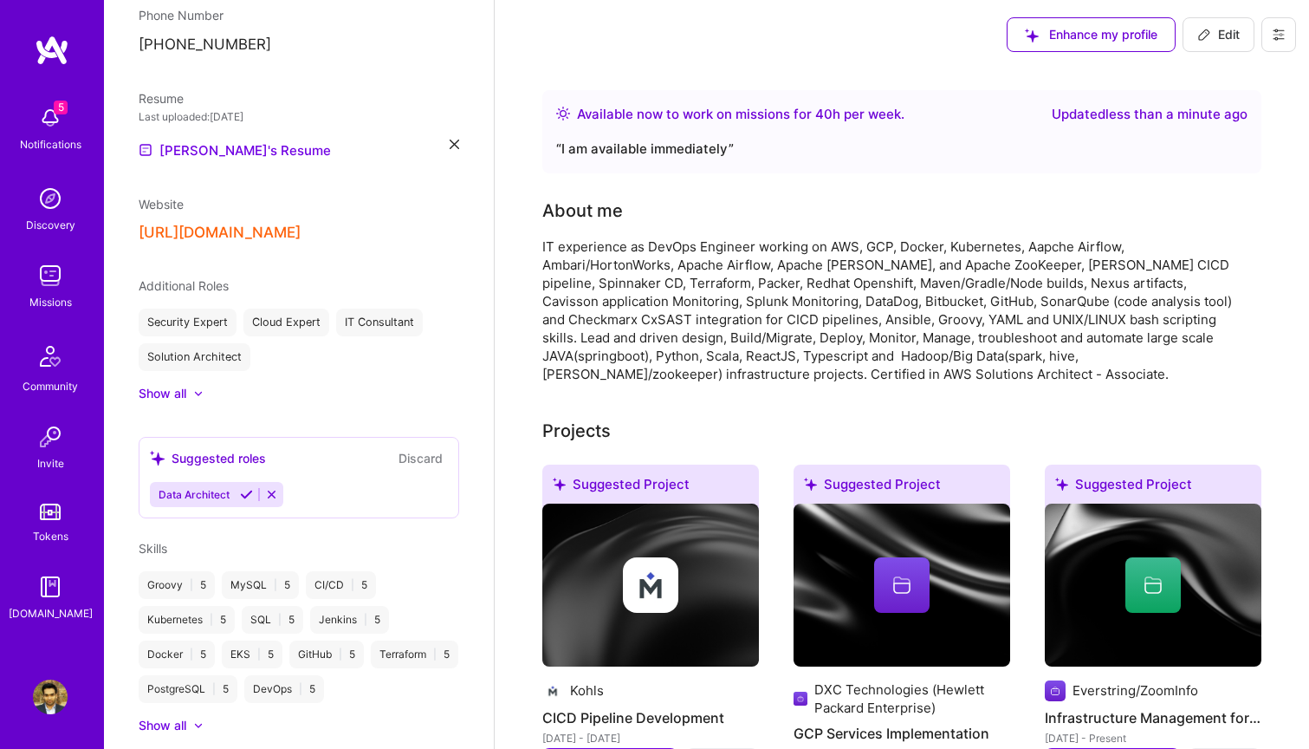
scroll to position [0, 0]
click at [1075, 36] on div "Enhance my profile" at bounding box center [1091, 34] width 169 height 35
click at [1078, 39] on div "Enhance my profile" at bounding box center [1091, 34] width 169 height 35
